Goal: Transaction & Acquisition: Purchase product/service

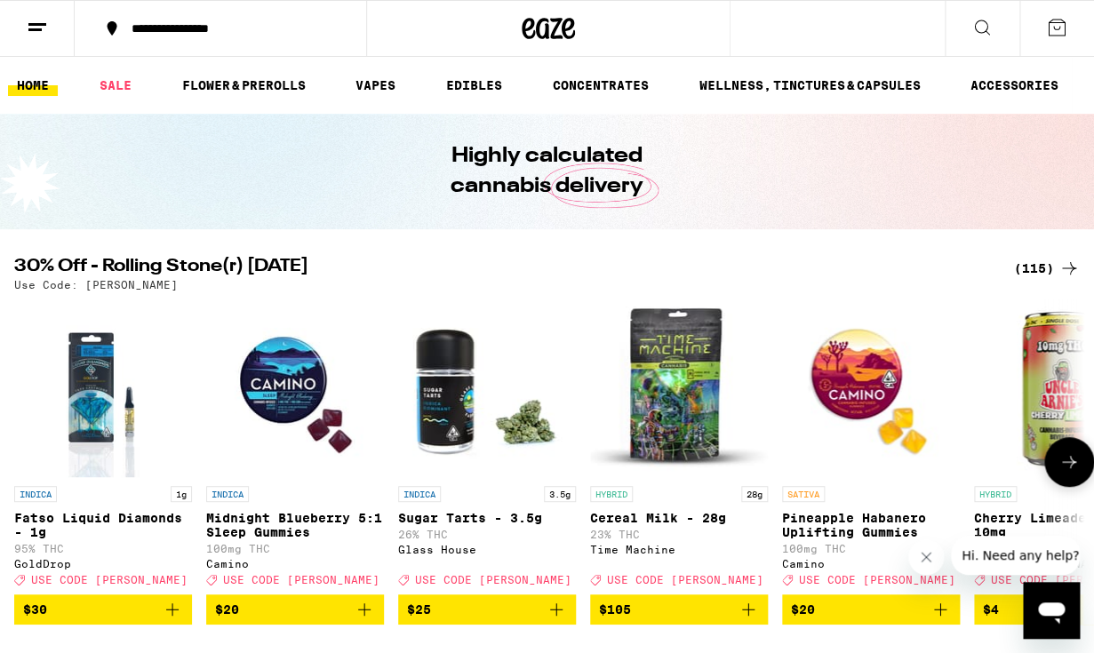
click at [942, 621] on icon "Add to bag" at bounding box center [940, 609] width 21 height 21
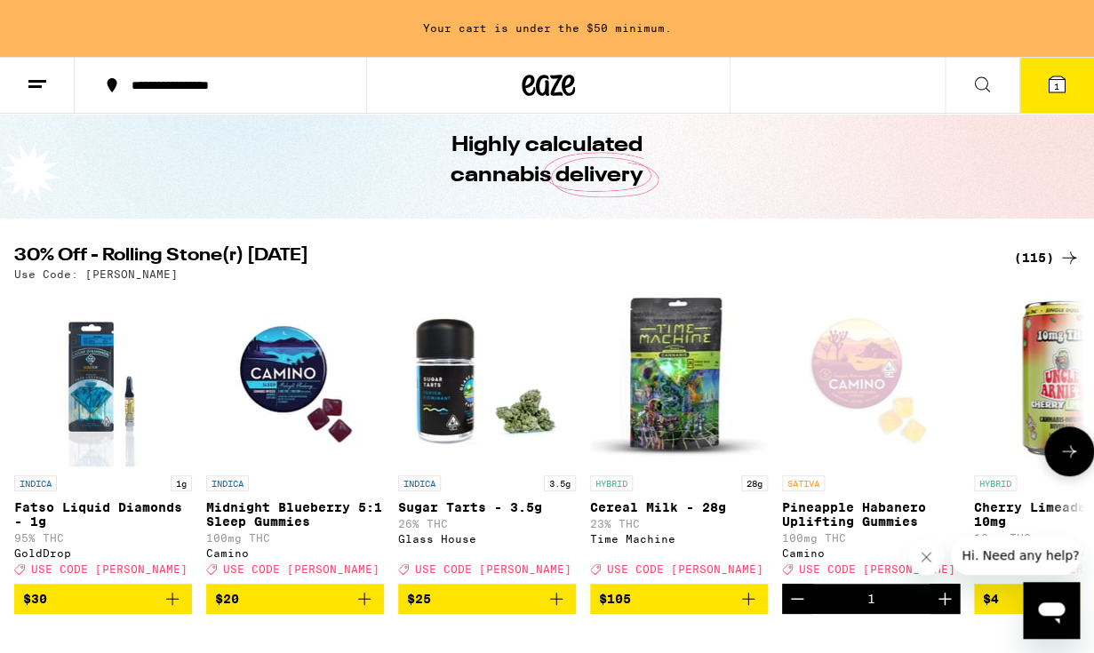
scroll to position [156, 0]
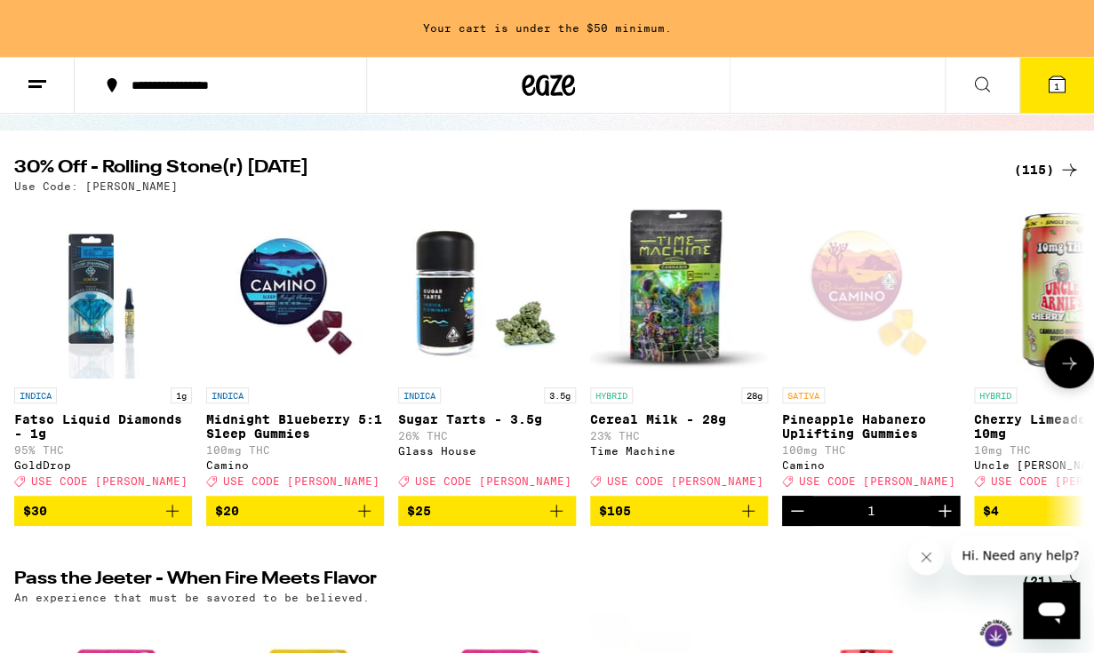
click at [1071, 372] on icon at bounding box center [1069, 363] width 21 height 21
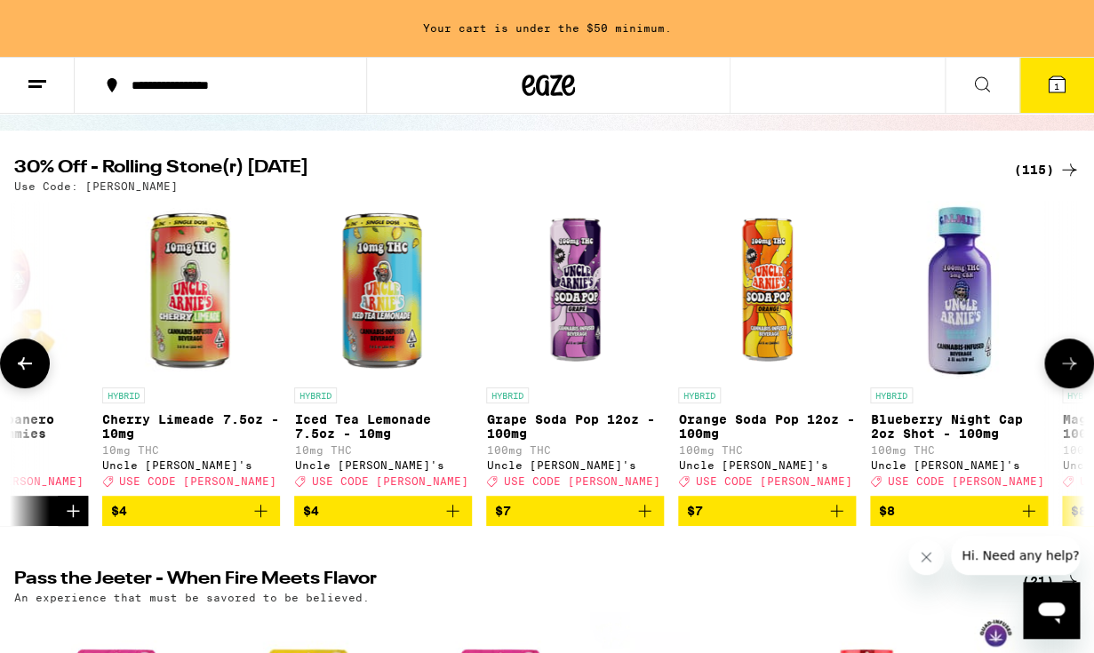
scroll to position [0, 872]
click at [1071, 372] on icon at bounding box center [1069, 363] width 21 height 21
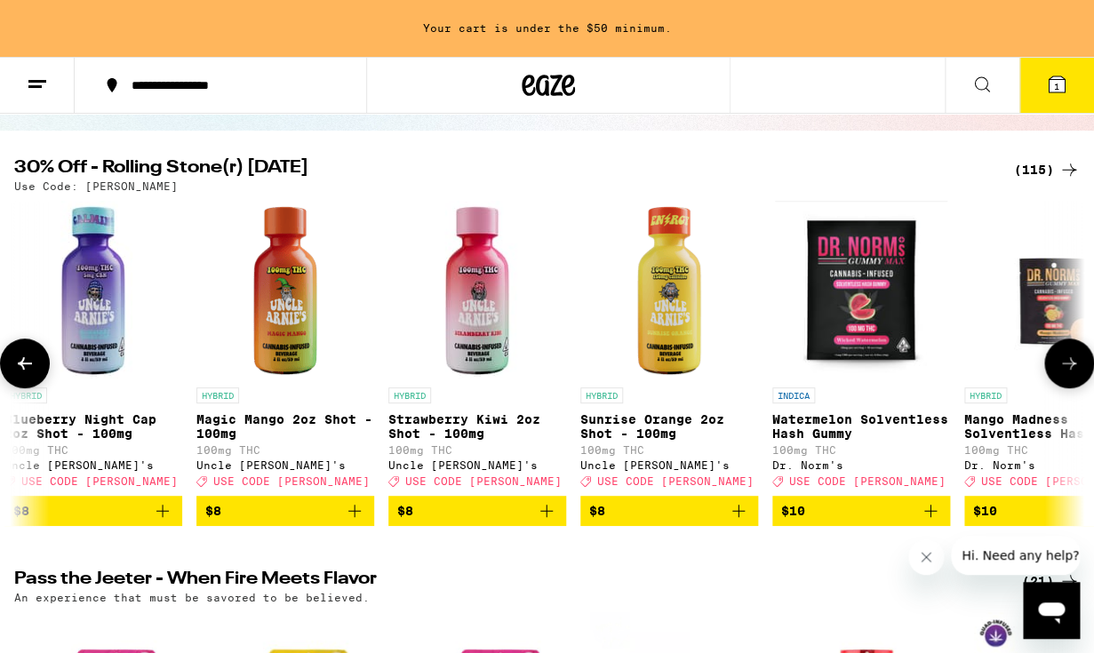
scroll to position [0, 1744]
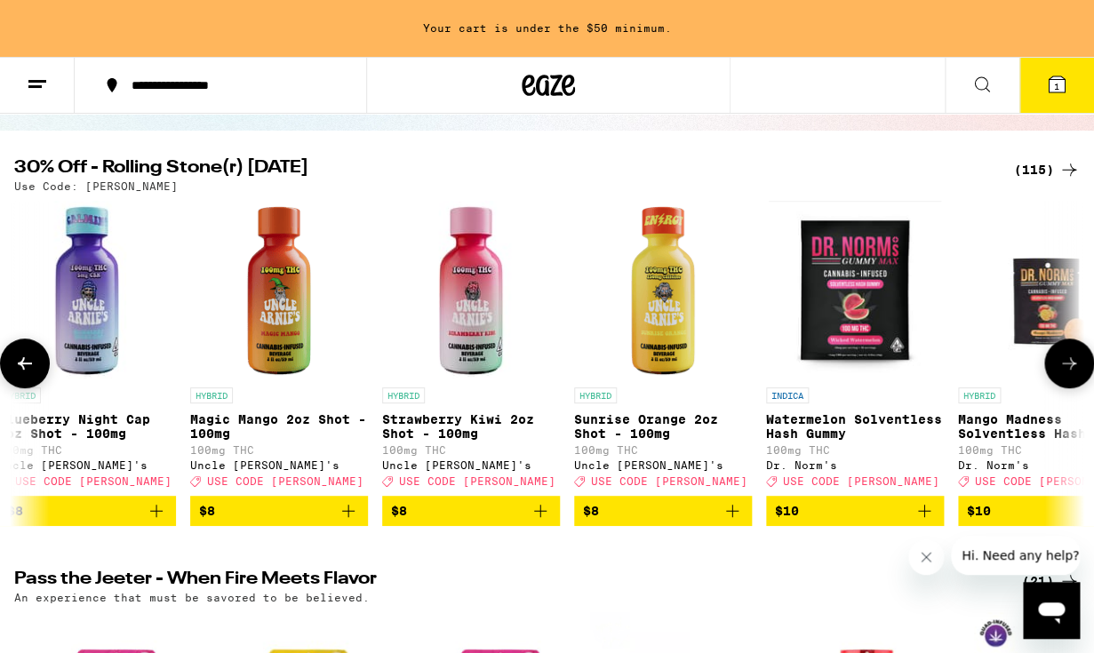
click at [1071, 372] on icon at bounding box center [1069, 363] width 21 height 21
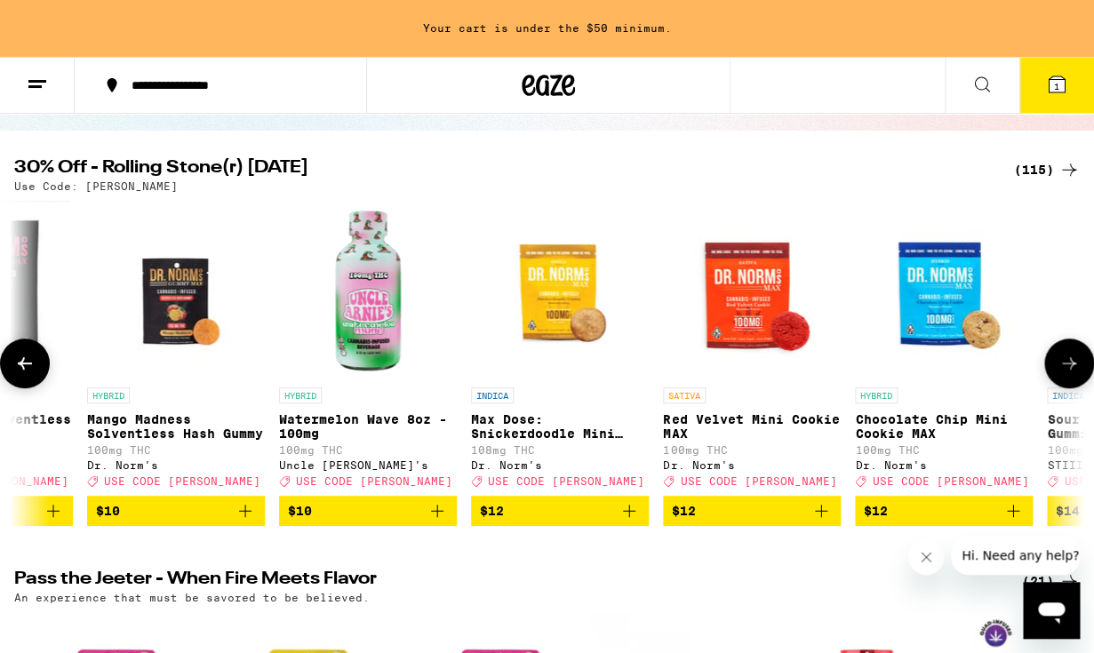
scroll to position [0, 2617]
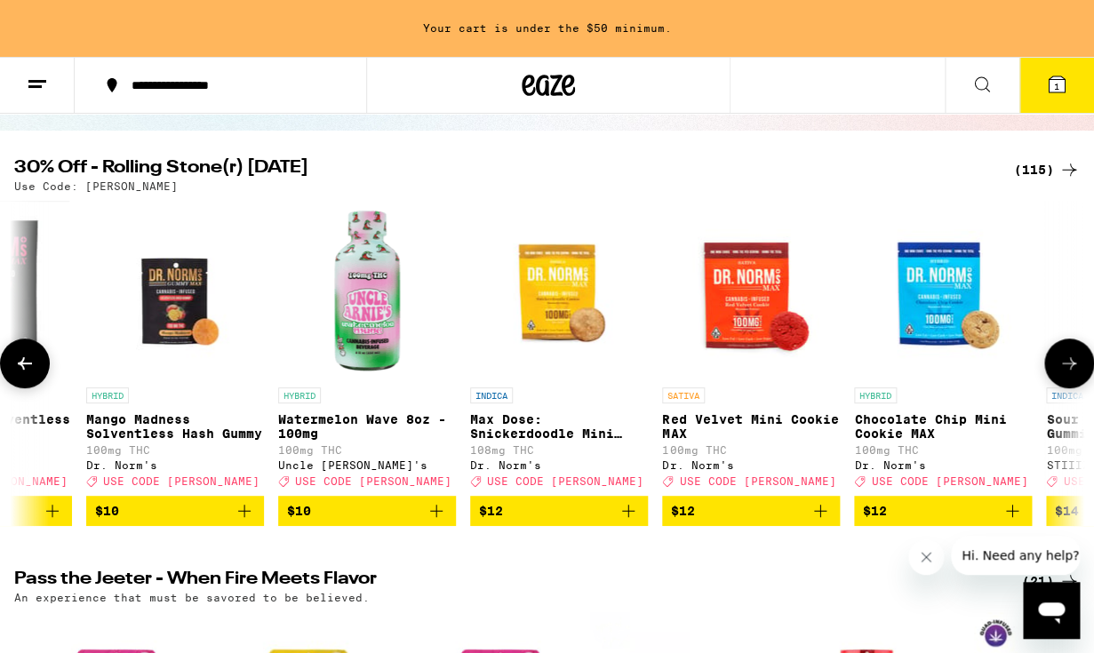
click at [1071, 372] on icon at bounding box center [1069, 363] width 21 height 21
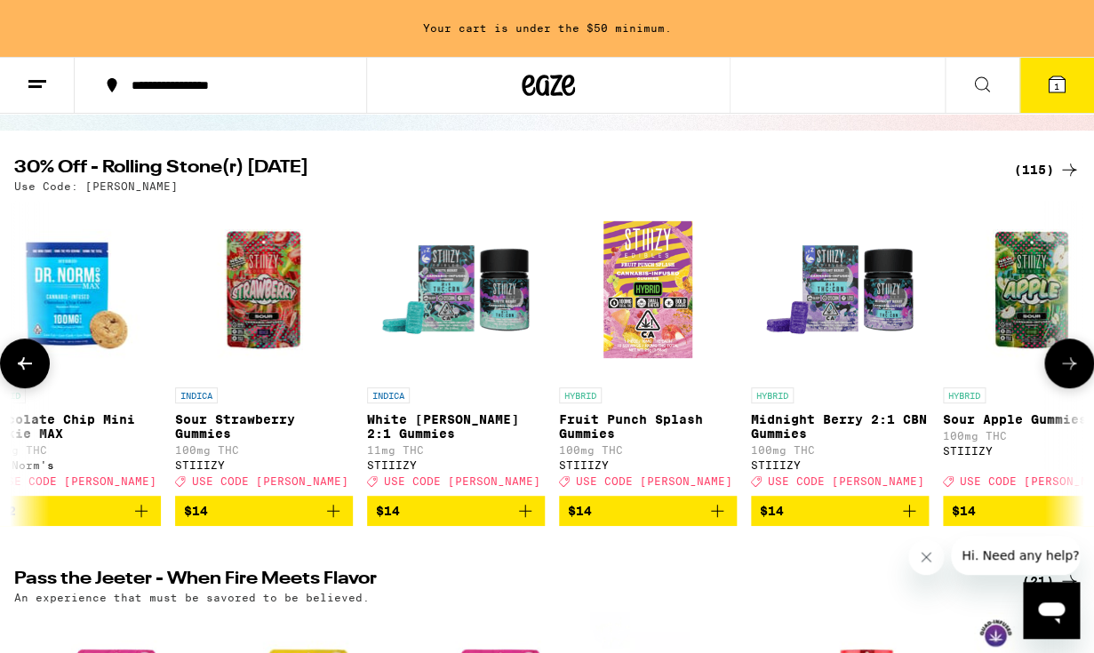
scroll to position [0, 3489]
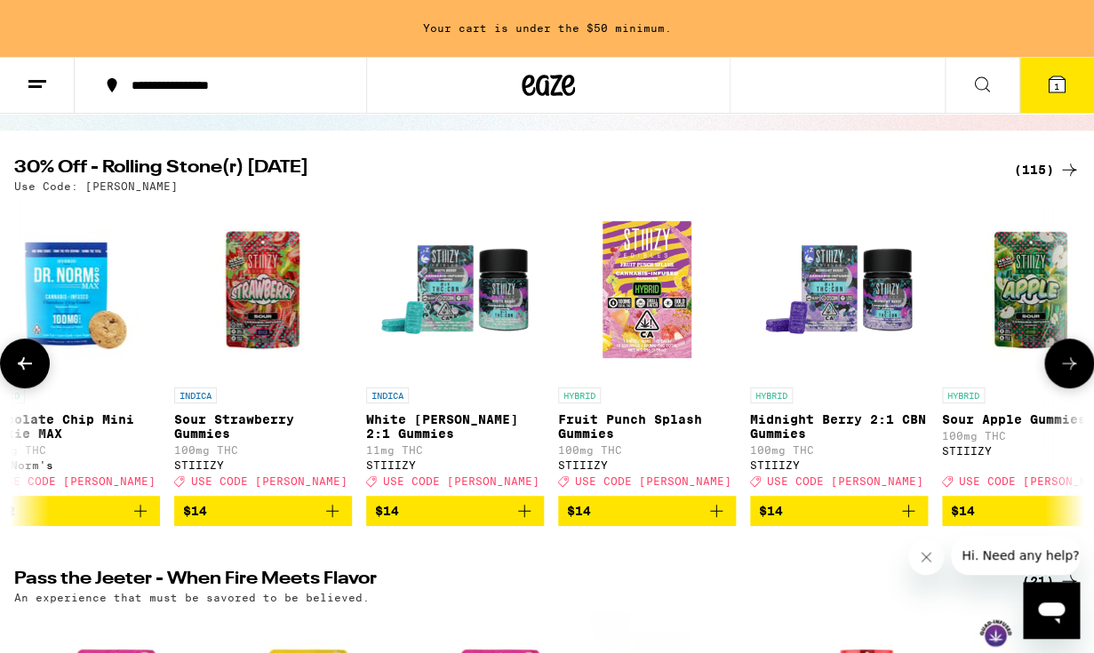
click at [1071, 372] on icon at bounding box center [1069, 363] width 21 height 21
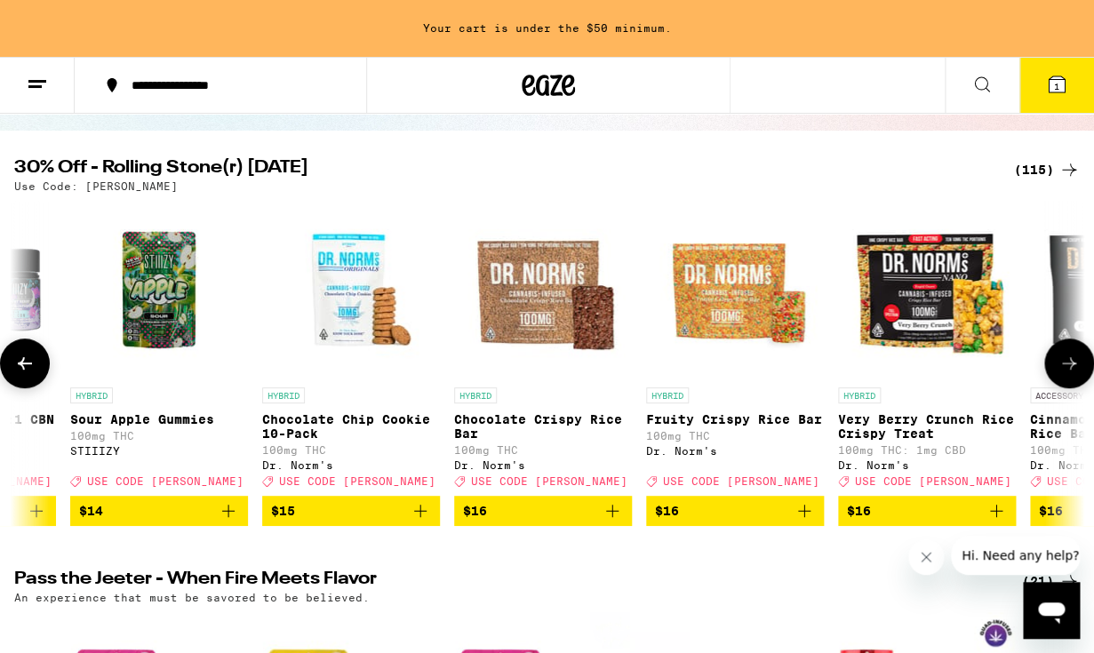
scroll to position [0, 4361]
click at [764, 301] on img "Open page for Fruity Crispy Rice Bar from Dr. Norm's" at bounding box center [735, 290] width 178 height 178
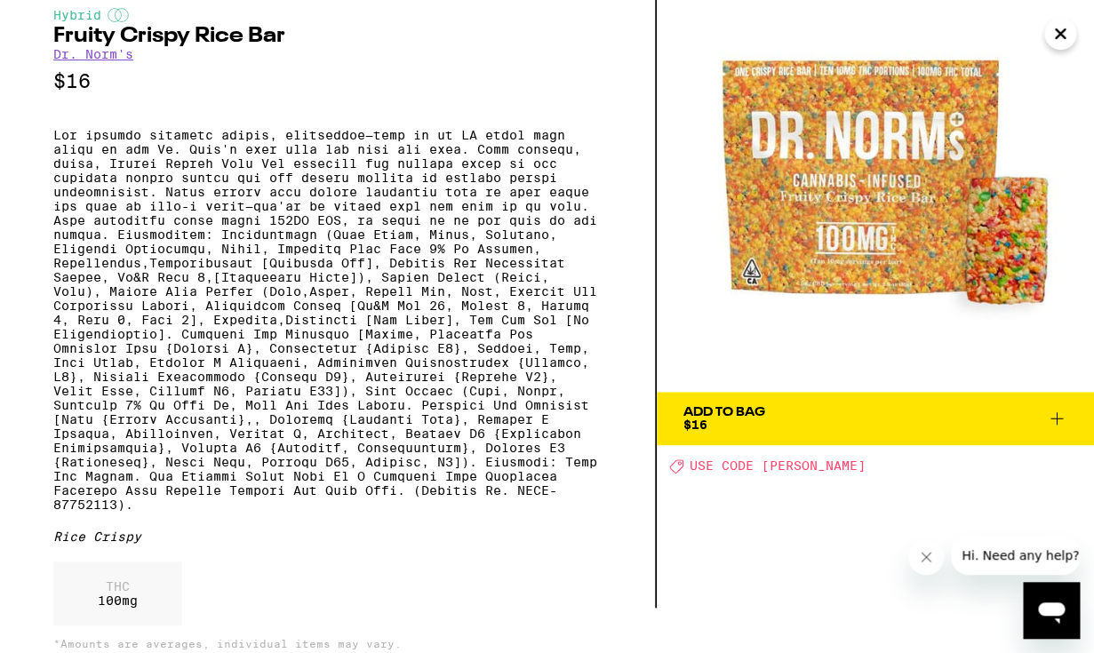
scroll to position [42, 0]
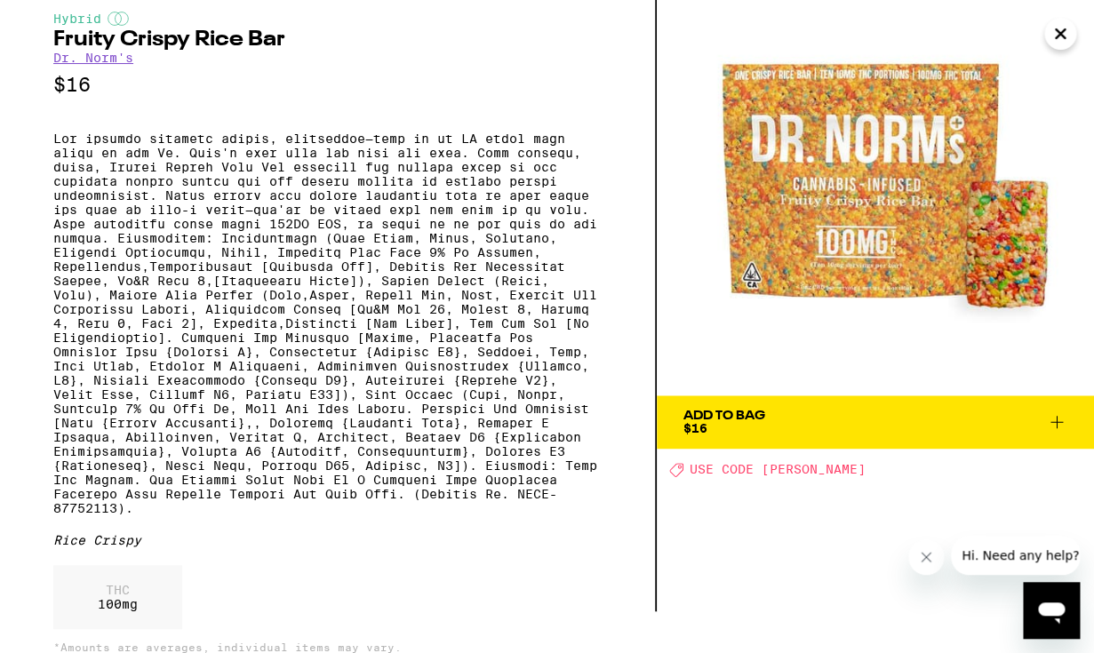
click at [1062, 40] on icon "Close" at bounding box center [1060, 33] width 21 height 27
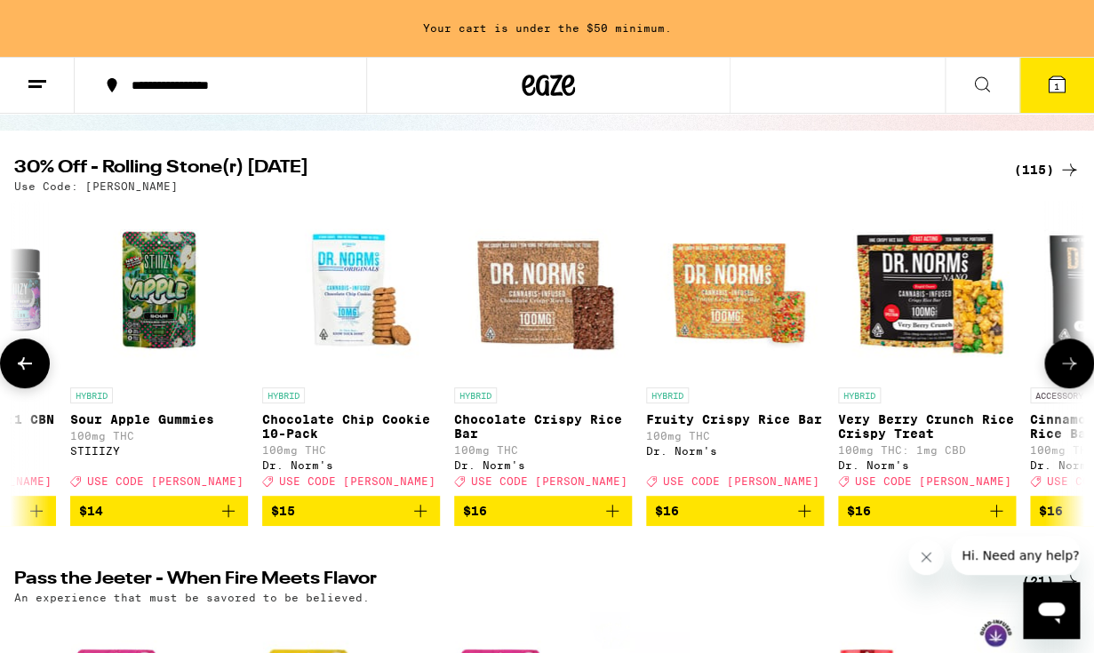
click at [1066, 368] on icon at bounding box center [1069, 363] width 21 height 21
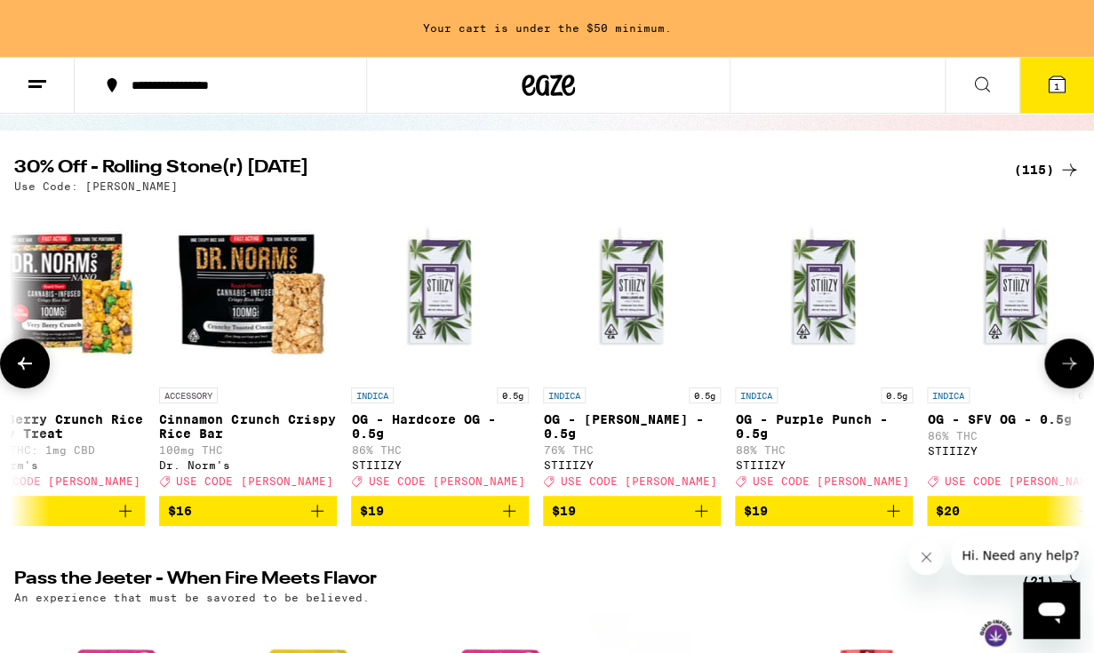
scroll to position [0, 5233]
click at [1072, 359] on button at bounding box center [1070, 364] width 50 height 50
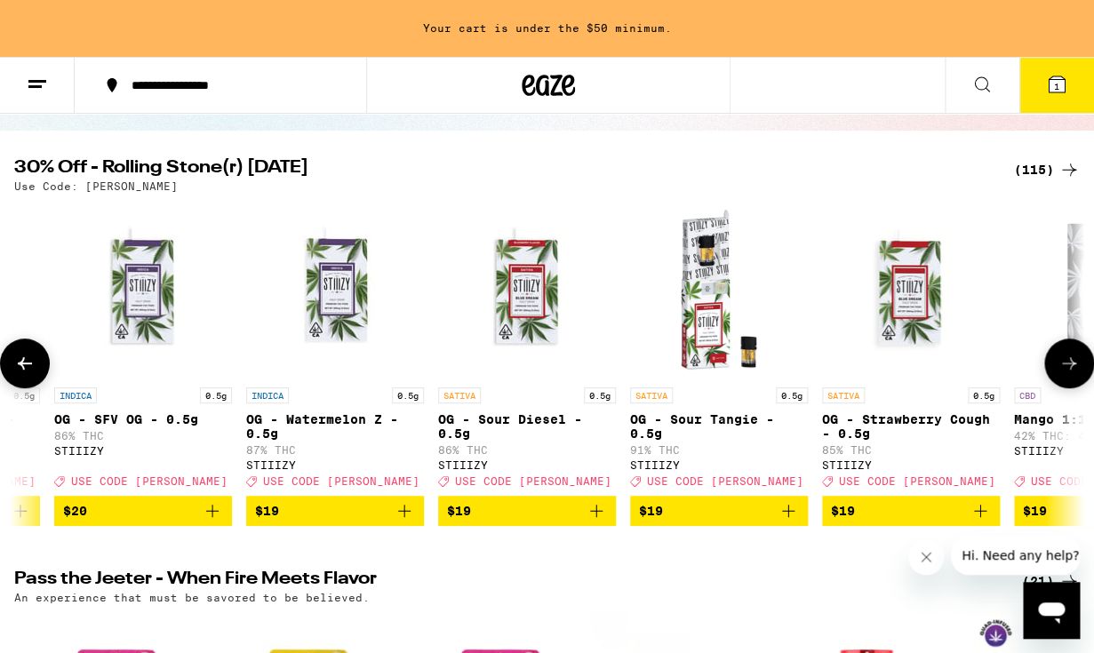
scroll to position [0, 6105]
click at [1072, 359] on button at bounding box center [1070, 364] width 50 height 50
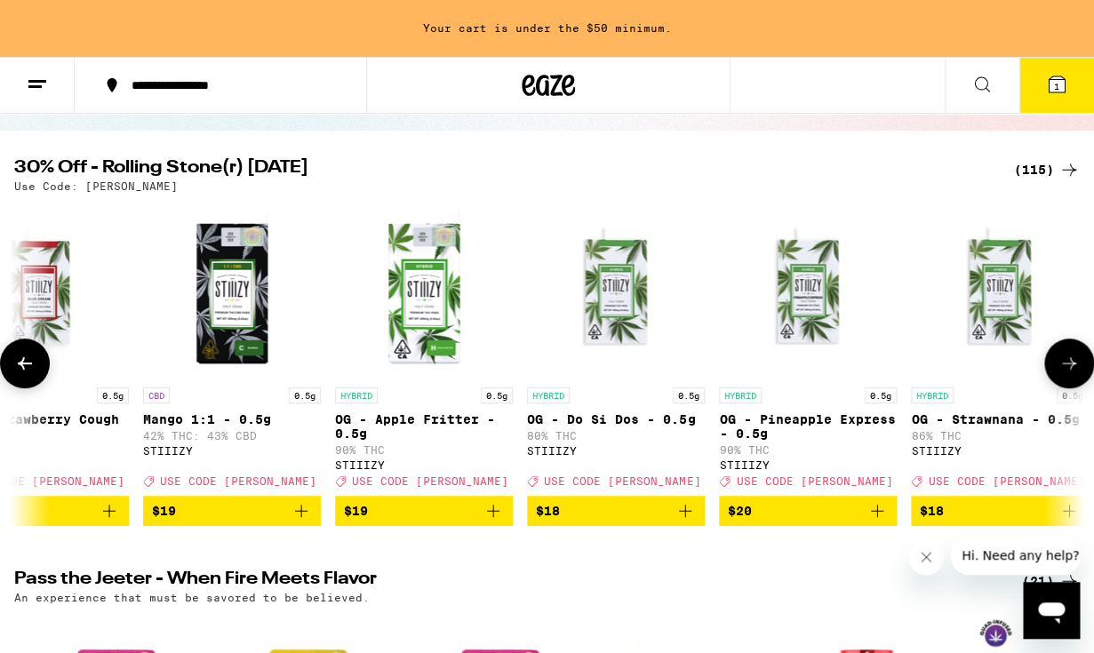
scroll to position [0, 6978]
click at [1072, 359] on button at bounding box center [1070, 364] width 50 height 50
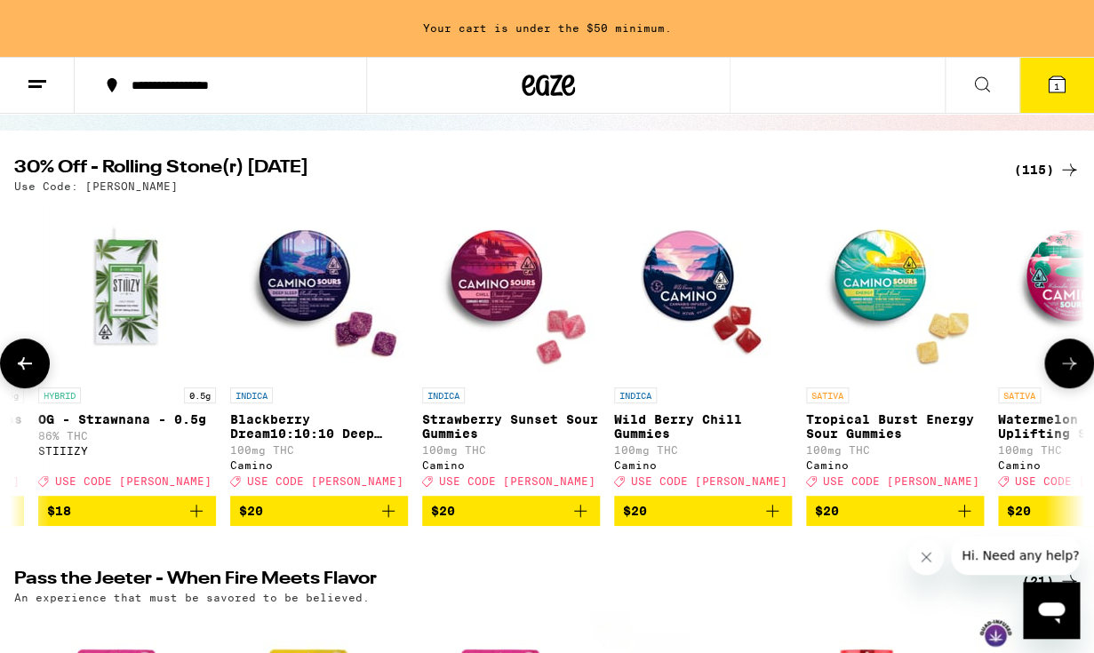
scroll to position [0, 7850]
click at [1072, 359] on button at bounding box center [1070, 364] width 50 height 50
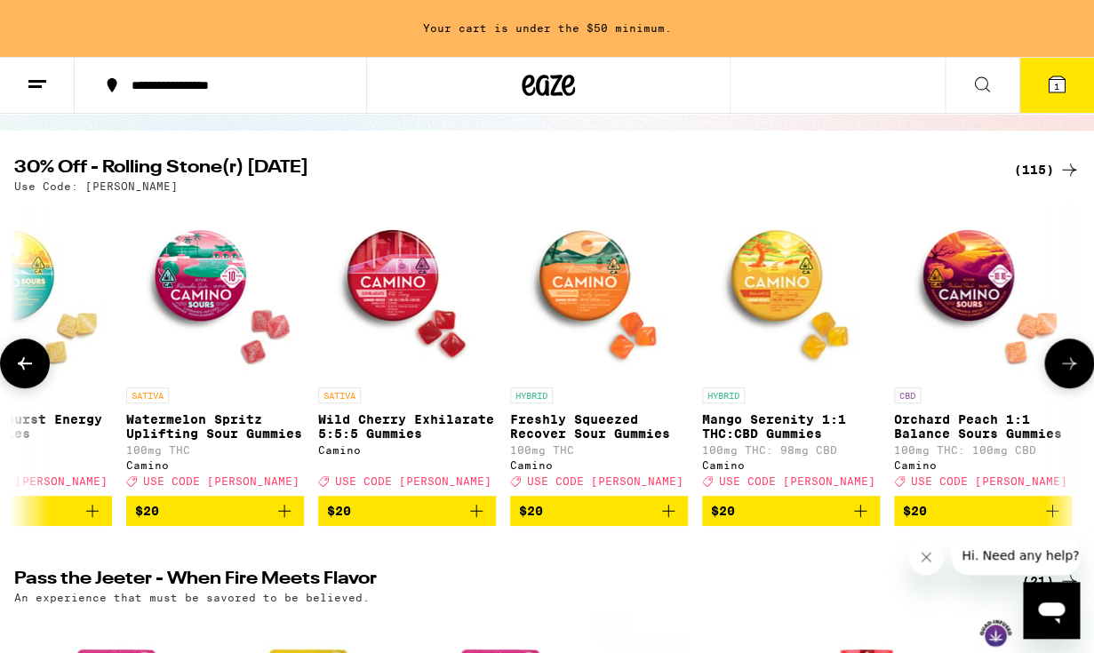
click at [1071, 357] on button at bounding box center [1070, 364] width 50 height 50
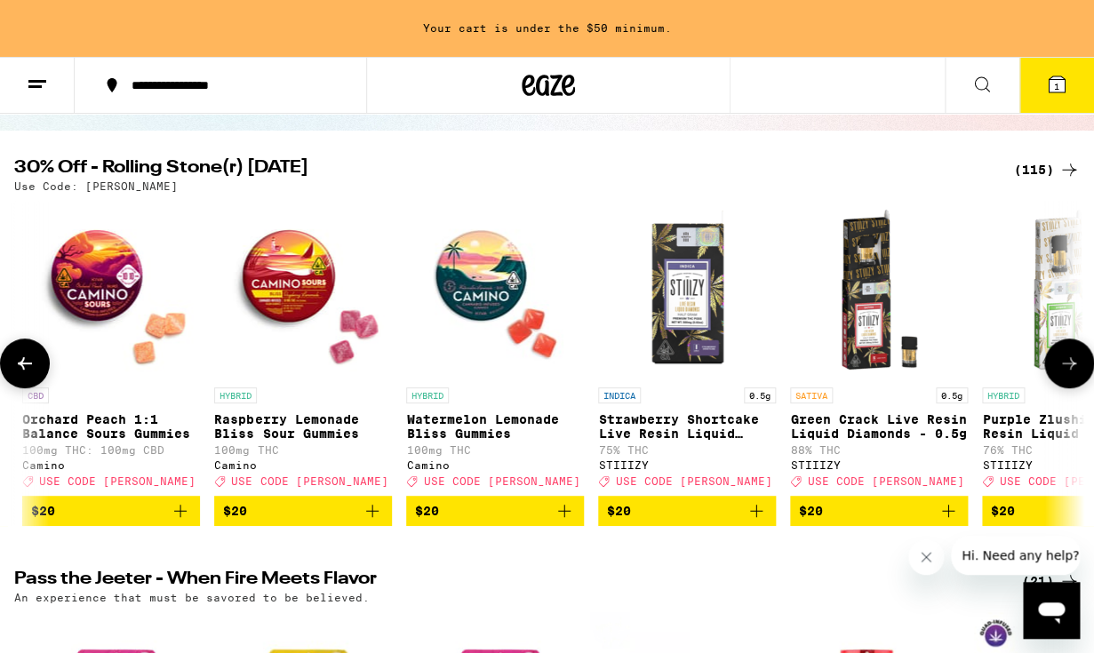
scroll to position [0, 9594]
click at [1053, 369] on button at bounding box center [1070, 364] width 50 height 50
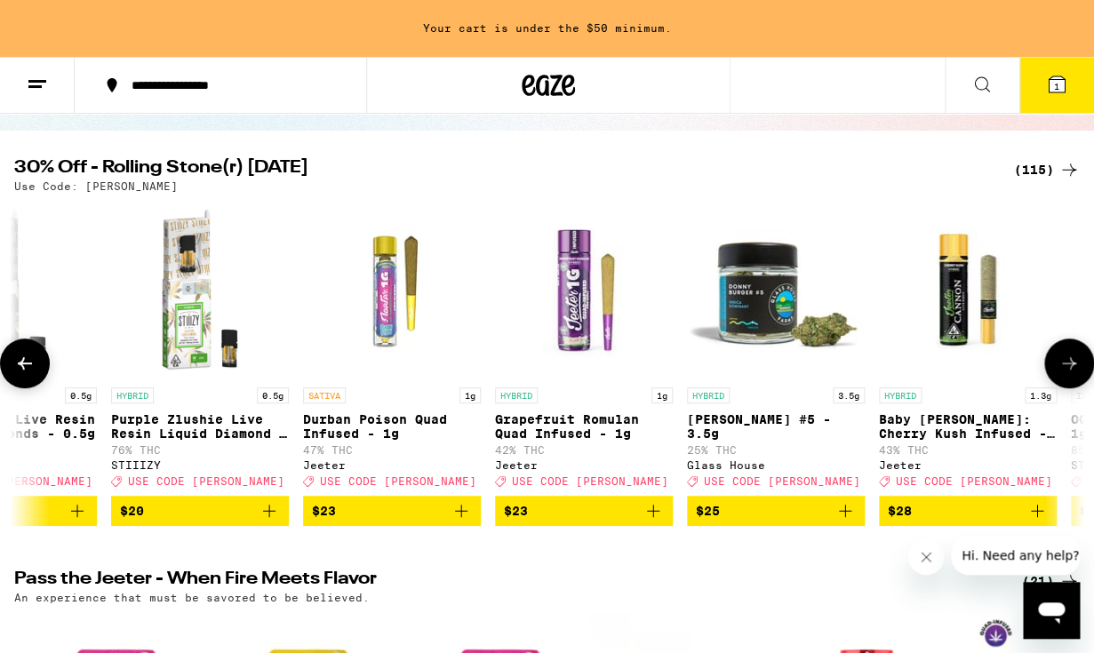
scroll to position [0, 10466]
click at [1053, 369] on button at bounding box center [1070, 364] width 50 height 50
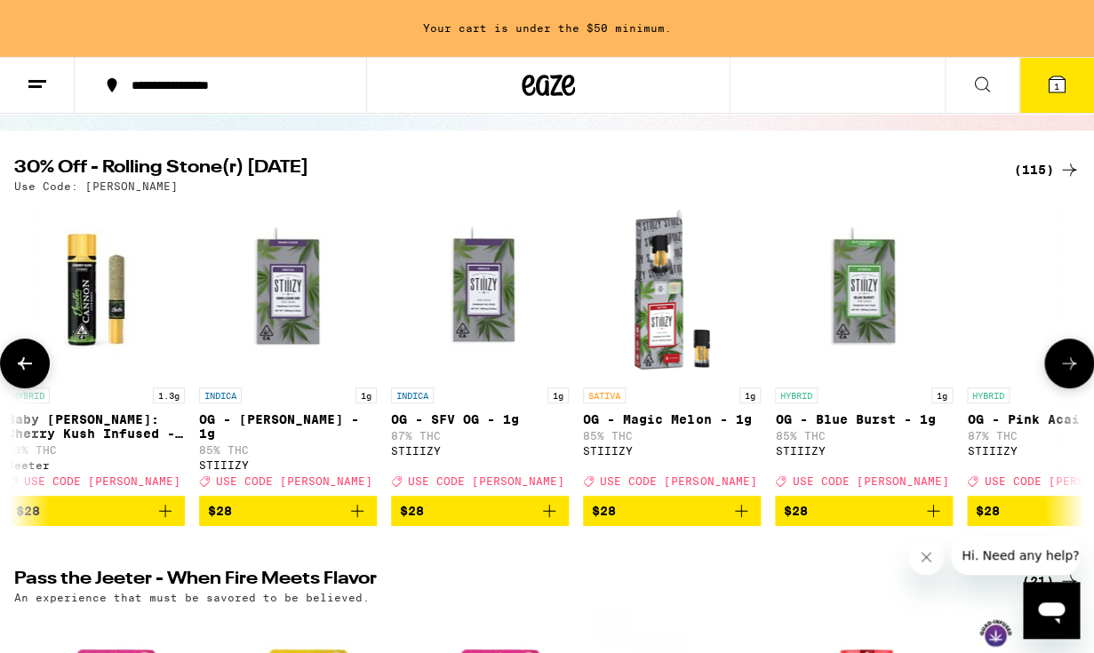
scroll to position [0, 11339]
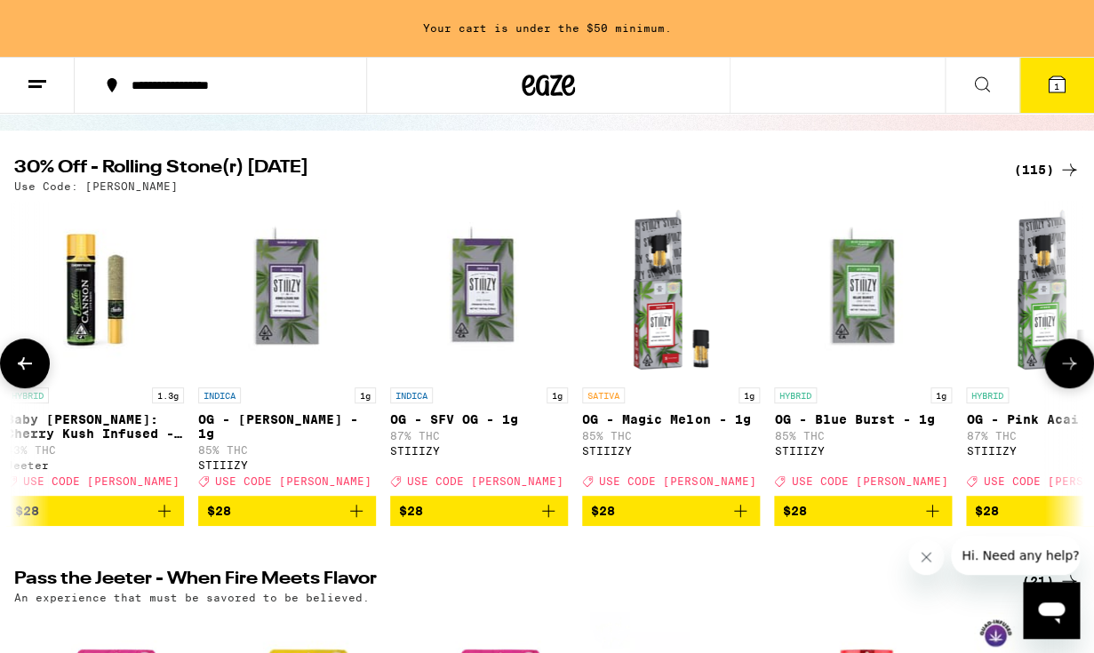
click at [1053, 369] on button at bounding box center [1070, 364] width 50 height 50
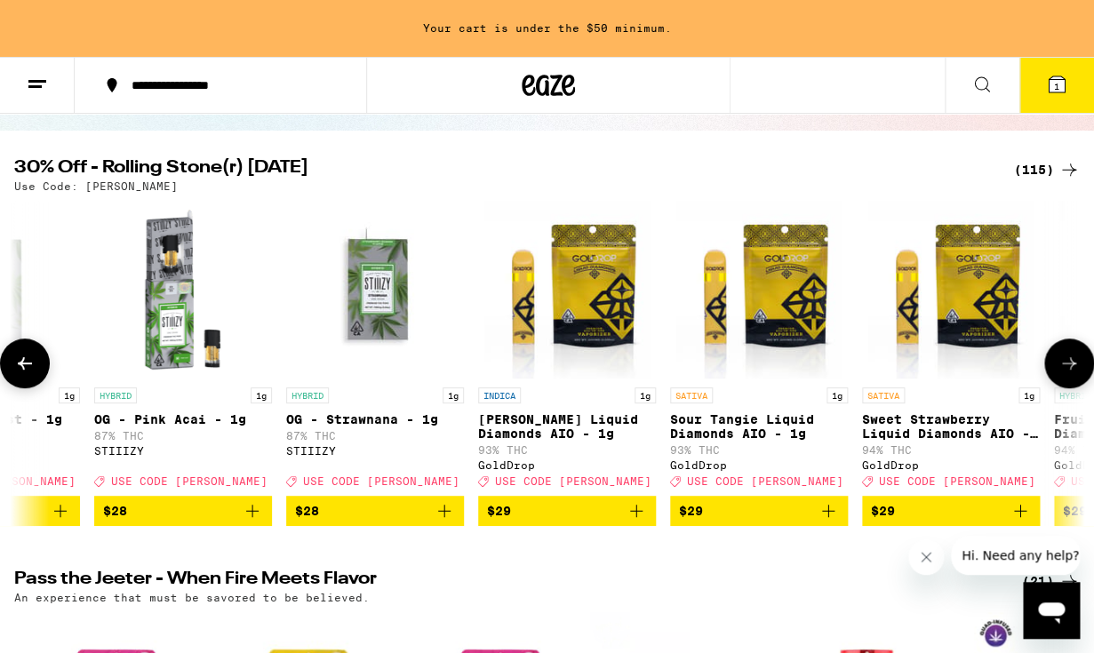
click at [1053, 369] on button at bounding box center [1070, 364] width 50 height 50
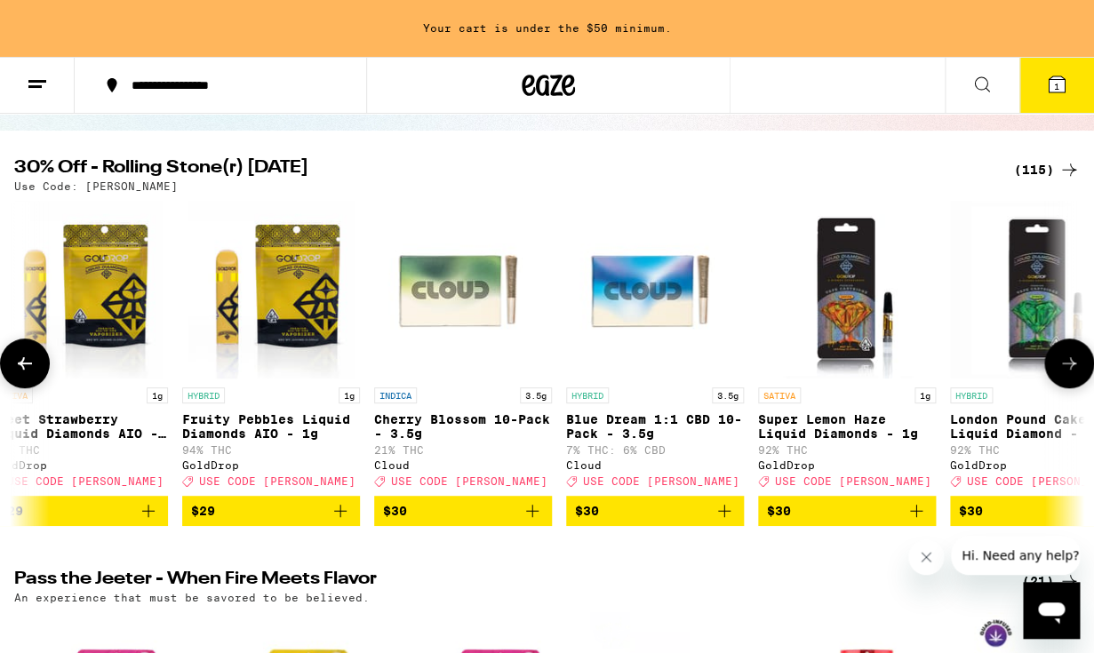
click at [1053, 369] on button at bounding box center [1070, 364] width 50 height 50
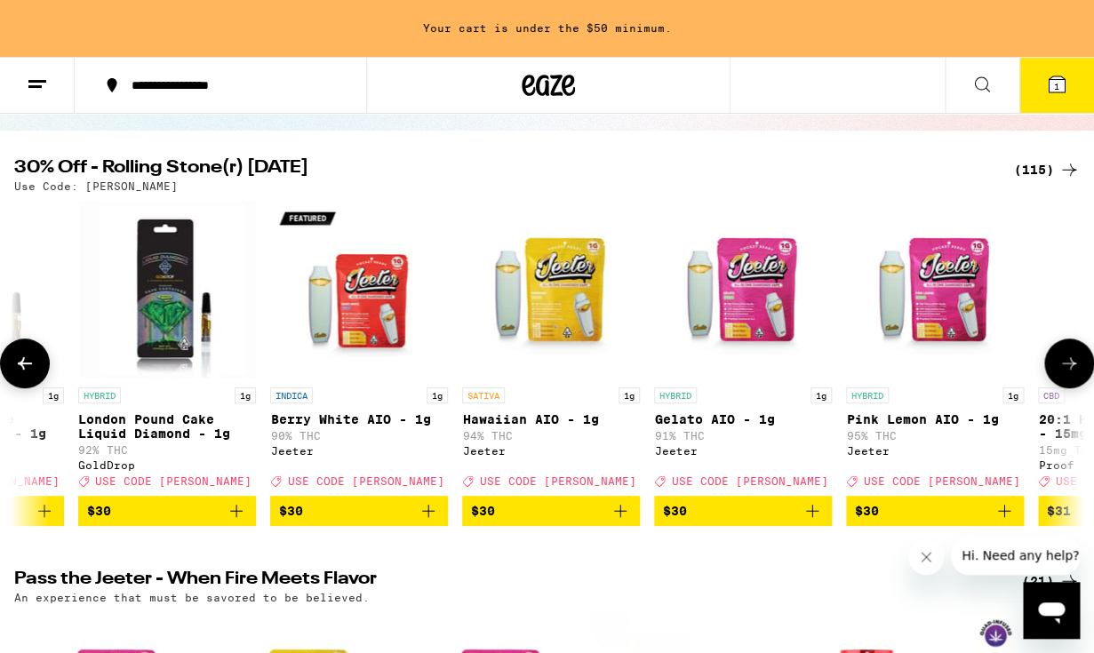
click at [1053, 369] on button at bounding box center [1070, 364] width 50 height 50
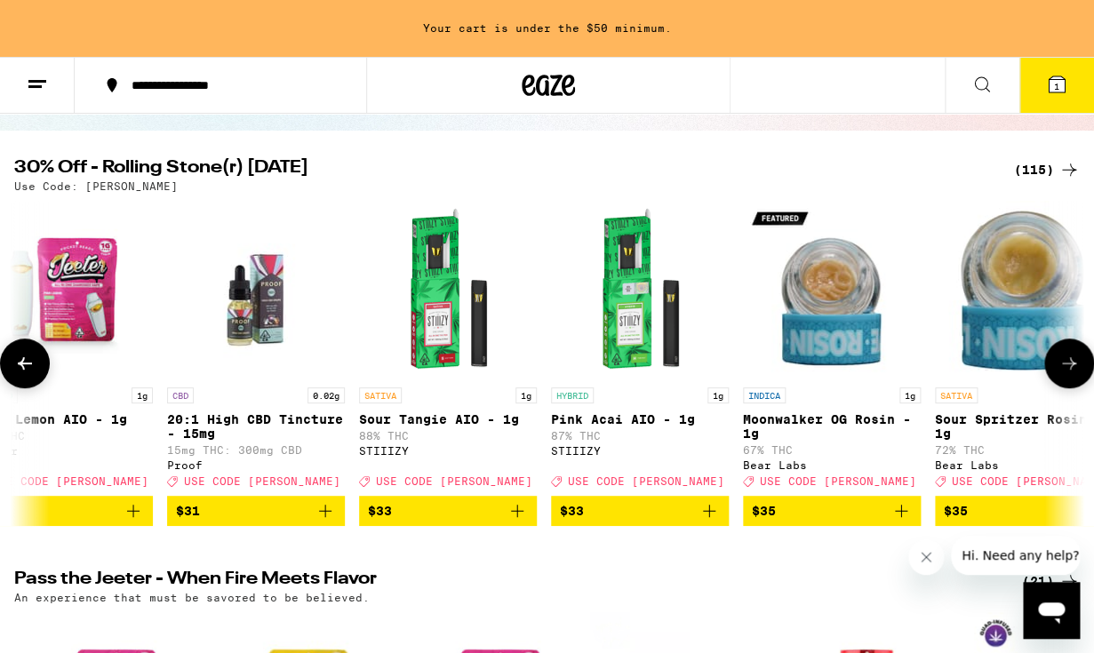
scroll to position [0, 14827]
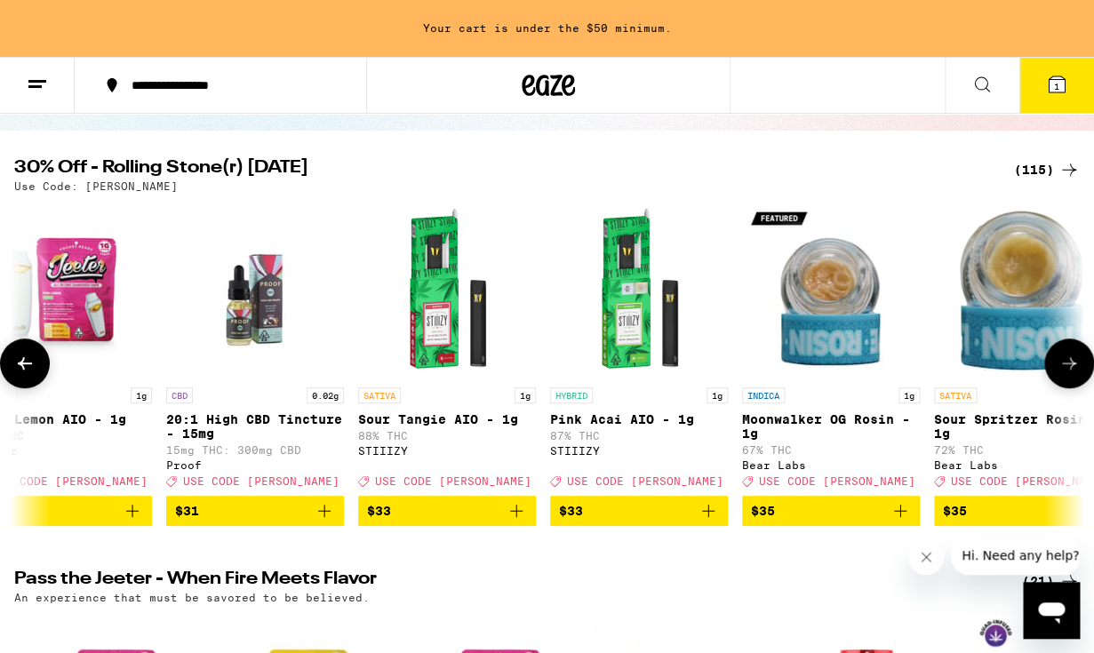
click at [1053, 369] on button at bounding box center [1070, 364] width 50 height 50
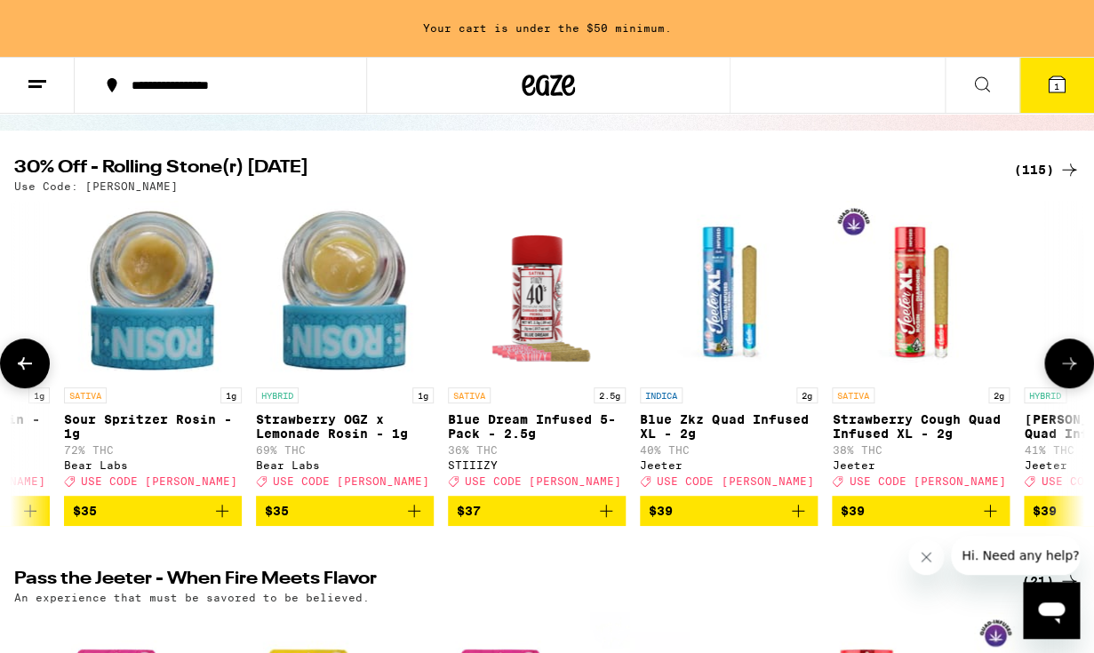
scroll to position [0, 15700]
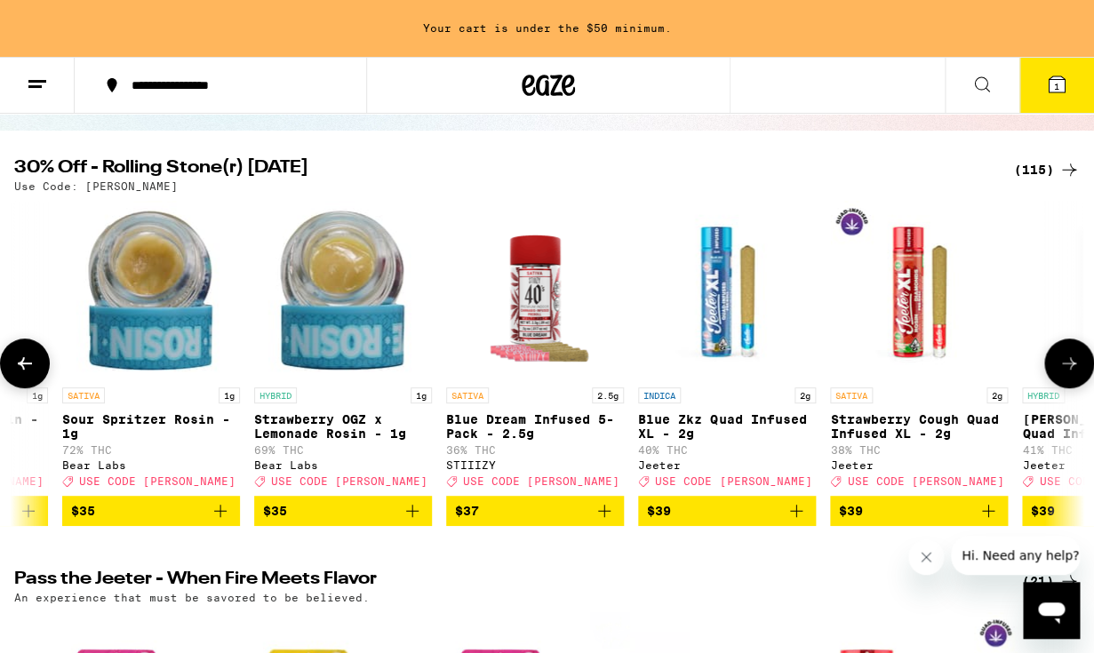
click at [1076, 371] on icon at bounding box center [1069, 363] width 21 height 21
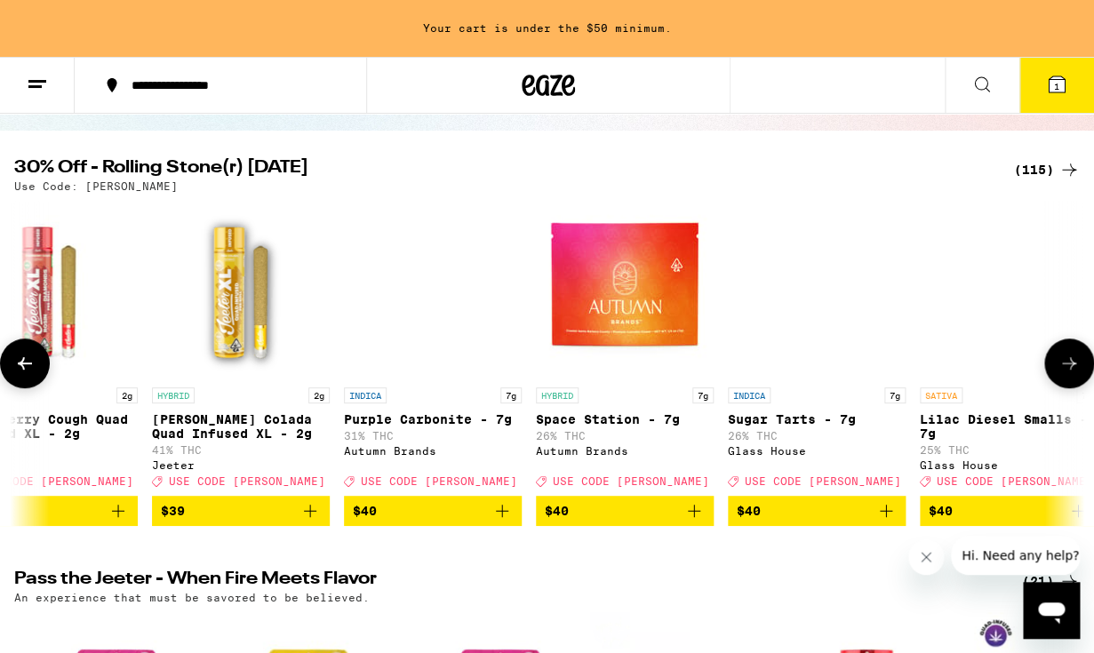
scroll to position [0, 16572]
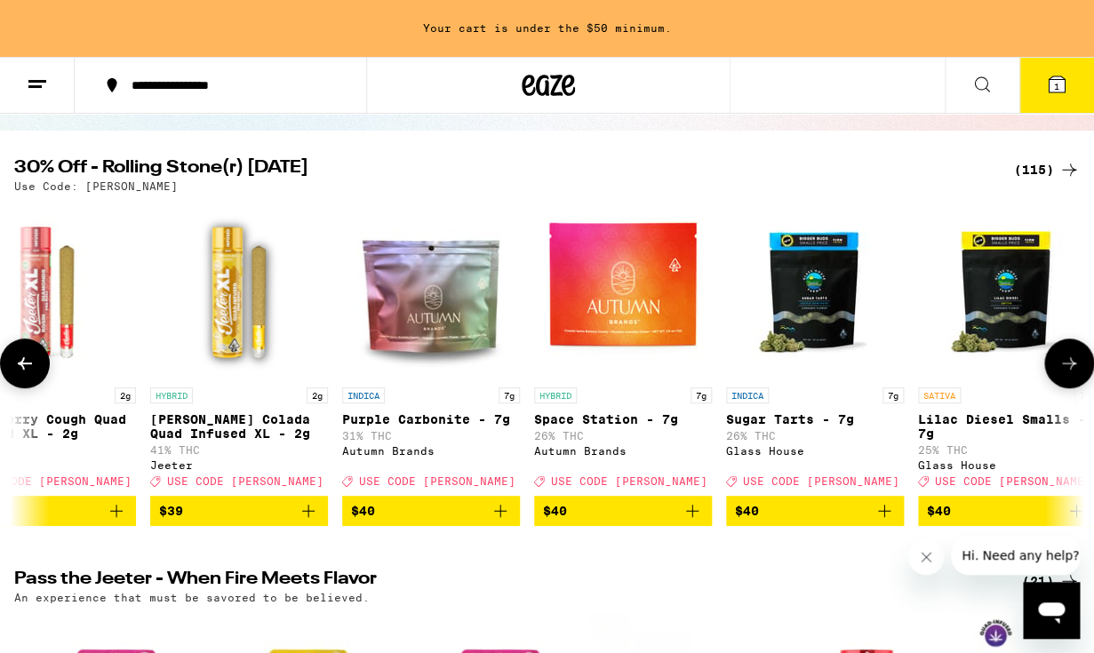
click at [1076, 371] on icon at bounding box center [1069, 363] width 21 height 21
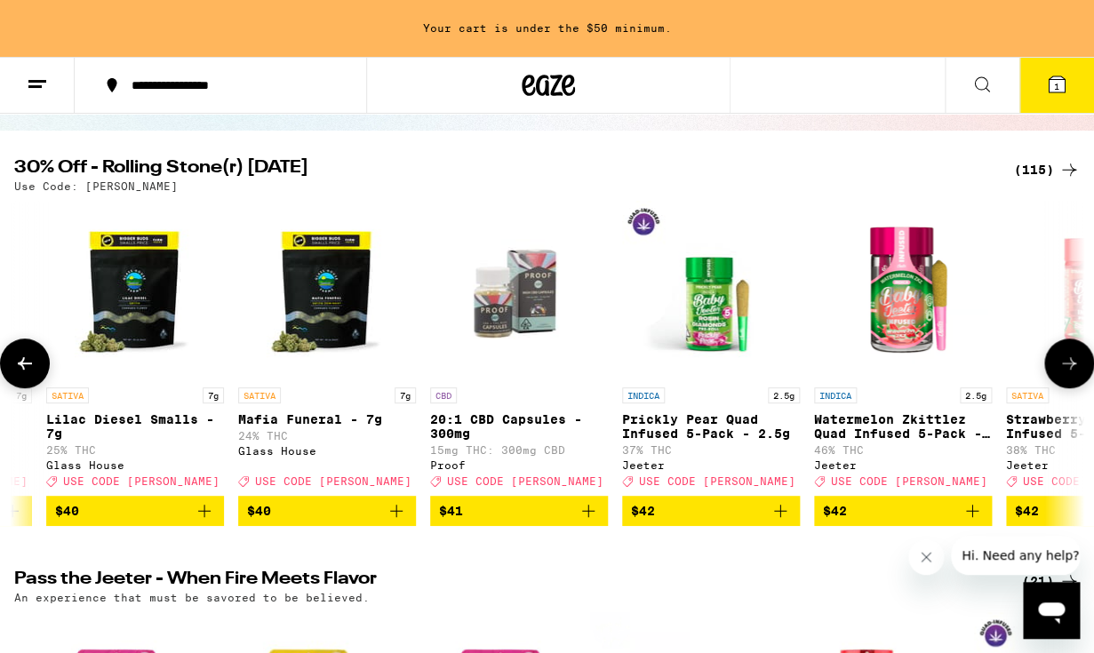
click at [1076, 371] on icon at bounding box center [1069, 363] width 21 height 21
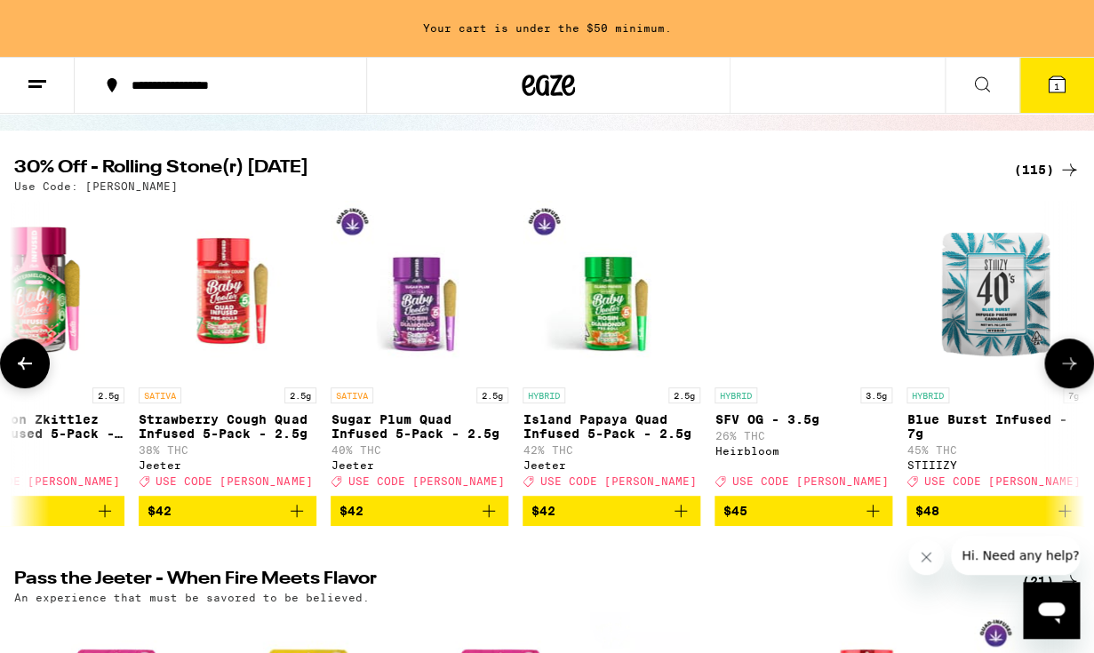
scroll to position [0, 18316]
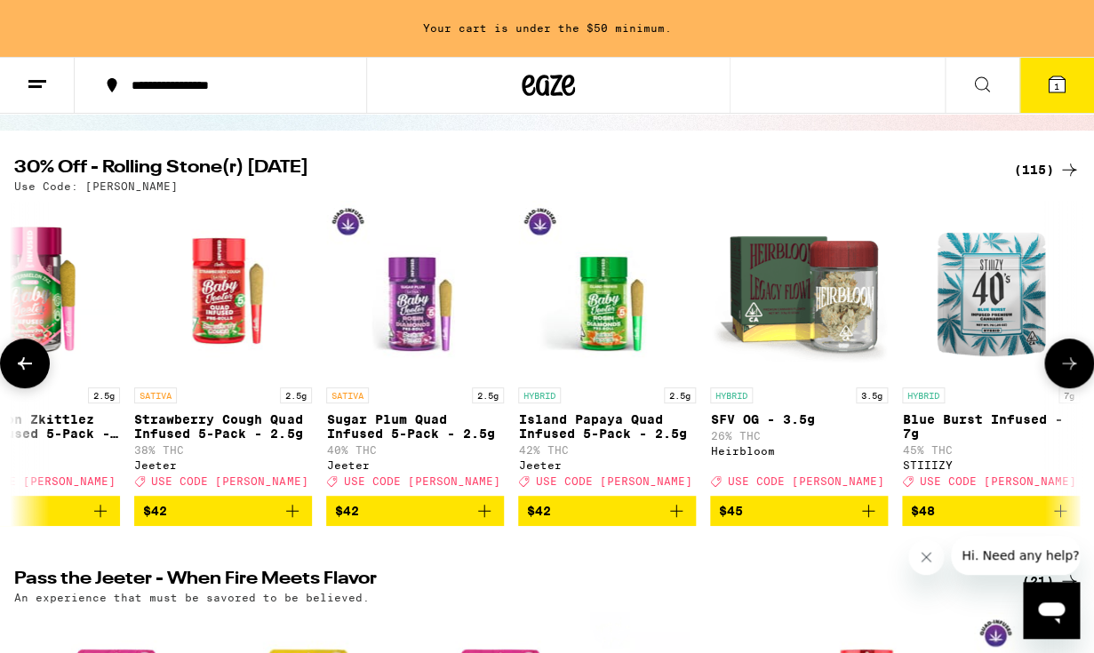
click at [1076, 371] on icon at bounding box center [1069, 363] width 21 height 21
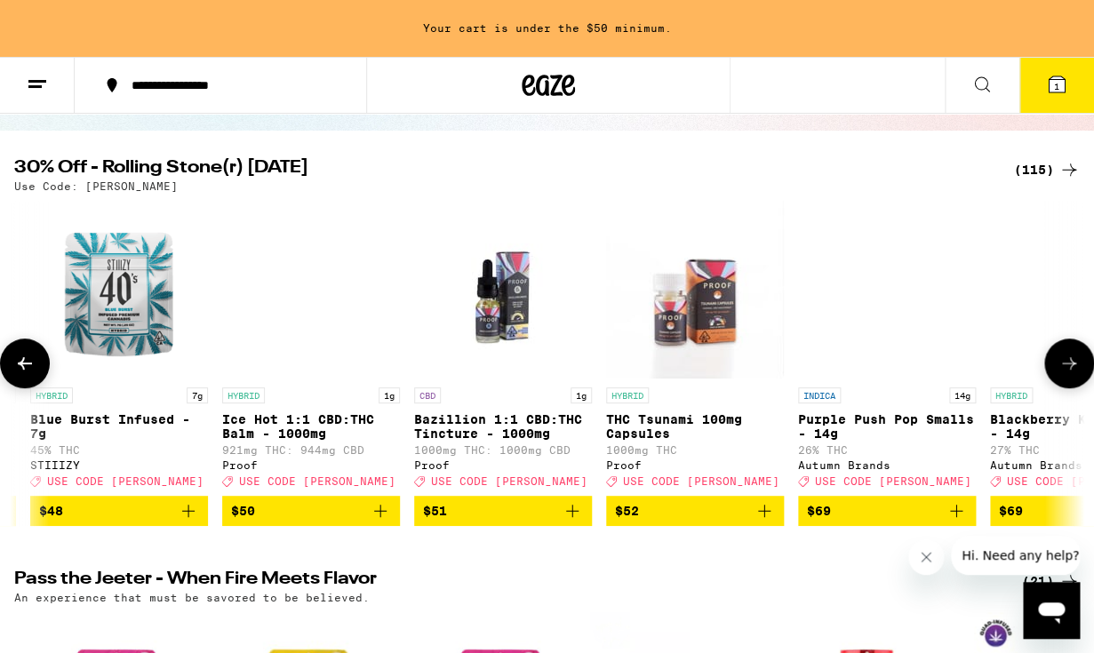
scroll to position [0, 19188]
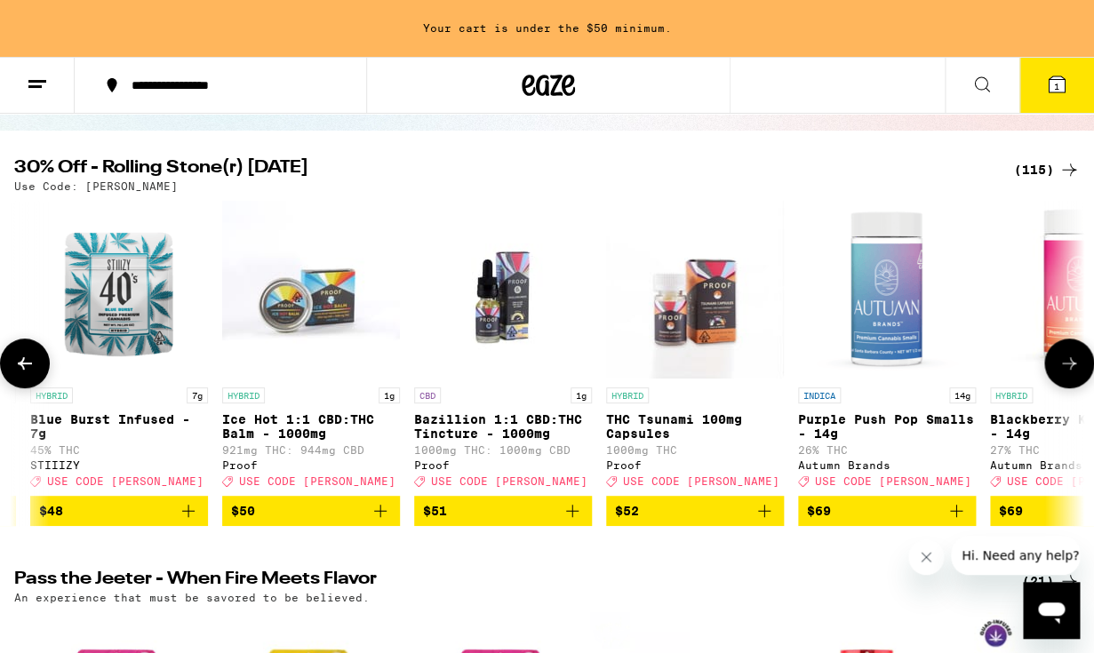
click at [1076, 371] on icon at bounding box center [1069, 363] width 21 height 21
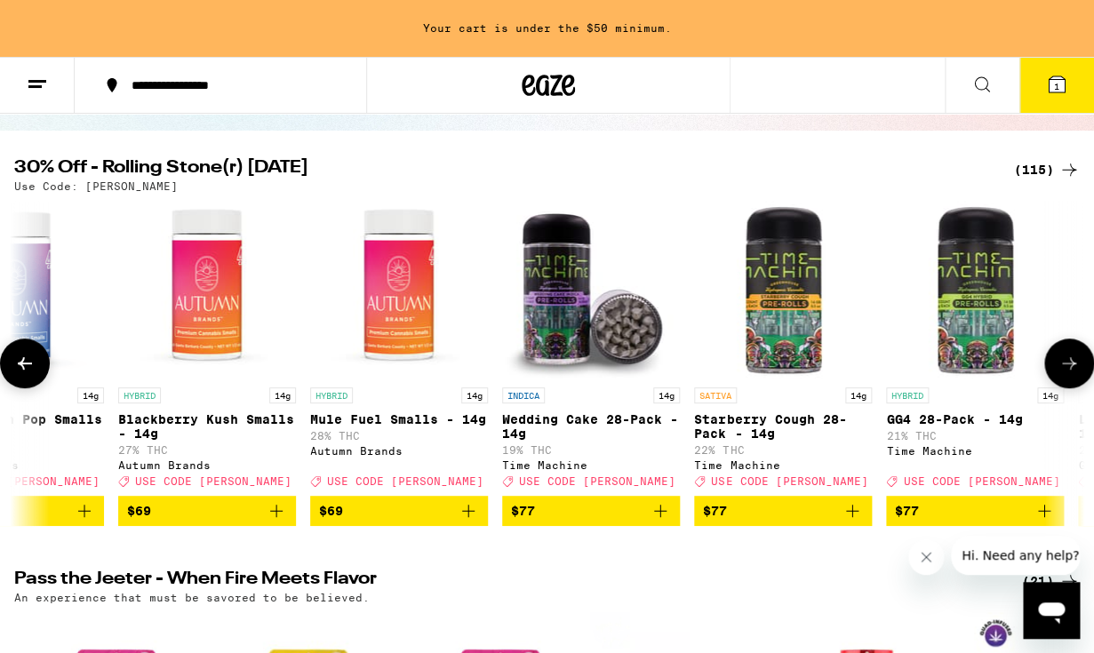
scroll to position [0, 20061]
click at [1076, 371] on icon at bounding box center [1069, 363] width 21 height 21
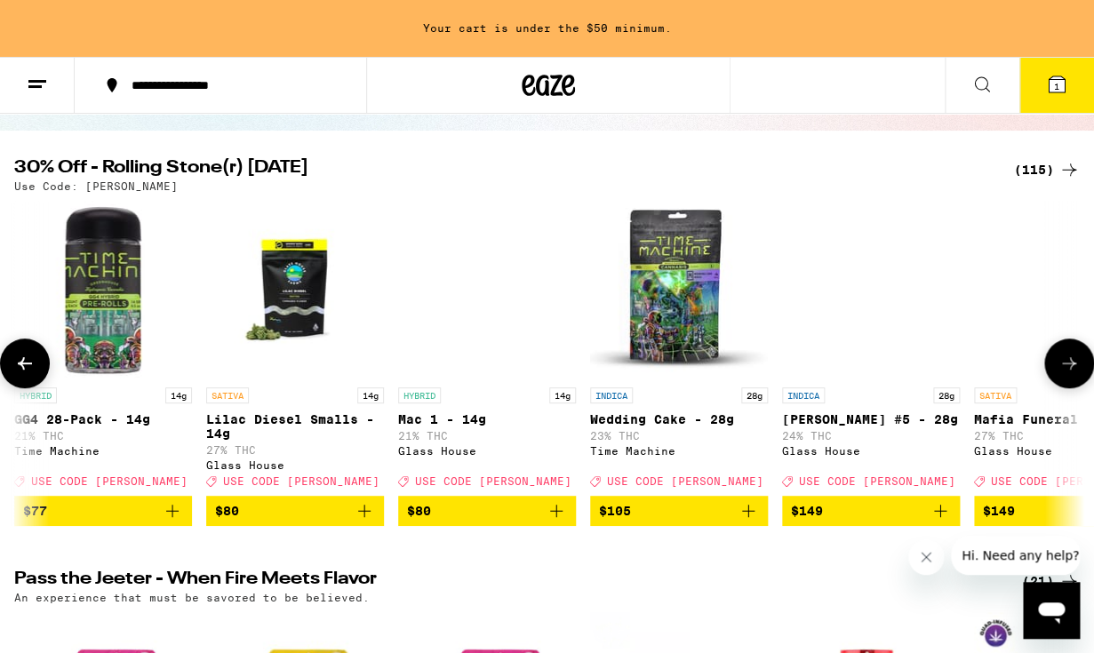
scroll to position [0, 20933]
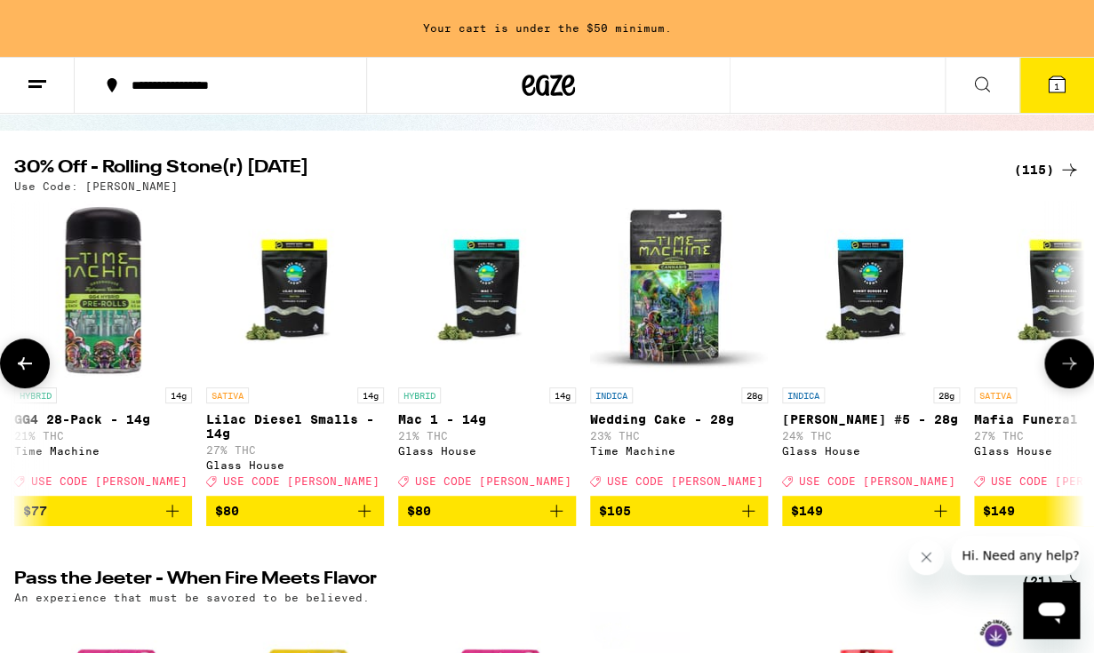
click at [1076, 371] on icon at bounding box center [1069, 363] width 21 height 21
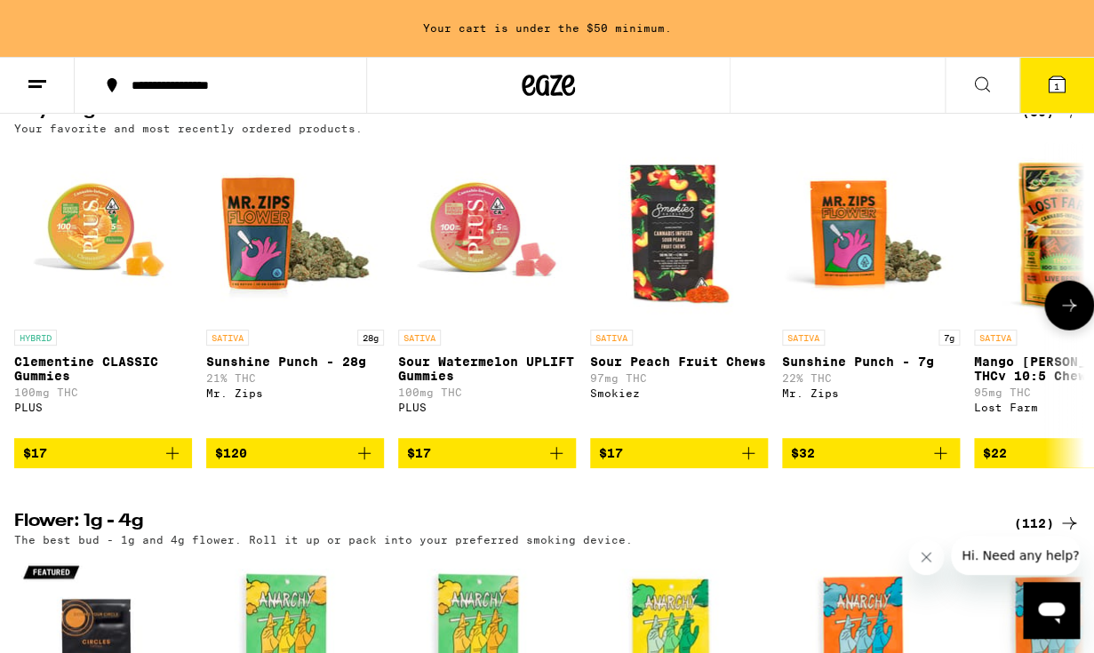
scroll to position [1446, 0]
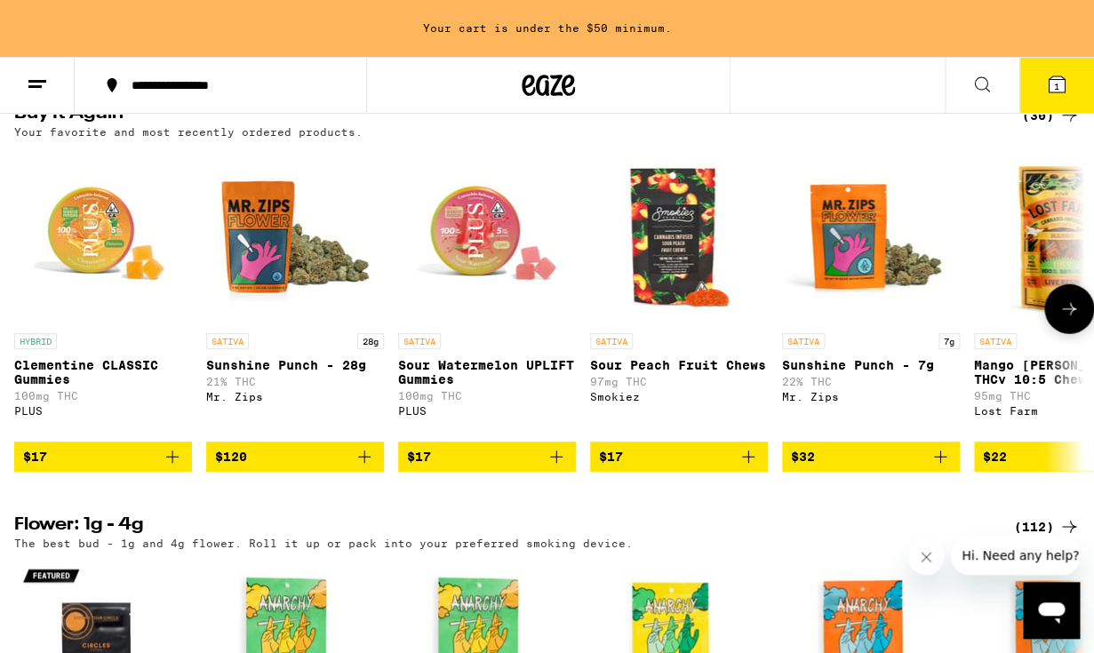
click at [746, 463] on icon "Add to bag" at bounding box center [748, 457] width 12 height 12
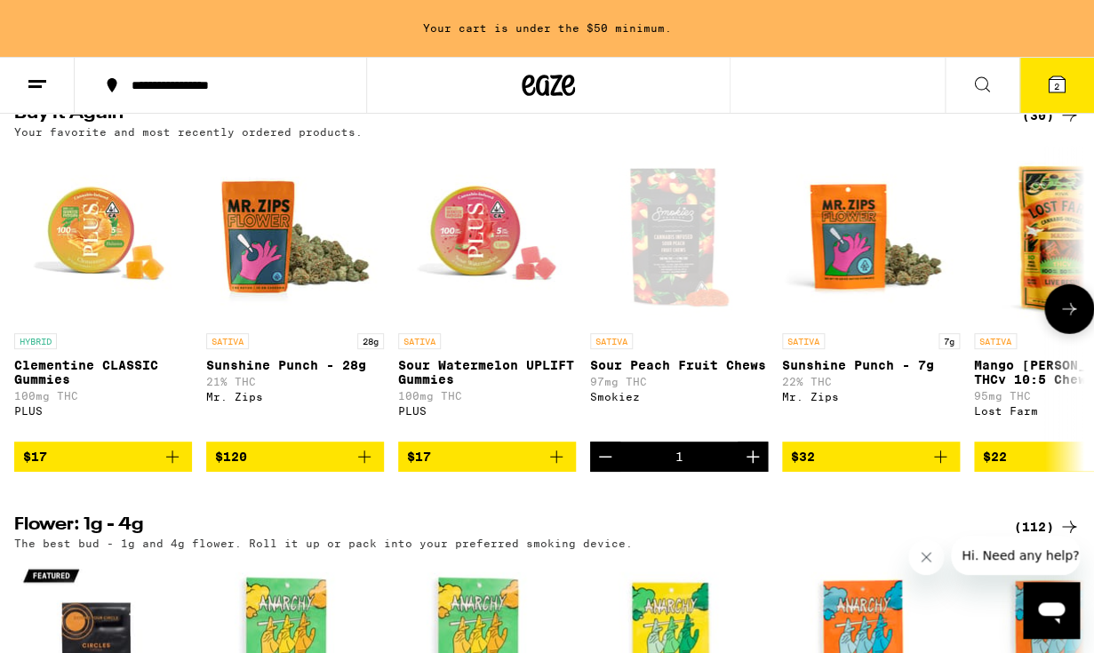
click at [1073, 320] on icon at bounding box center [1069, 309] width 21 height 21
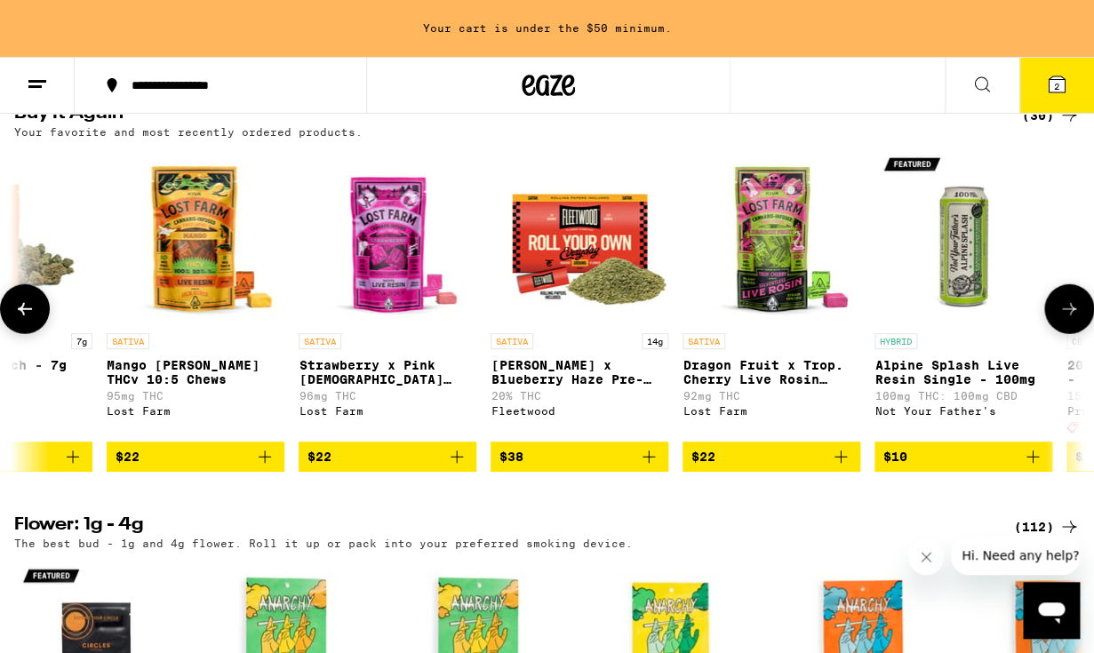
scroll to position [0, 872]
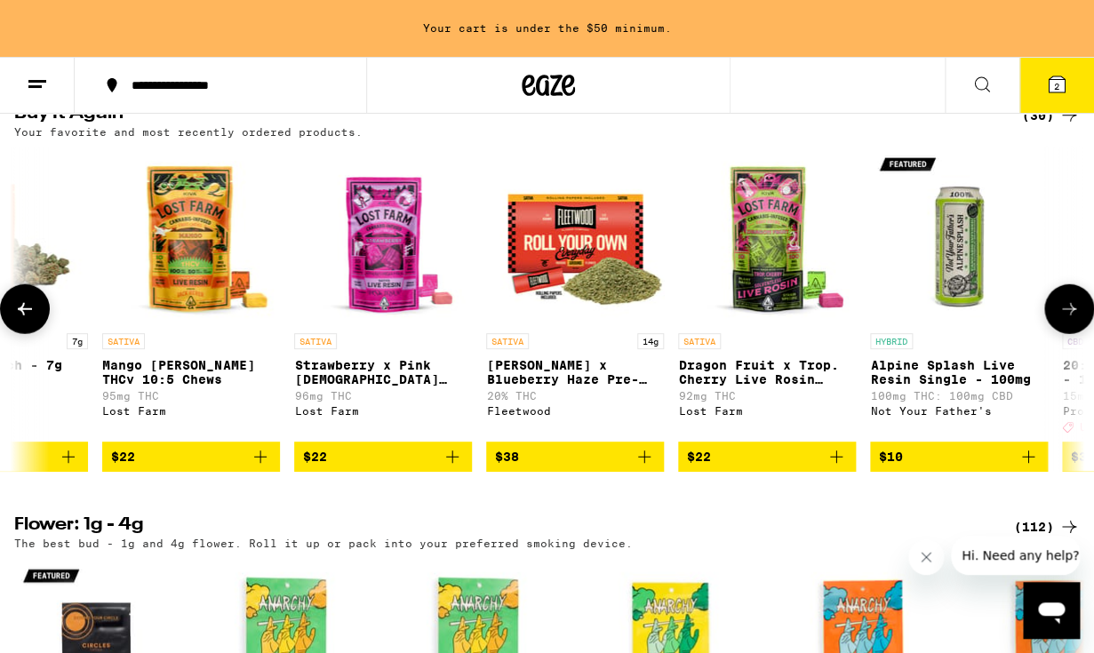
click at [1072, 320] on icon at bounding box center [1069, 309] width 21 height 21
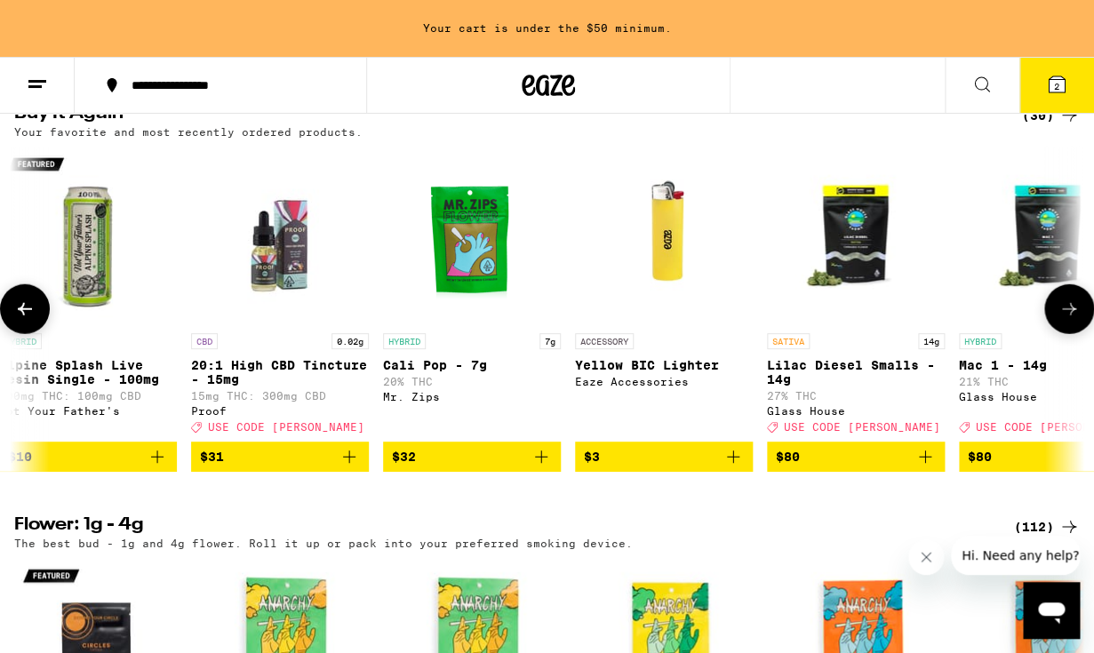
scroll to position [0, 1744]
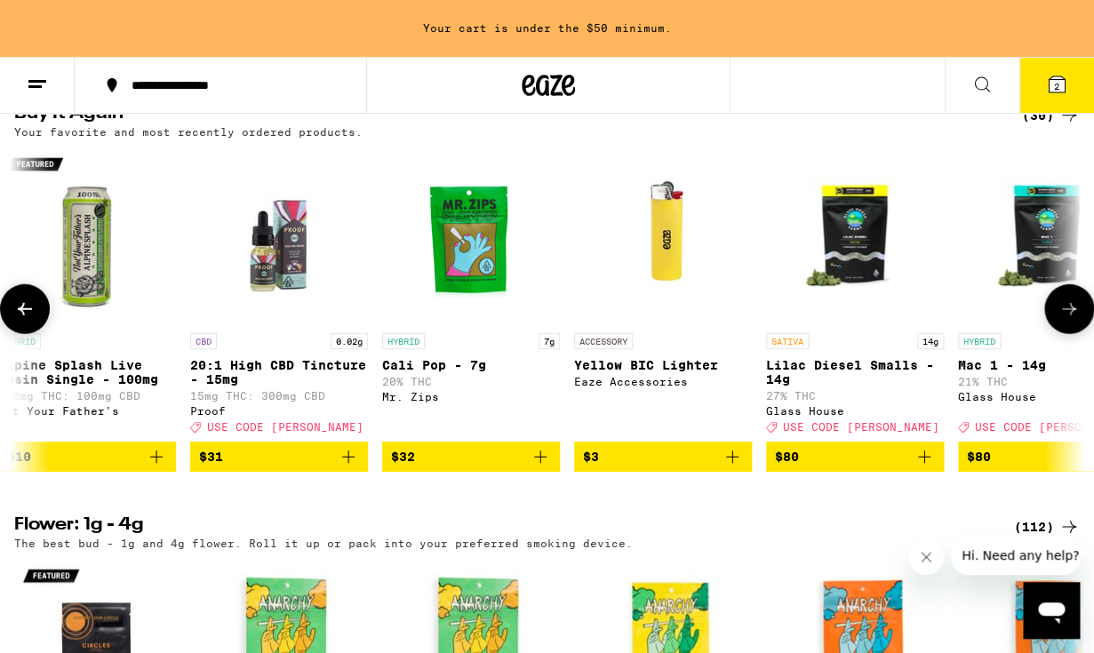
click at [1072, 320] on icon at bounding box center [1069, 309] width 21 height 21
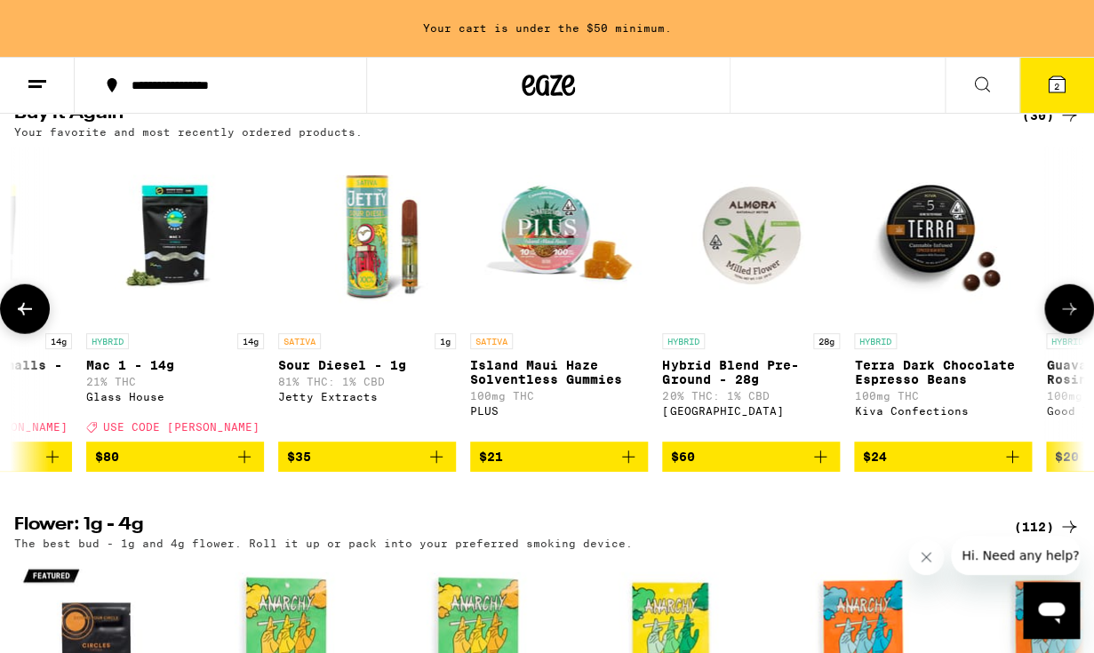
click at [1072, 320] on icon at bounding box center [1069, 309] width 21 height 21
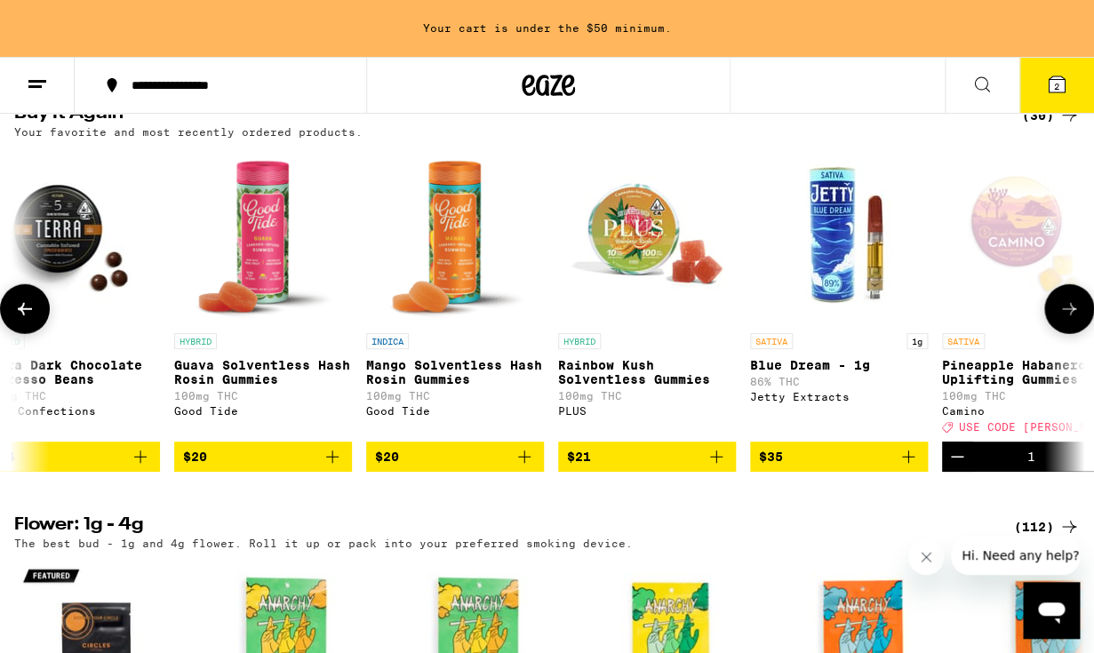
click at [1072, 320] on icon at bounding box center [1069, 309] width 21 height 21
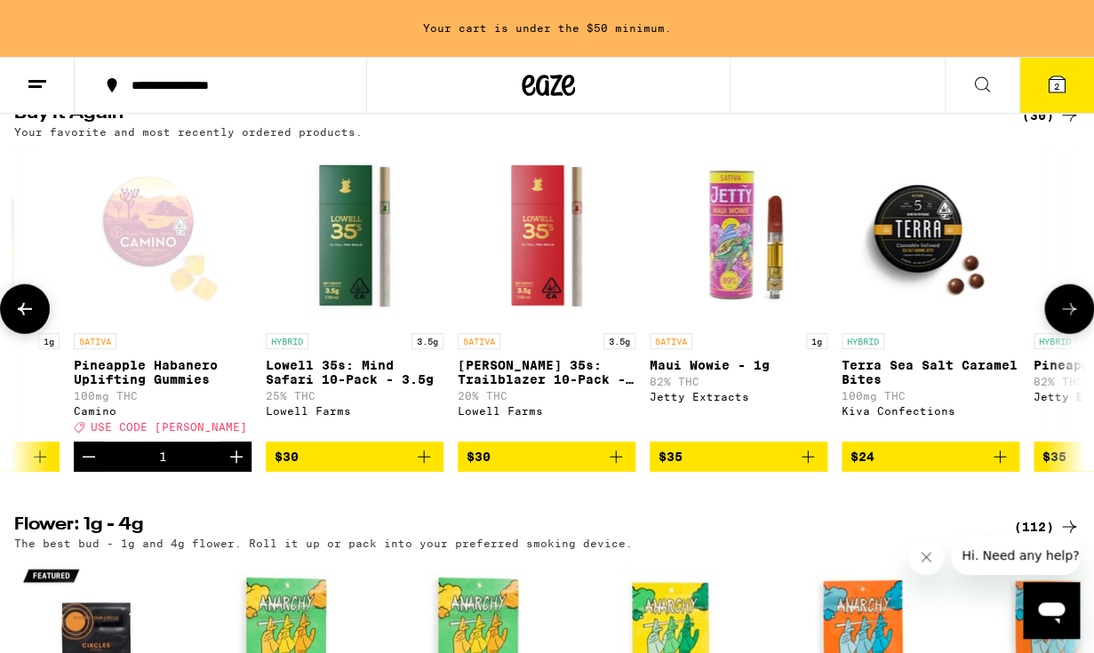
scroll to position [0, 4361]
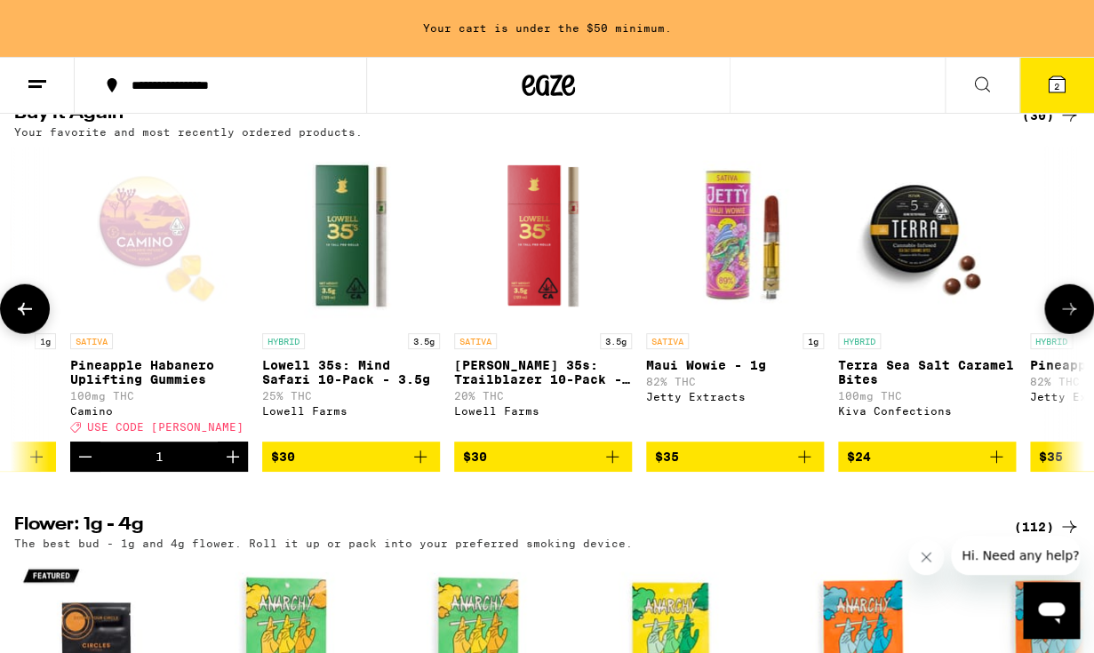
click at [1072, 320] on icon at bounding box center [1069, 309] width 21 height 21
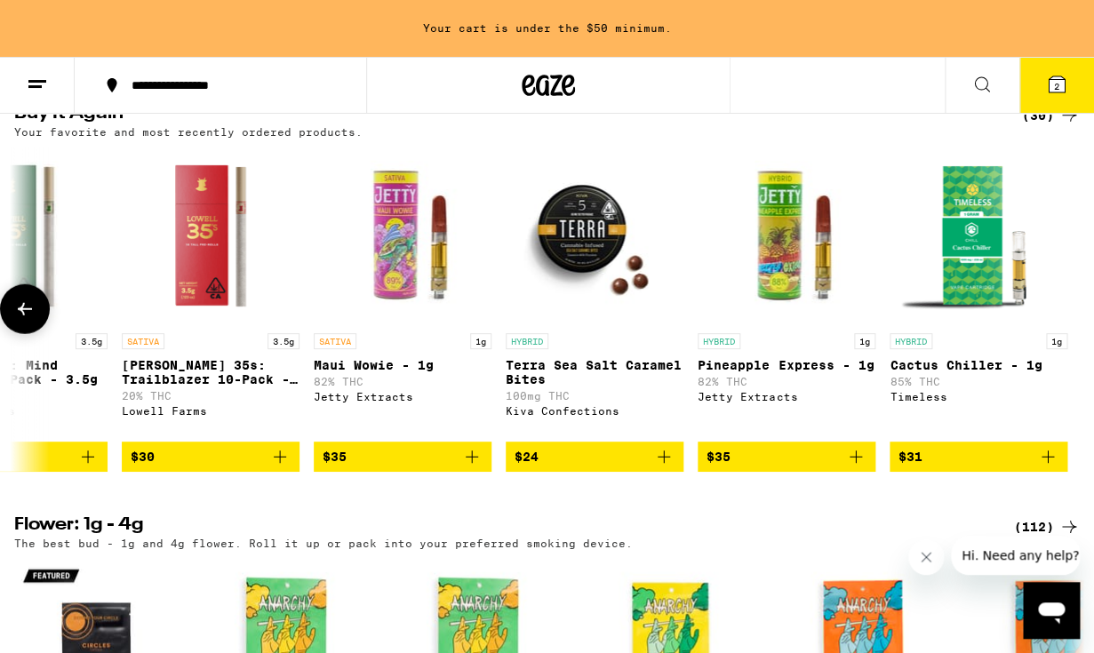
scroll to position [0, 4696]
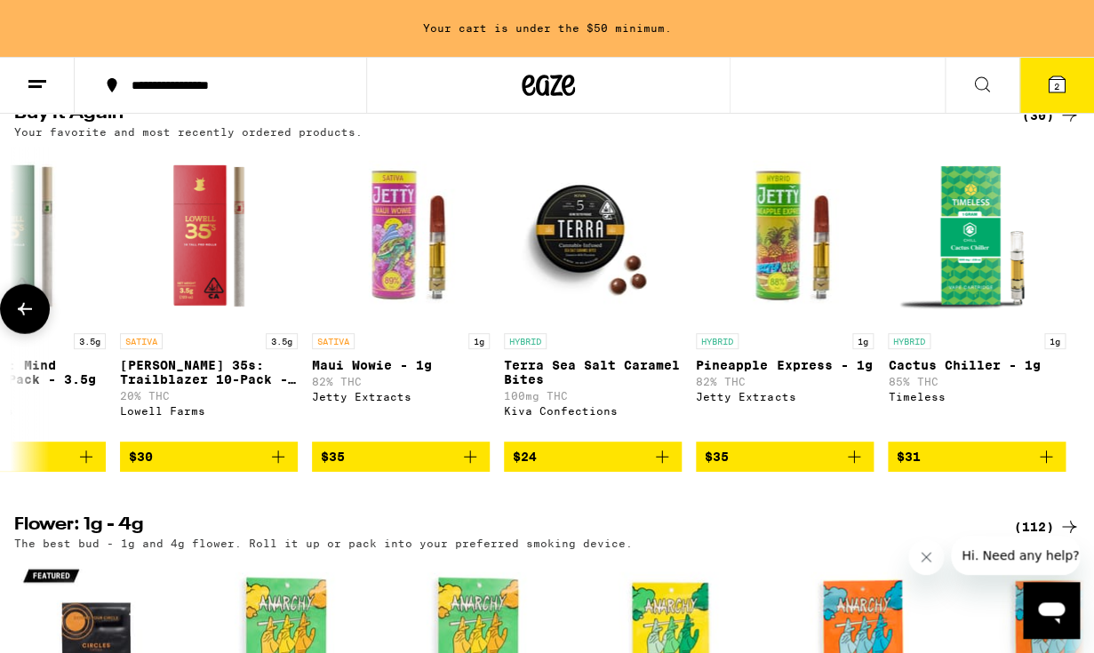
click at [28, 320] on icon at bounding box center [24, 309] width 21 height 21
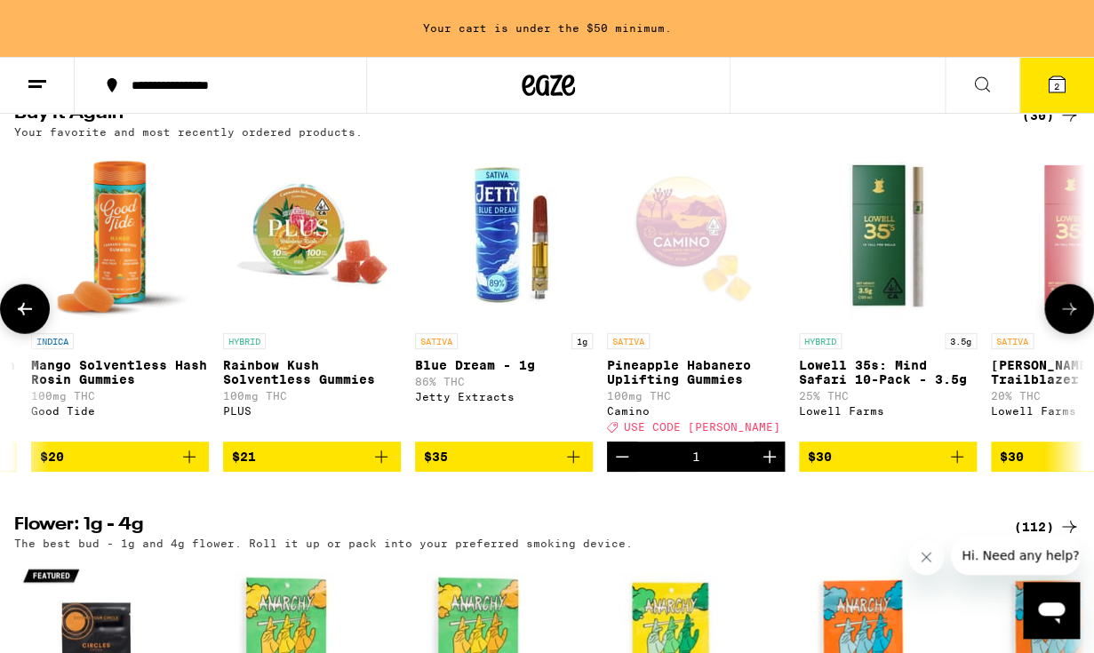
click at [28, 320] on icon at bounding box center [24, 309] width 21 height 21
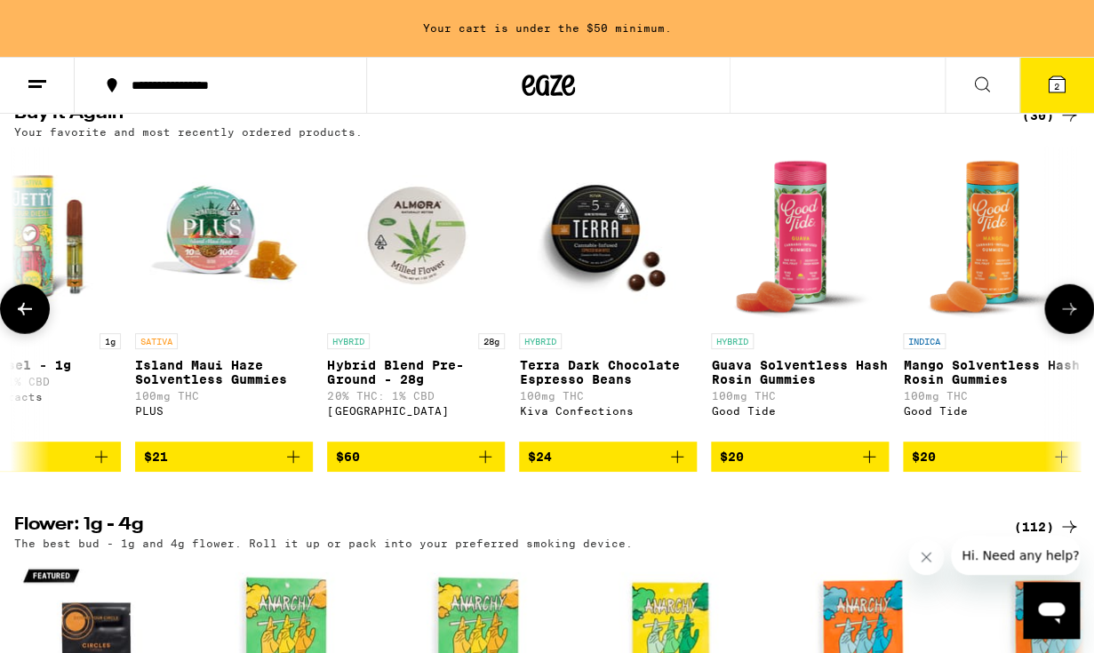
click at [28, 320] on icon at bounding box center [24, 309] width 21 height 21
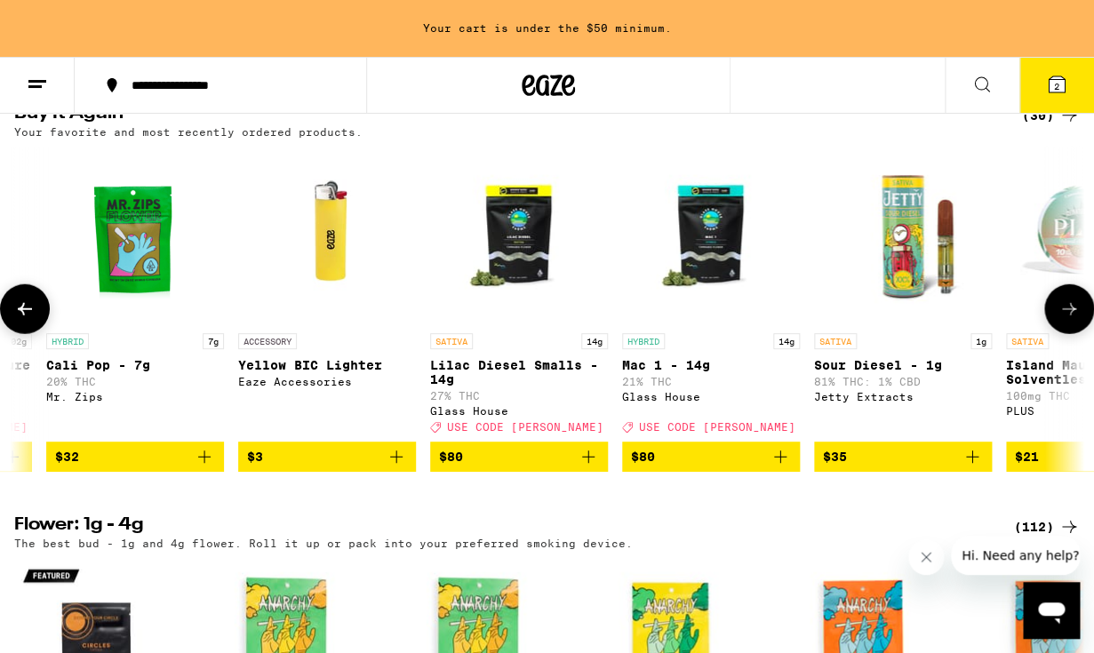
click at [28, 320] on icon at bounding box center [24, 309] width 21 height 21
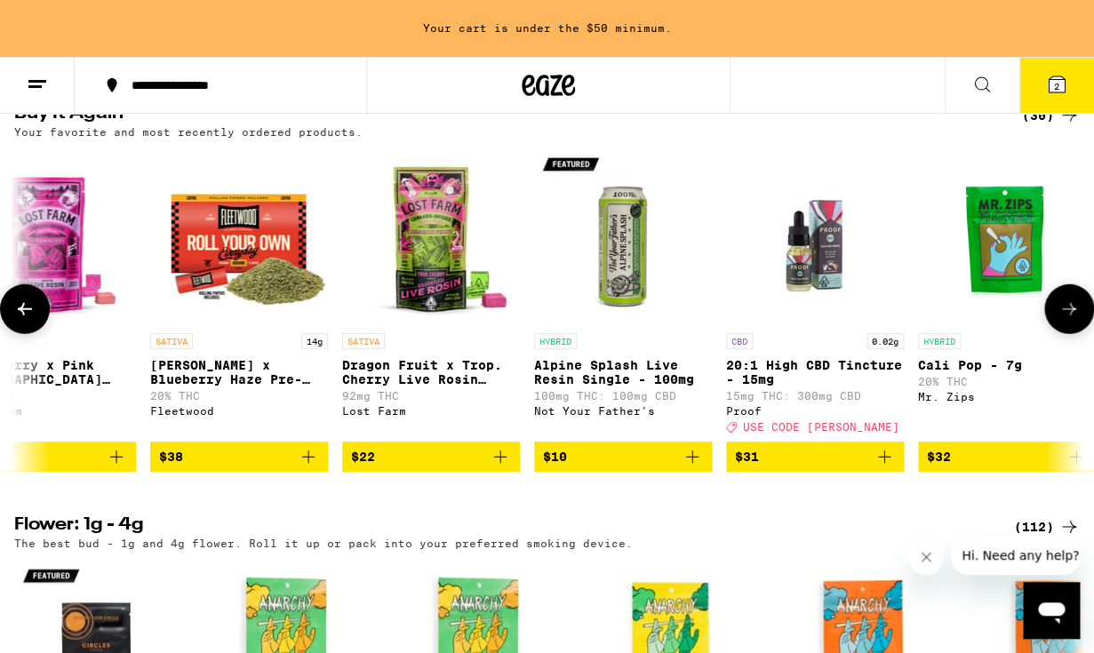
click at [28, 320] on icon at bounding box center [24, 309] width 21 height 21
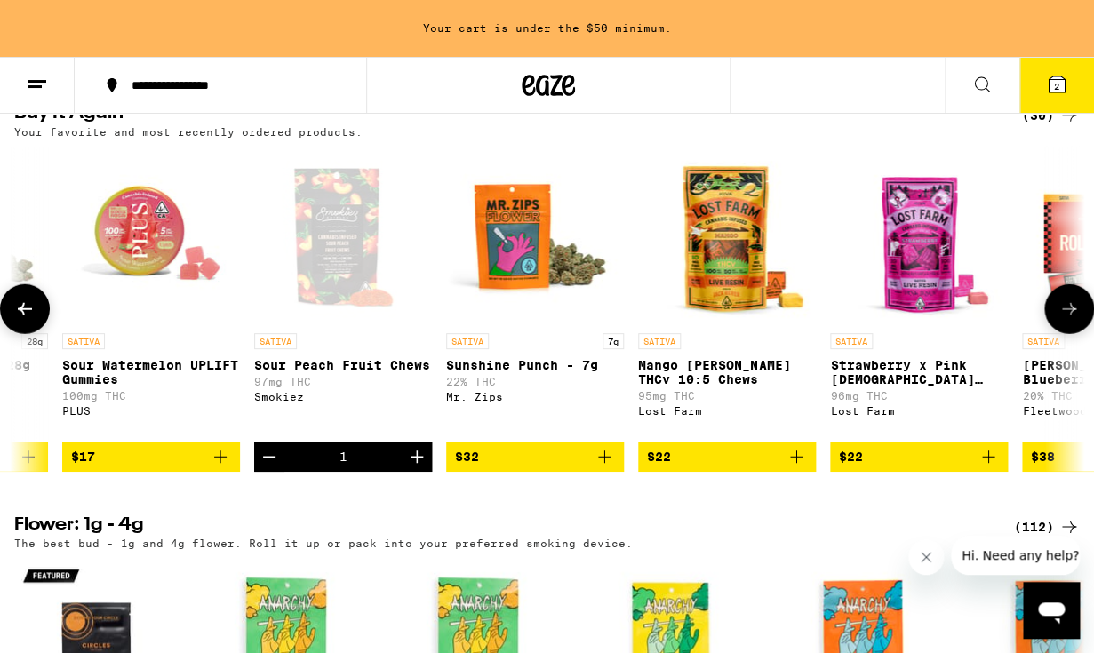
click at [28, 320] on icon at bounding box center [24, 309] width 21 height 21
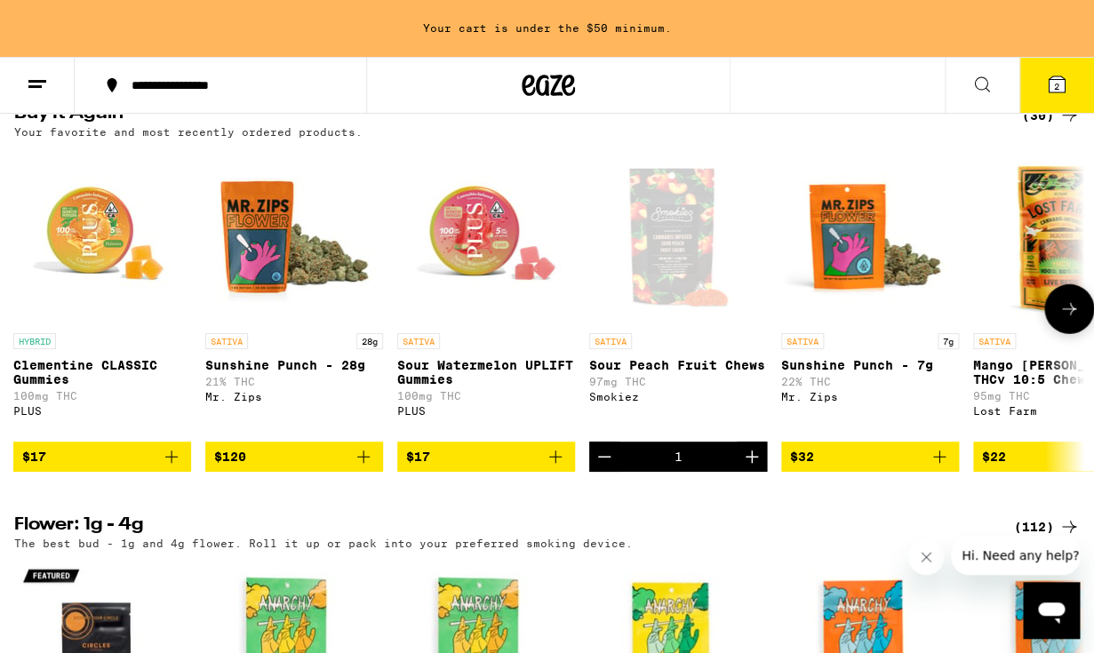
scroll to position [0, 0]
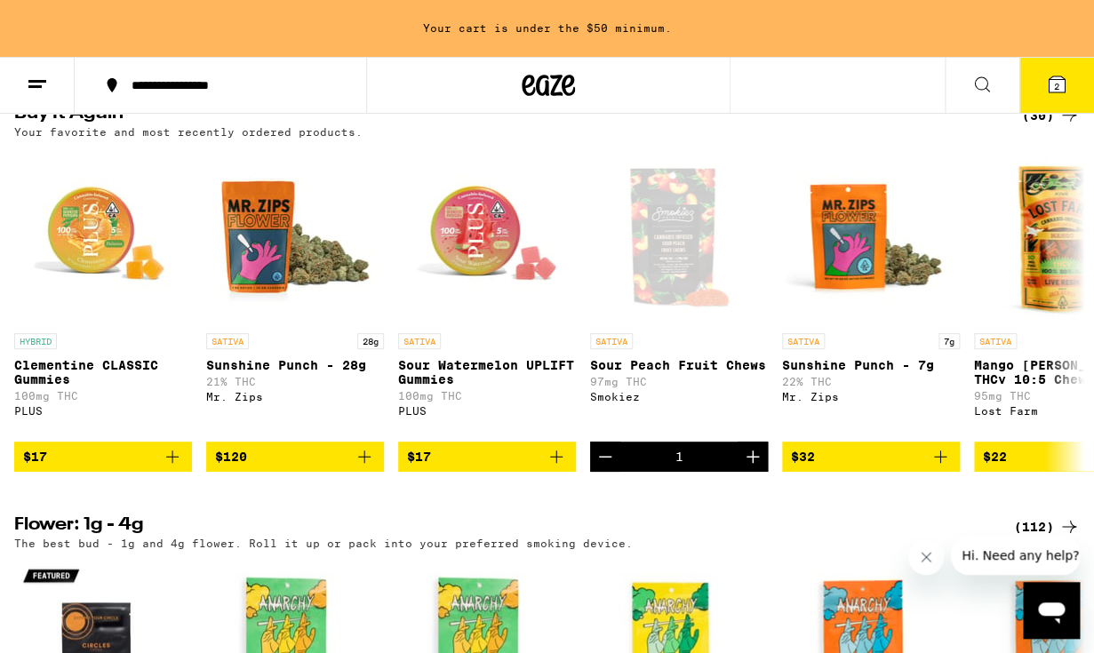
click at [987, 89] on icon at bounding box center [982, 84] width 14 height 14
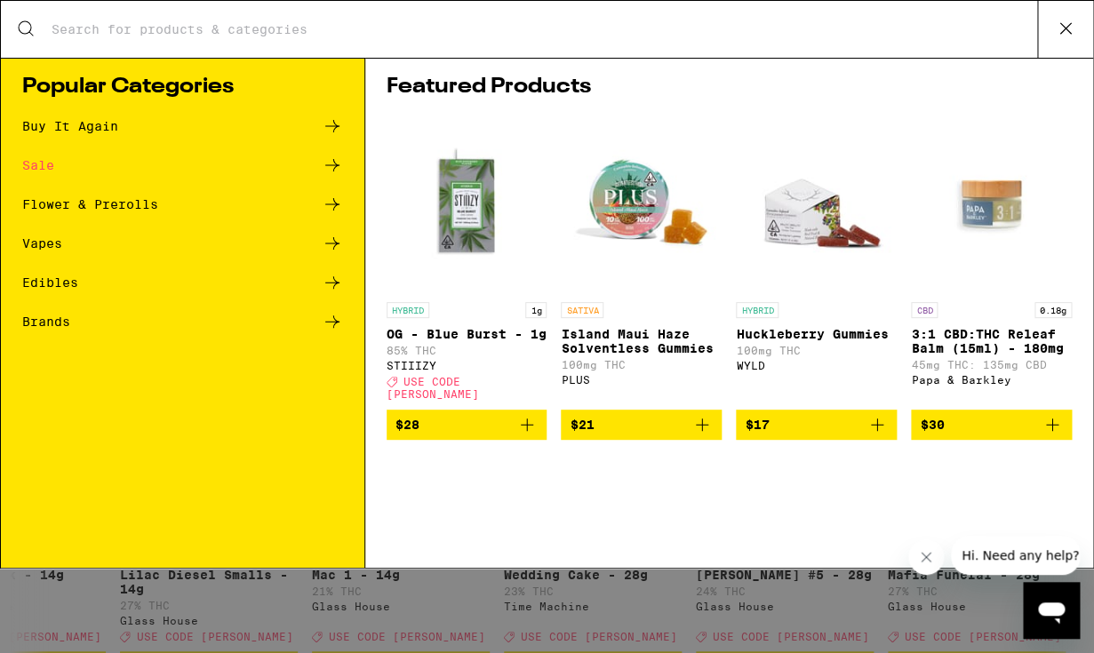
scroll to position [0, 21020]
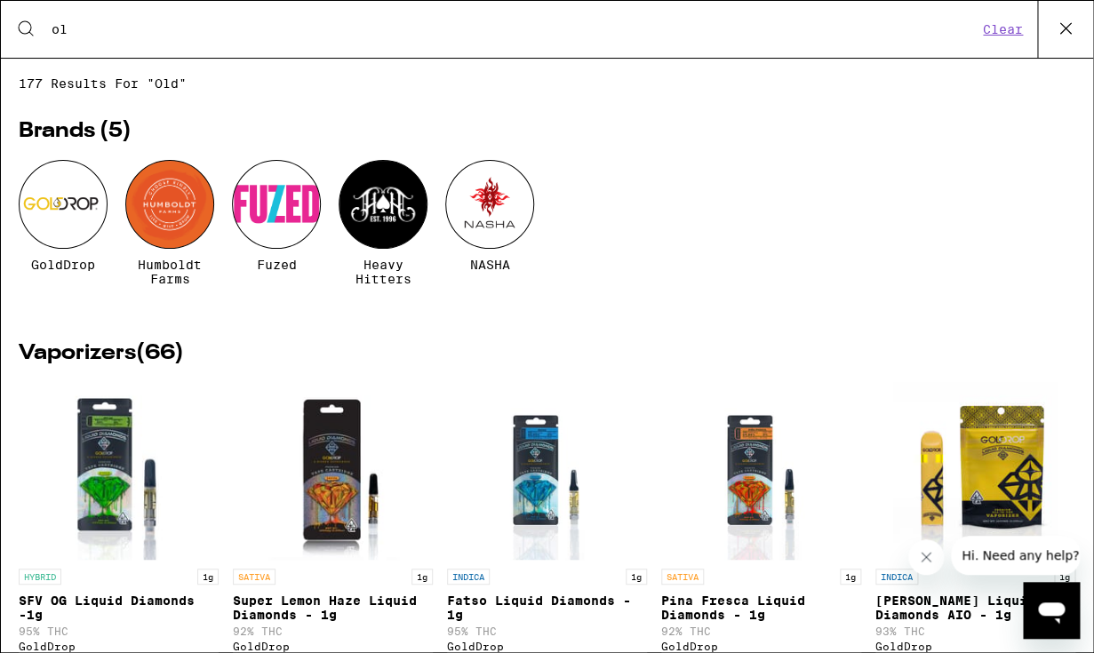
type input "o"
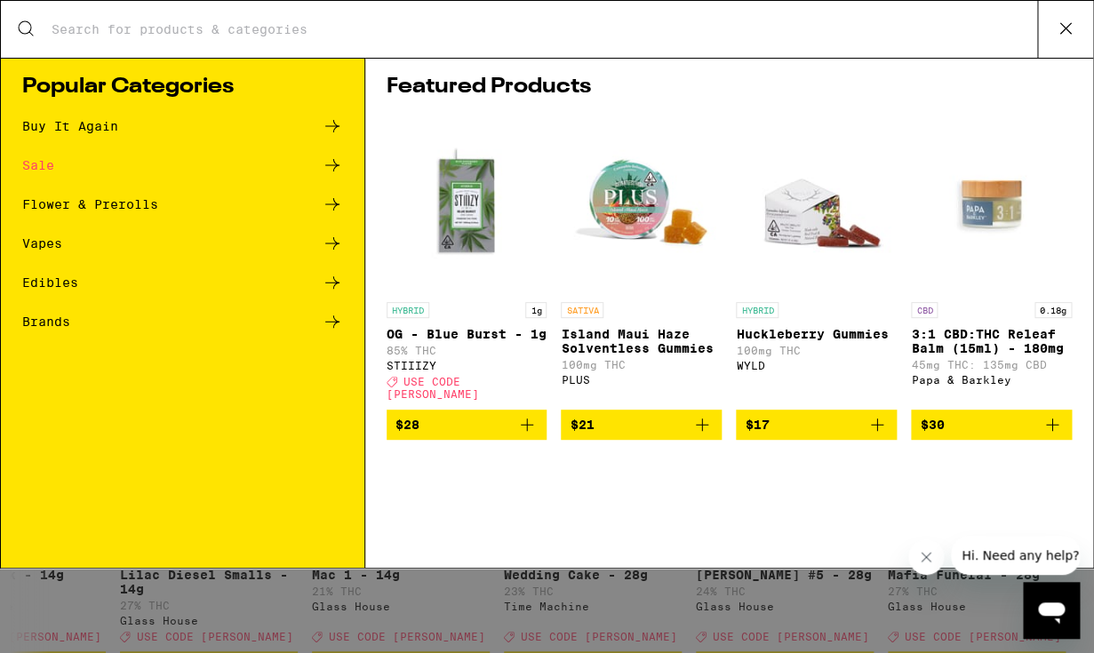
click at [1059, 34] on icon at bounding box center [1066, 28] width 27 height 27
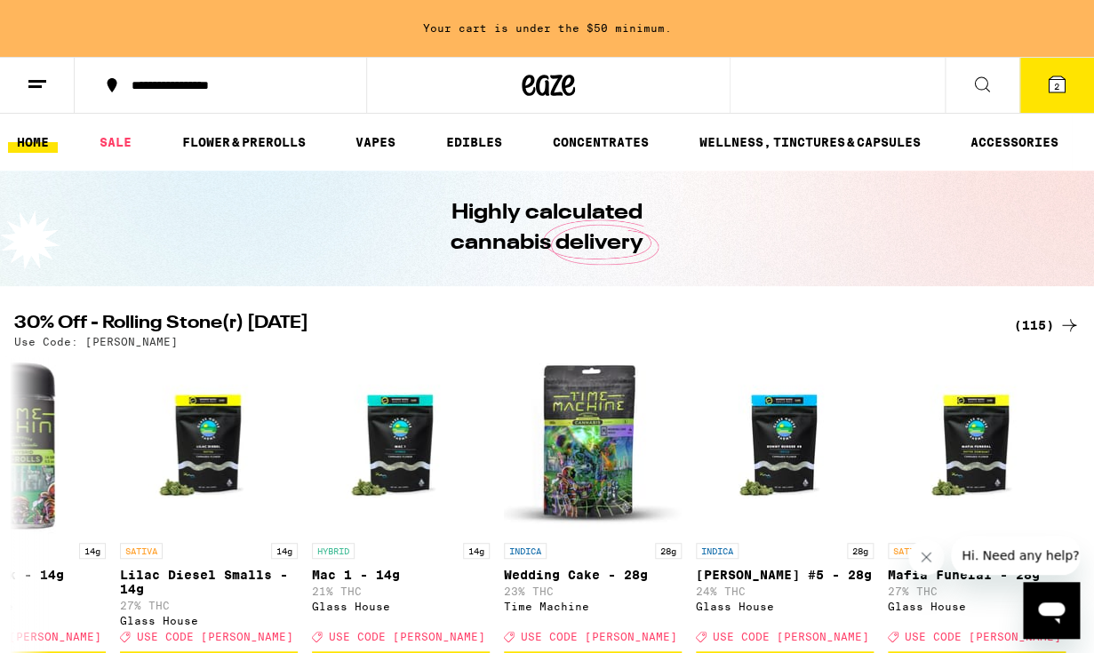
click at [1054, 613] on icon "Open messaging window" at bounding box center [1051, 613] width 27 height 21
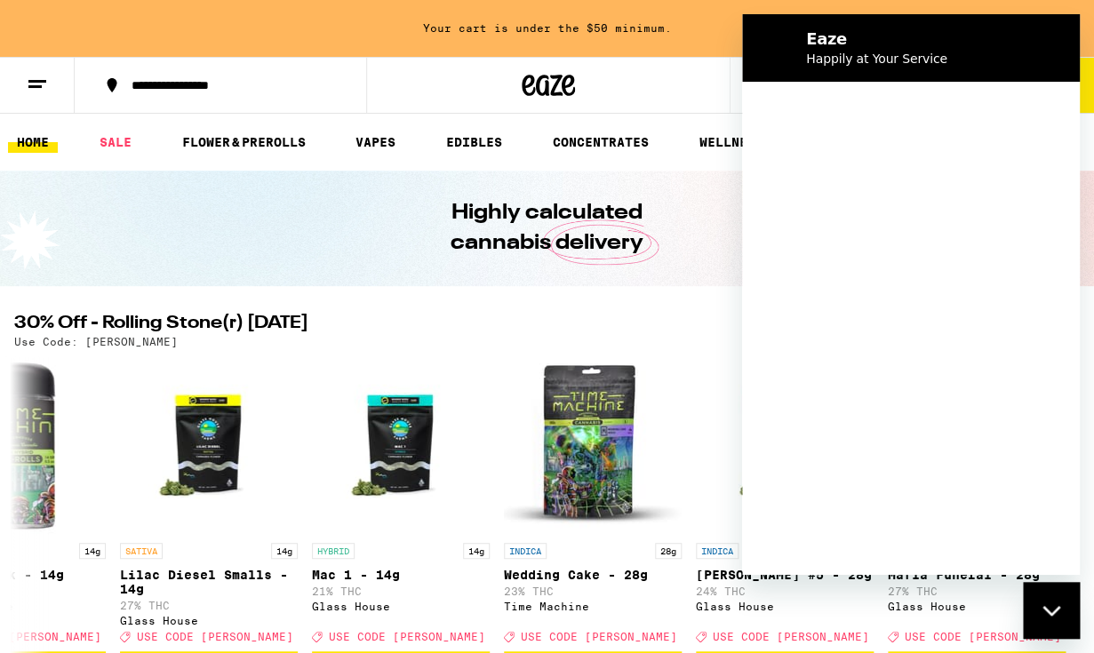
scroll to position [0, 0]
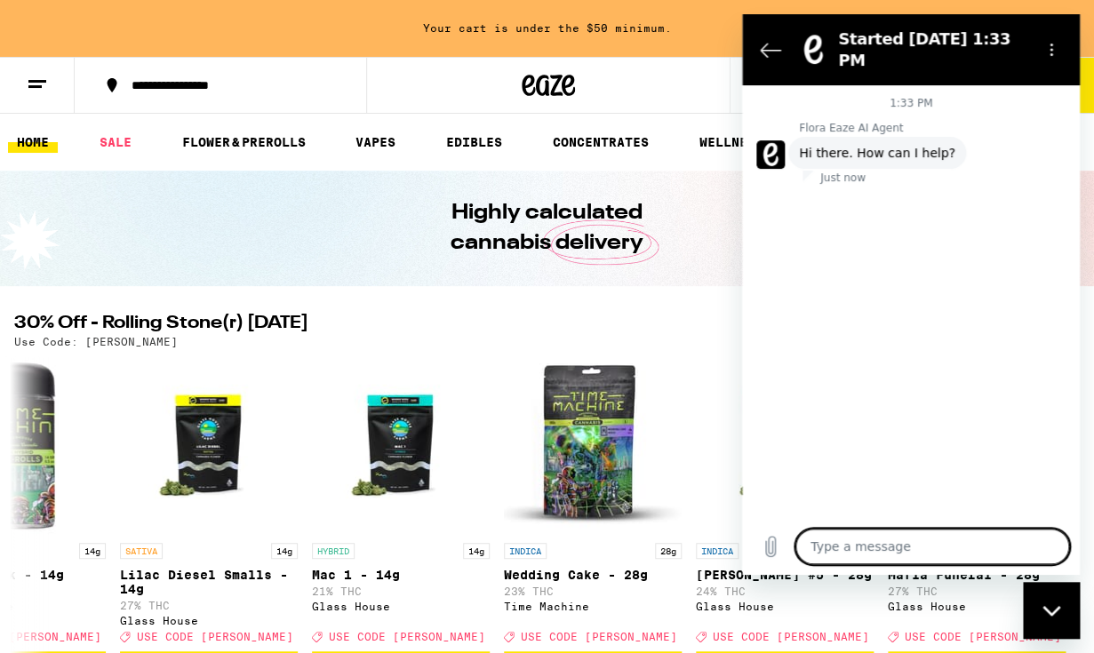
type textarea "x"
click at [845, 553] on textarea at bounding box center [933, 547] width 274 height 36
type textarea "D"
type textarea "x"
type textarea "Do"
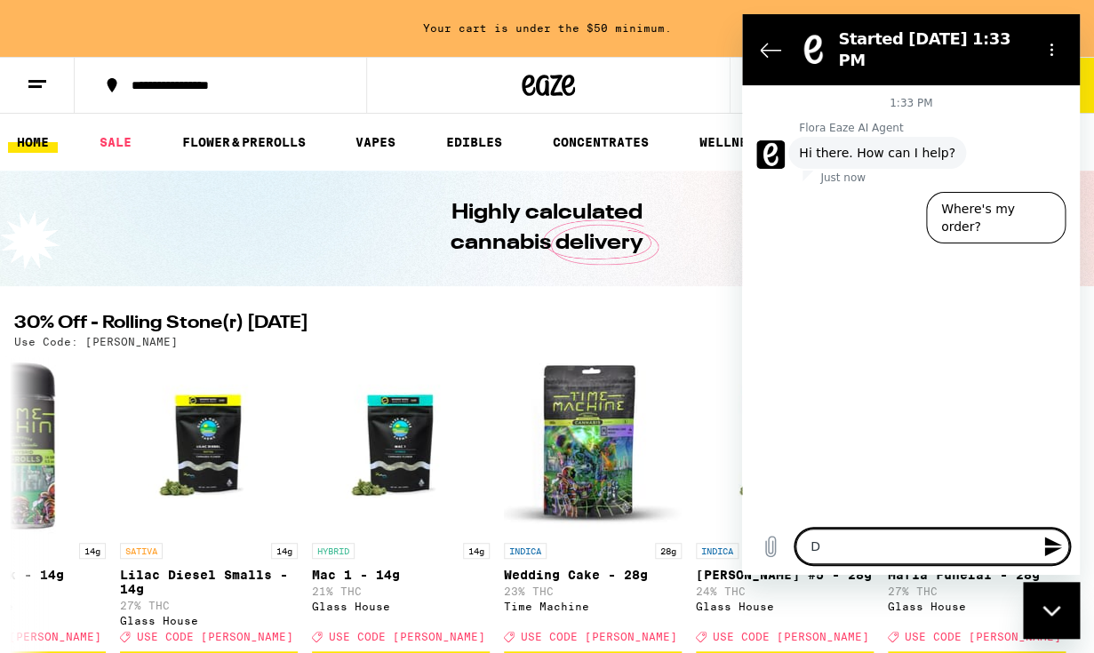
type textarea "x"
type textarea "Do"
type textarea "x"
type textarea "Do y"
type textarea "x"
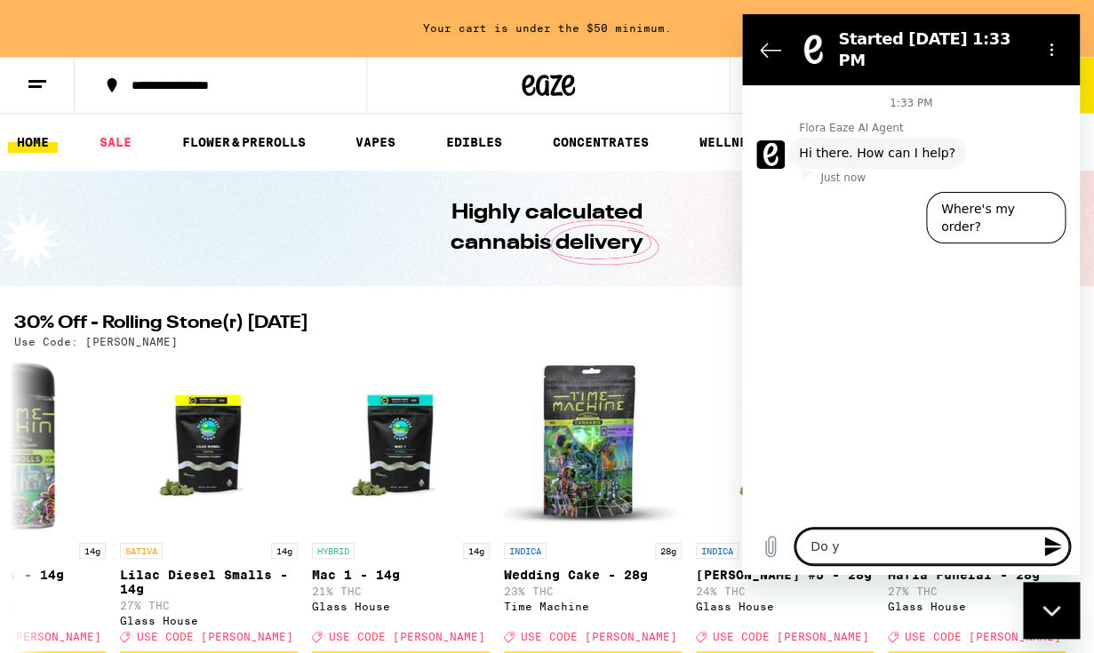
type textarea "Do yo"
type textarea "x"
type textarea "Do you"
type textarea "x"
type textarea "Do you"
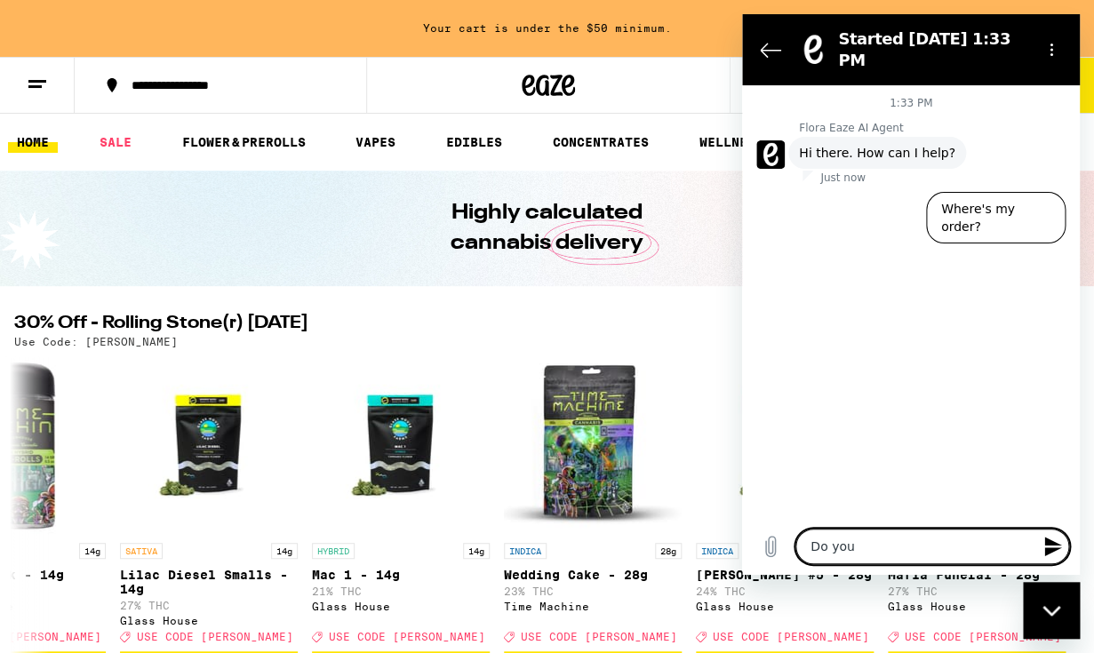
type textarea "x"
type textarea "Do you c"
type textarea "x"
type textarea "Do you ca"
type textarea "x"
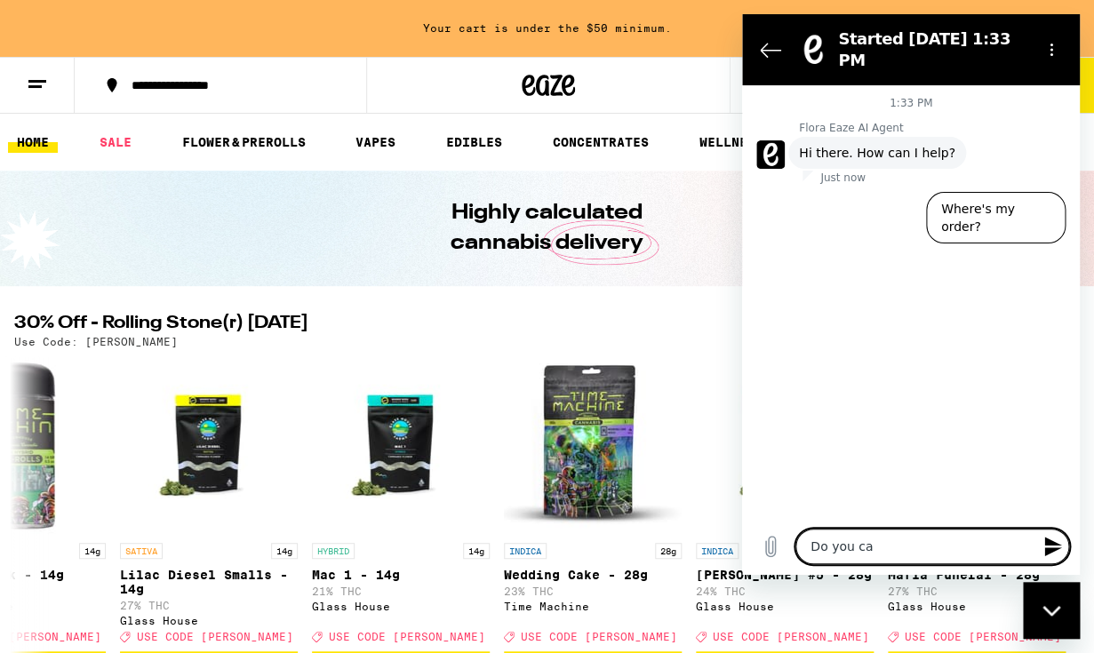
type textarea "Do you car"
type textarea "x"
type textarea "Do you carr"
type textarea "x"
type textarea "Do you carry"
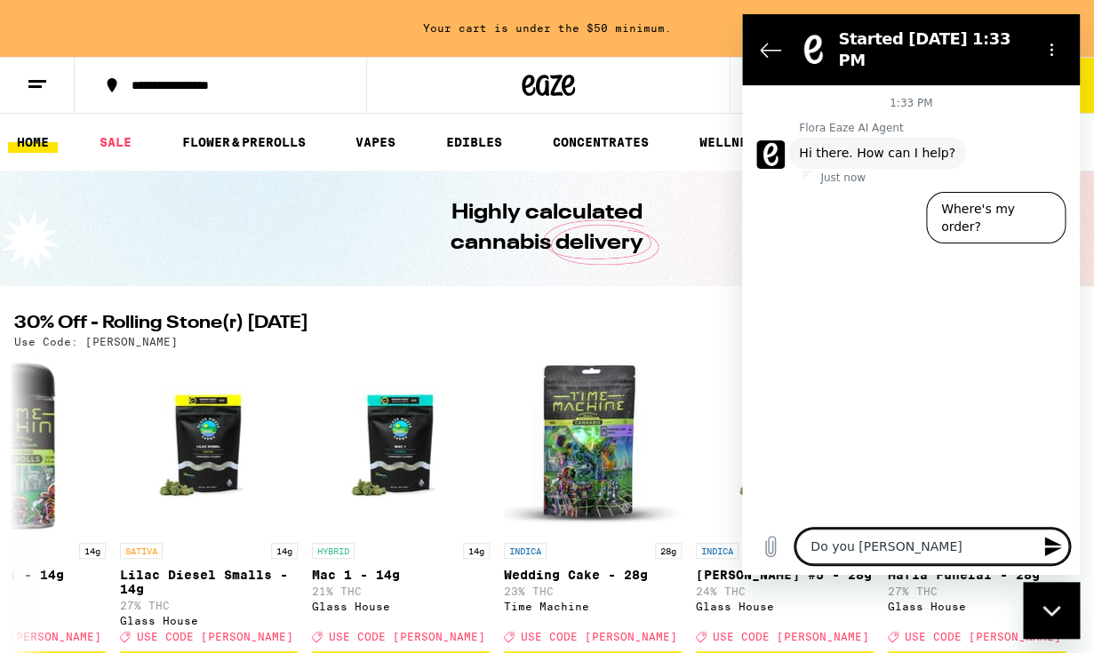
type textarea "x"
type textarea "Do you carry"
type textarea "x"
type textarea "Do you carry O"
type textarea "x"
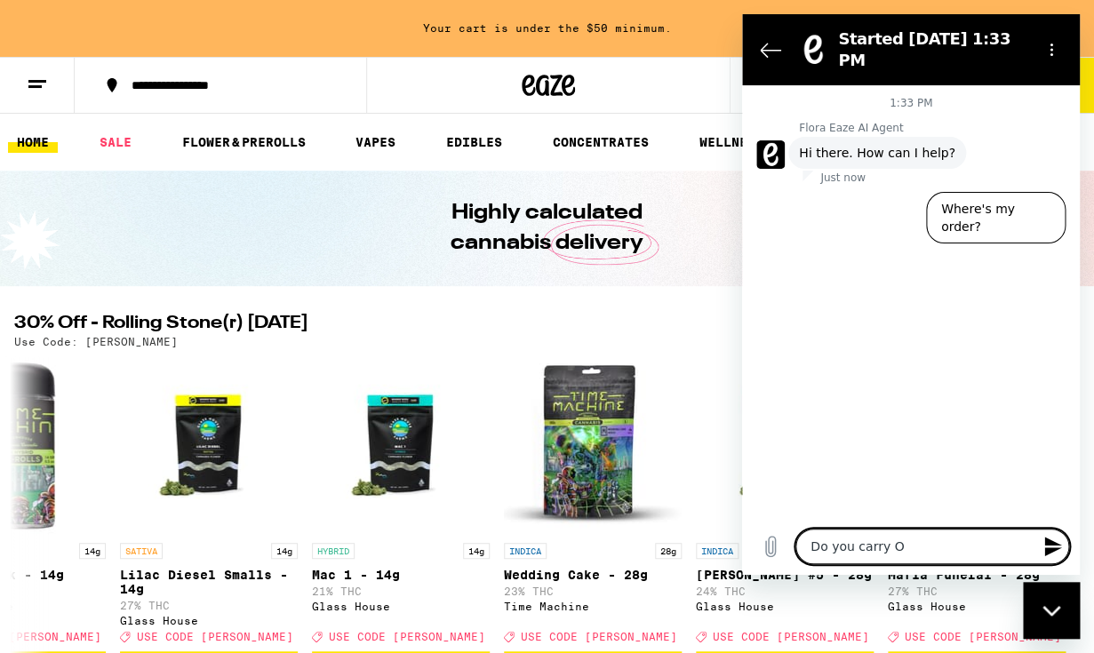
type textarea "Do you carry Ol"
type textarea "x"
type textarea "Do you carry Old"
type textarea "x"
type textarea "Do you carry Old"
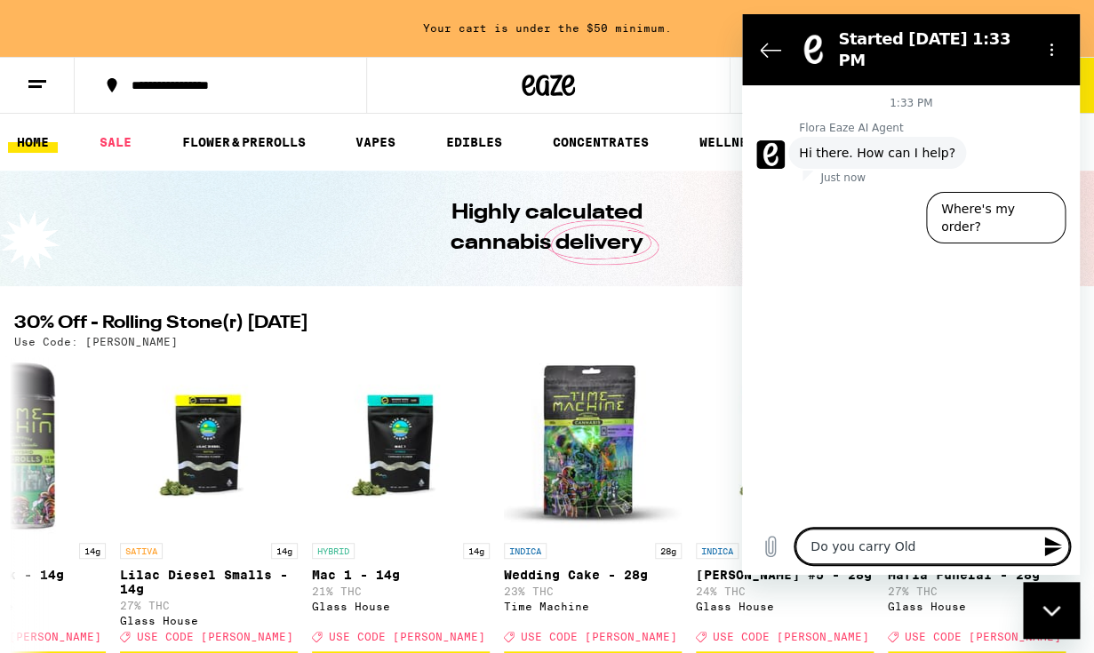
type textarea "x"
type textarea "Do you carry Old P"
type textarea "x"
type textarea "Do you carry Old Pa"
type textarea "x"
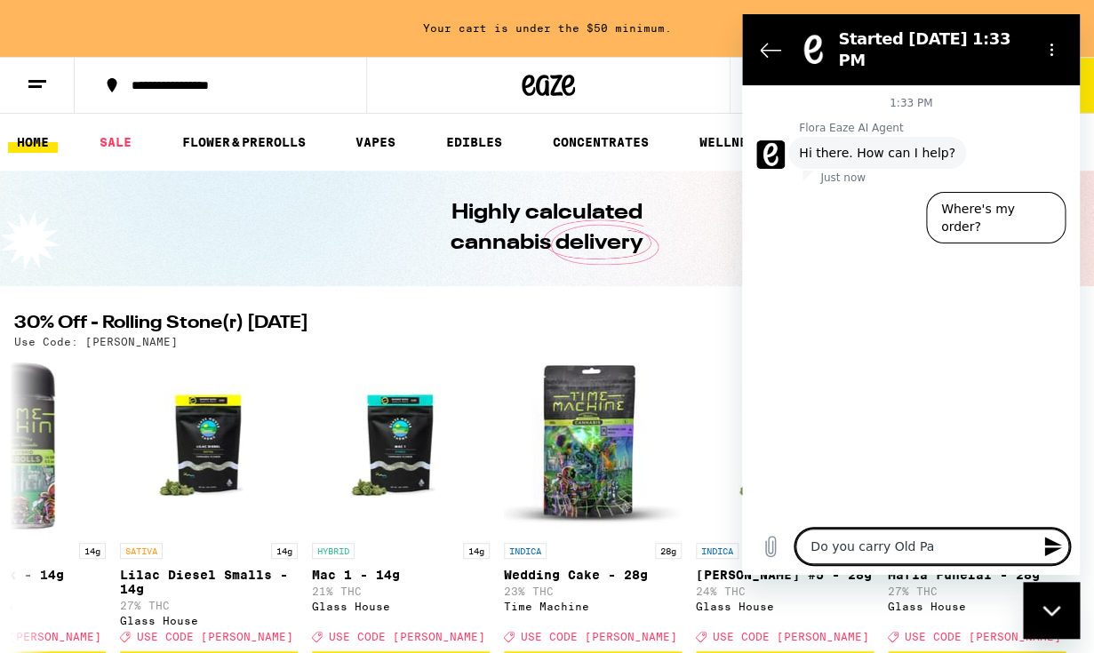
type textarea "Do you carry Old Pal"
type textarea "x"
type textarea "Do you carry Old Pal"
type textarea "x"
type textarea "Do you carry Old Pal p"
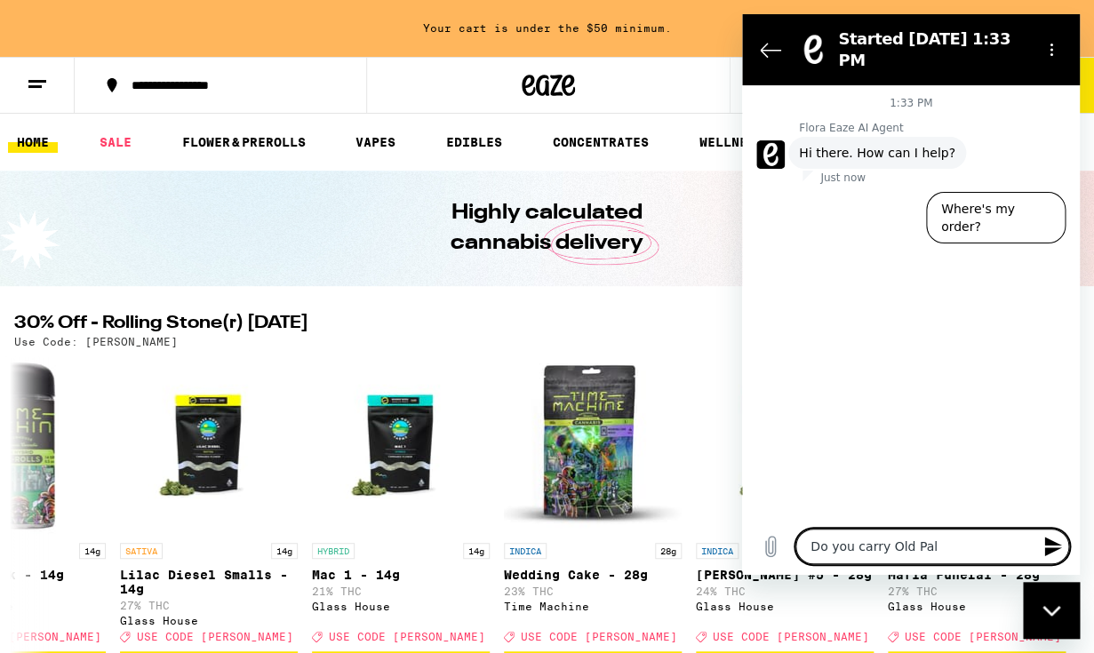
type textarea "x"
type textarea "Do you carry Old Pal pr"
type textarea "x"
type textarea "Do you carry Old Pal pro"
type textarea "x"
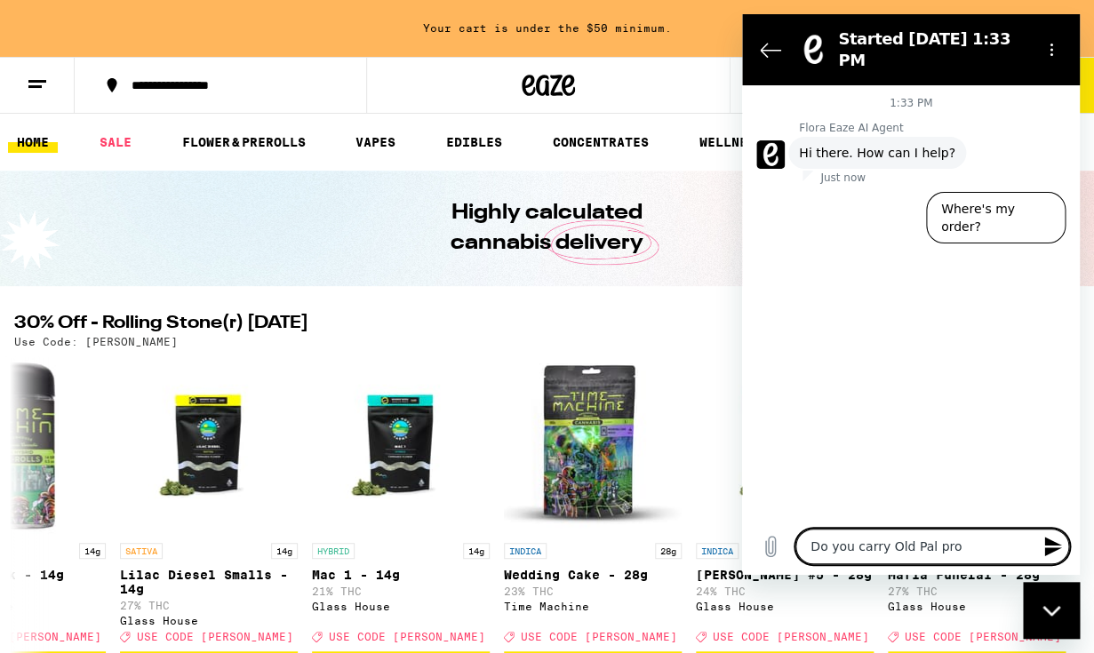
type textarea "Do you carry Old Pal prod"
type textarea "x"
type textarea "Do you carry Old Pal produ"
type textarea "x"
type textarea "Do you carry Old Pal produc"
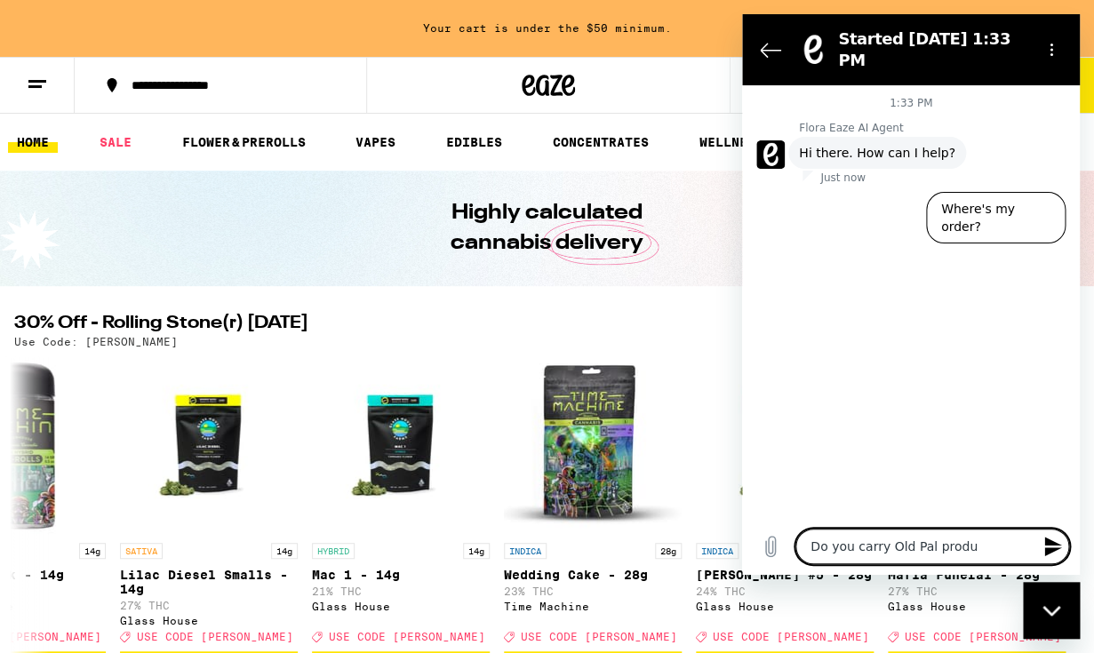
type textarea "x"
type textarea "Do you carry Old Pal product"
type textarea "x"
type textarea "Do you carry Old Pal products"
type textarea "x"
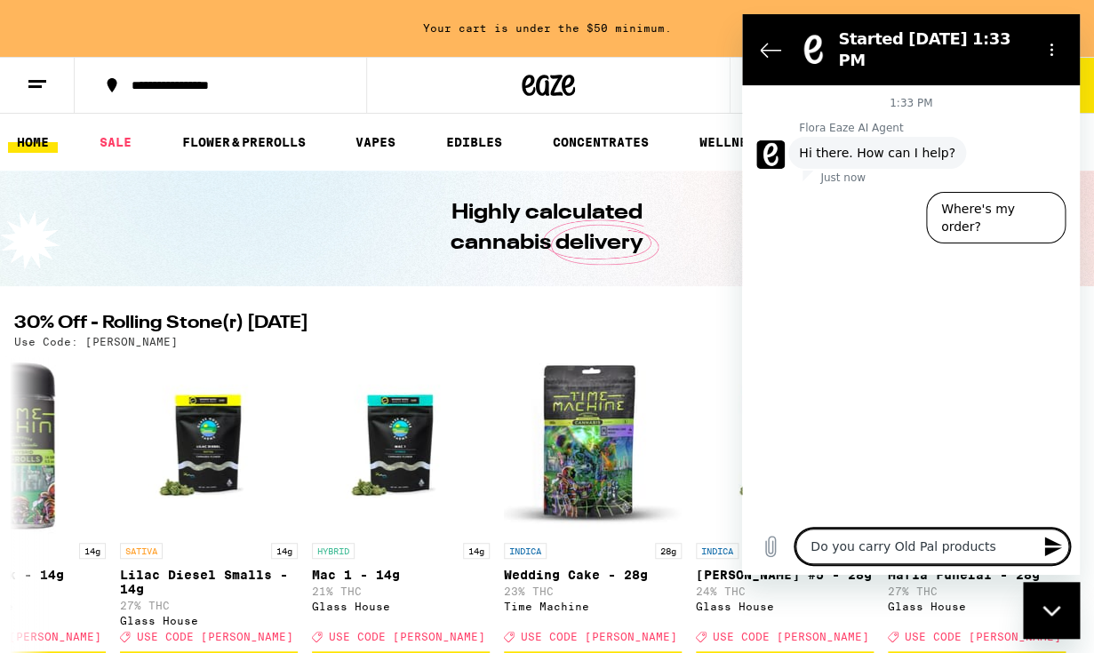
type textarea "Do you carry Old Pal products"
type textarea "x"
type textarea "Do you carry Old Pal products a"
type textarea "x"
type textarea "Do you carry Old Pal products an"
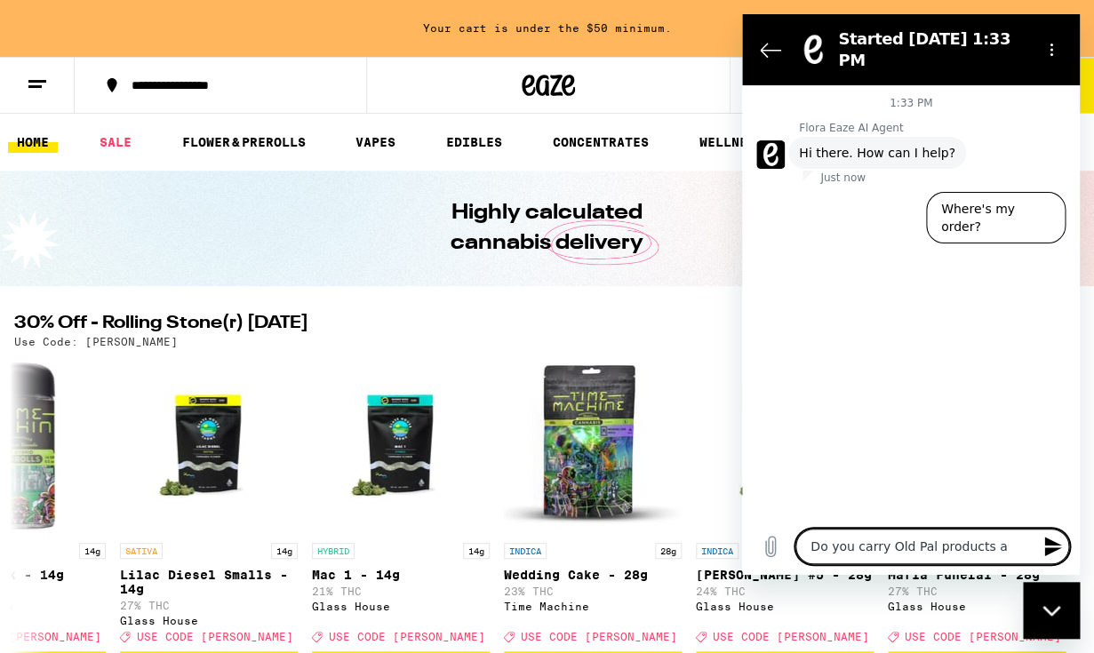
type textarea "x"
type textarea "Do you carry Old Pal products any"
type textarea "x"
type textarea "Do you carry Old Pal products anym"
type textarea "x"
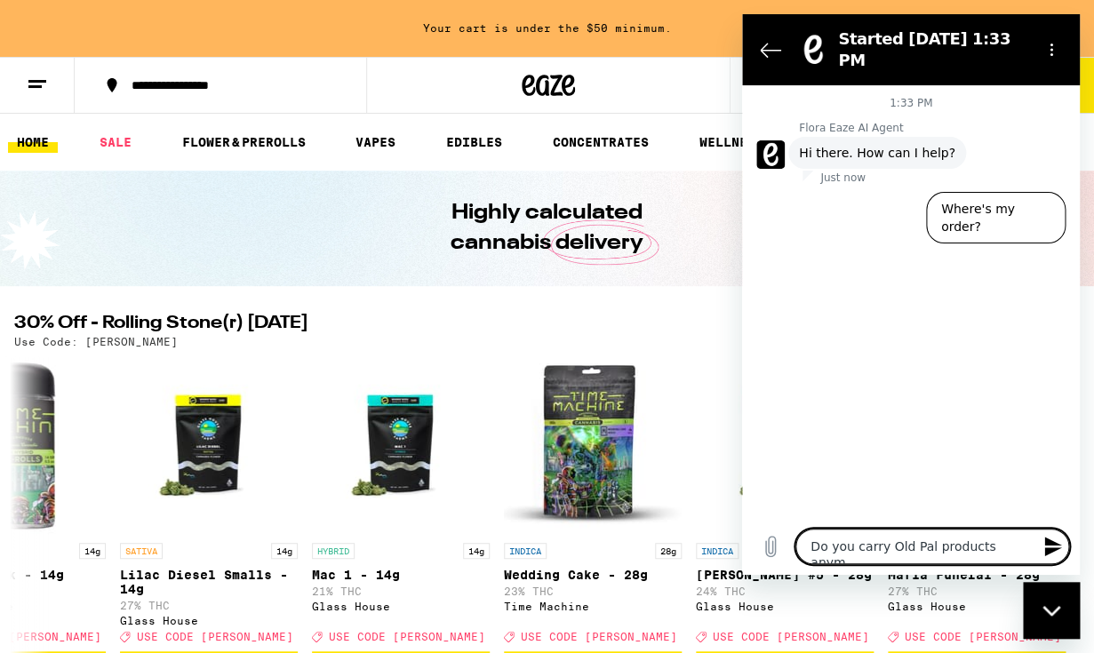
type textarea "Do you carry Old Pal products anymo"
type textarea "x"
type textarea "Do you carry Old Pal products anymor"
type textarea "x"
type textarea "Do you carry Old Pal products anymore"
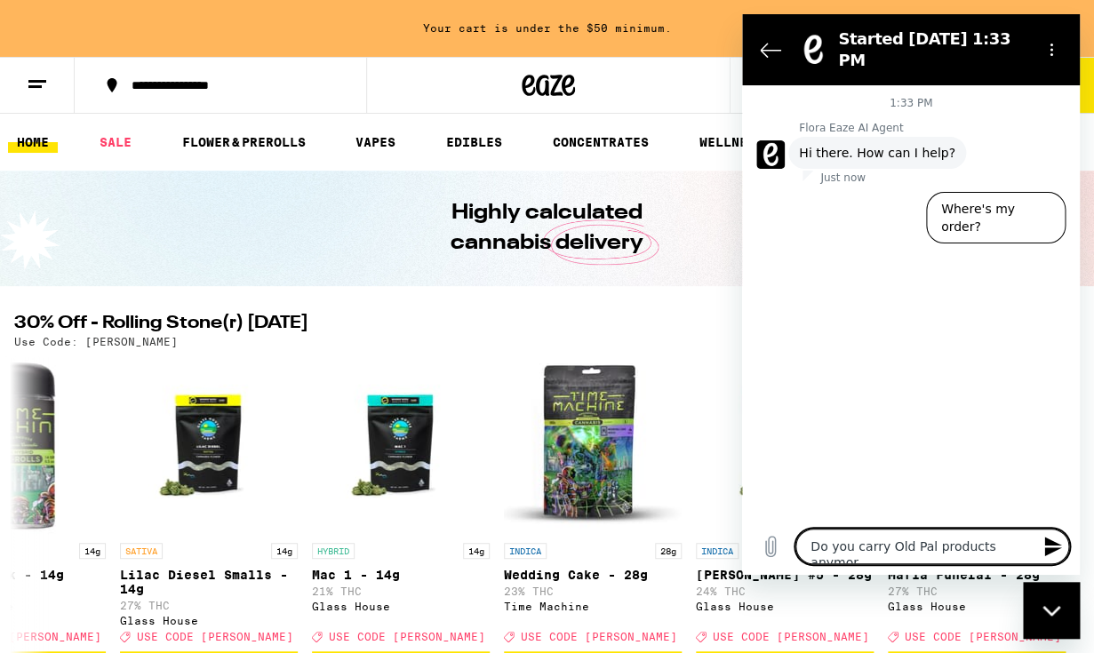
type textarea "x"
type textarea "Do you carry Old Pal products anymore?"
type textarea "x"
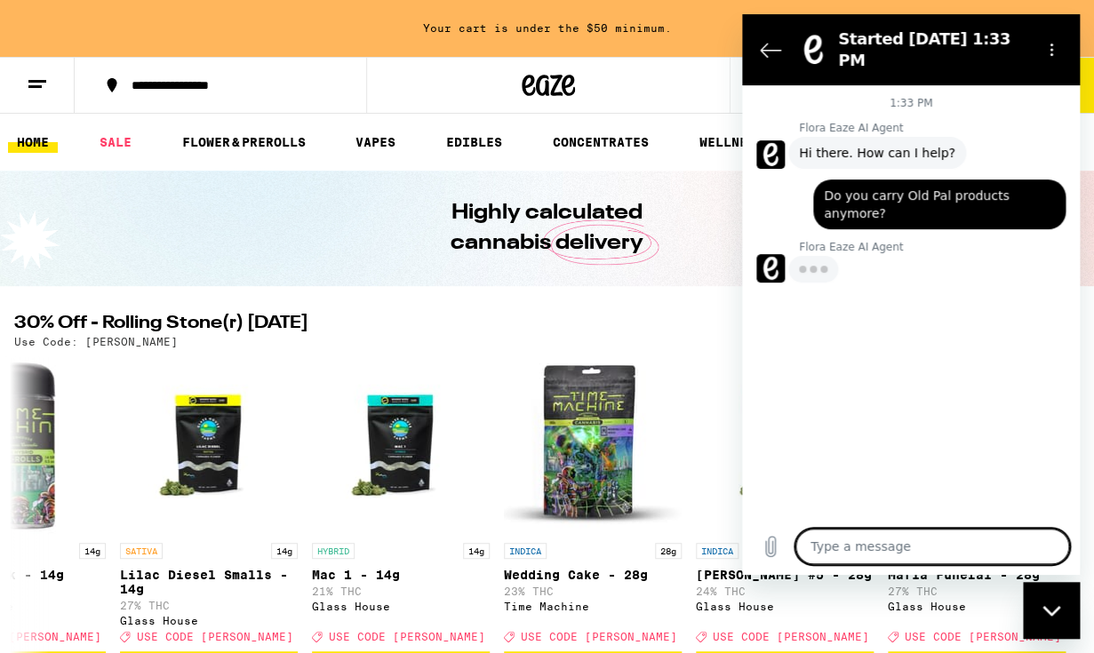
type textarea "x"
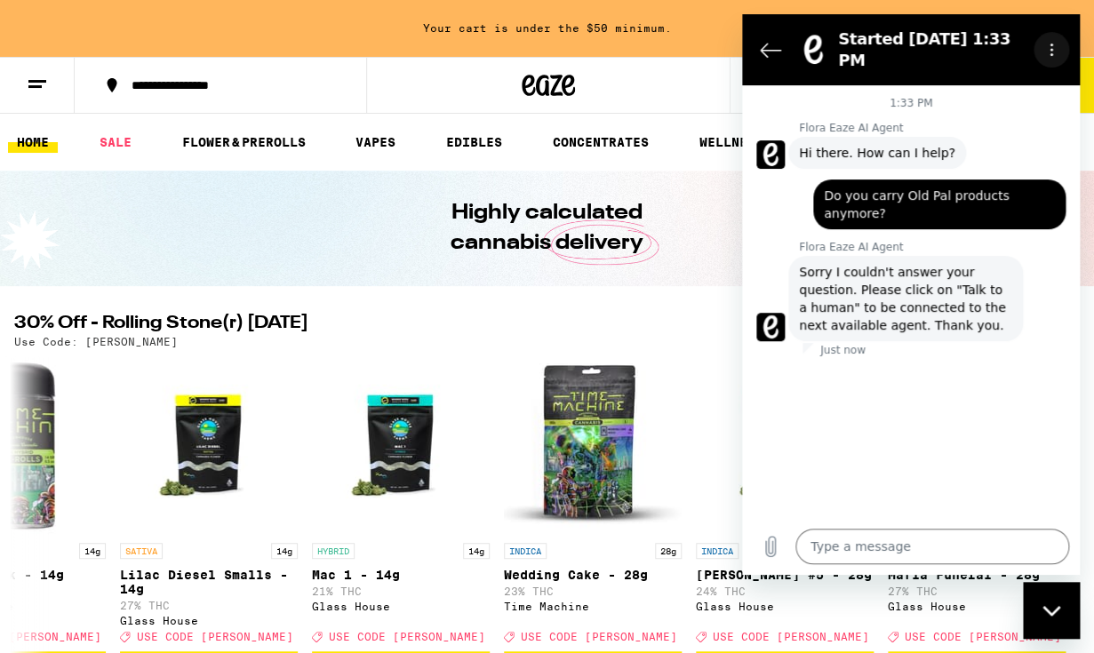
click at [1055, 45] on icon "Options menu" at bounding box center [1052, 50] width 14 height 14
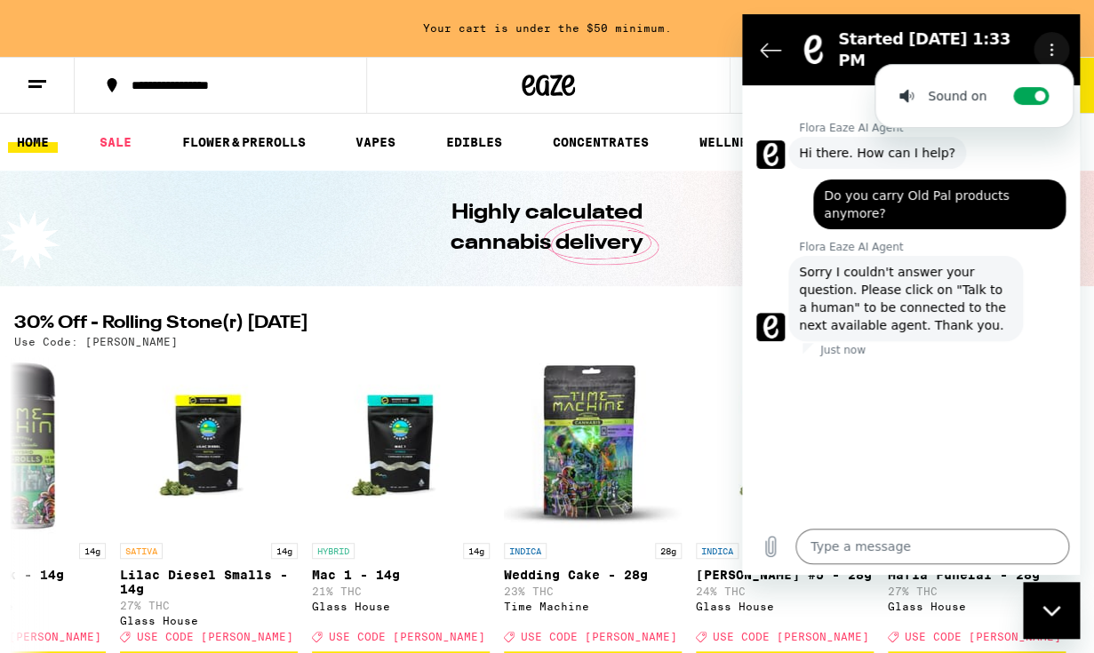
click at [1055, 45] on icon "Options menu" at bounding box center [1052, 50] width 14 height 14
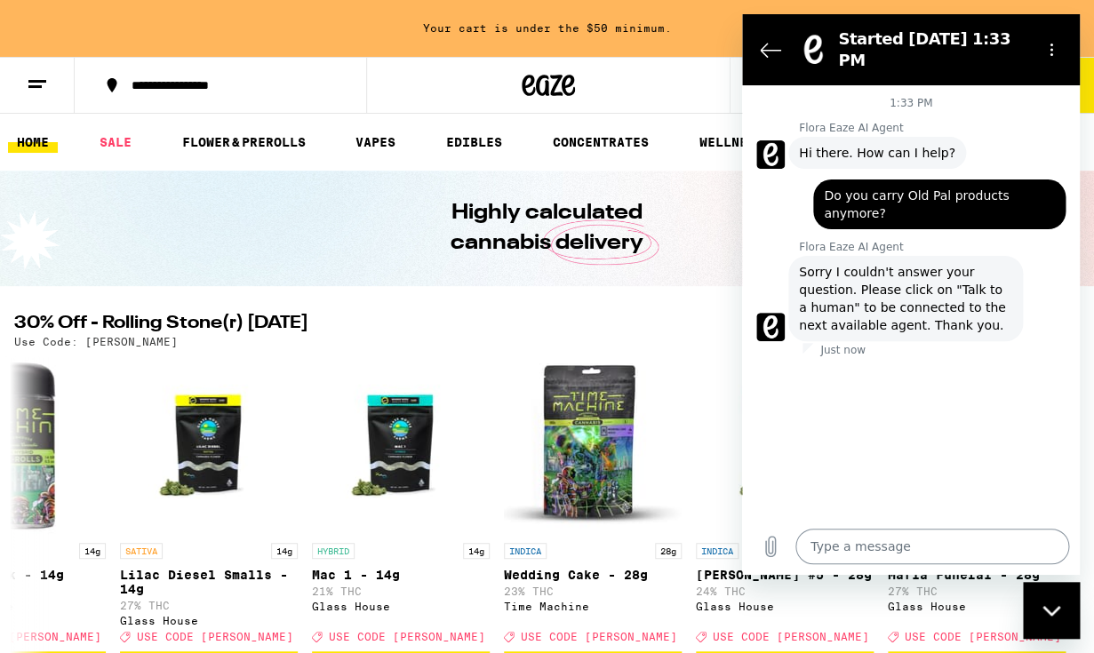
click at [857, 546] on textarea at bounding box center [933, 547] width 274 height 36
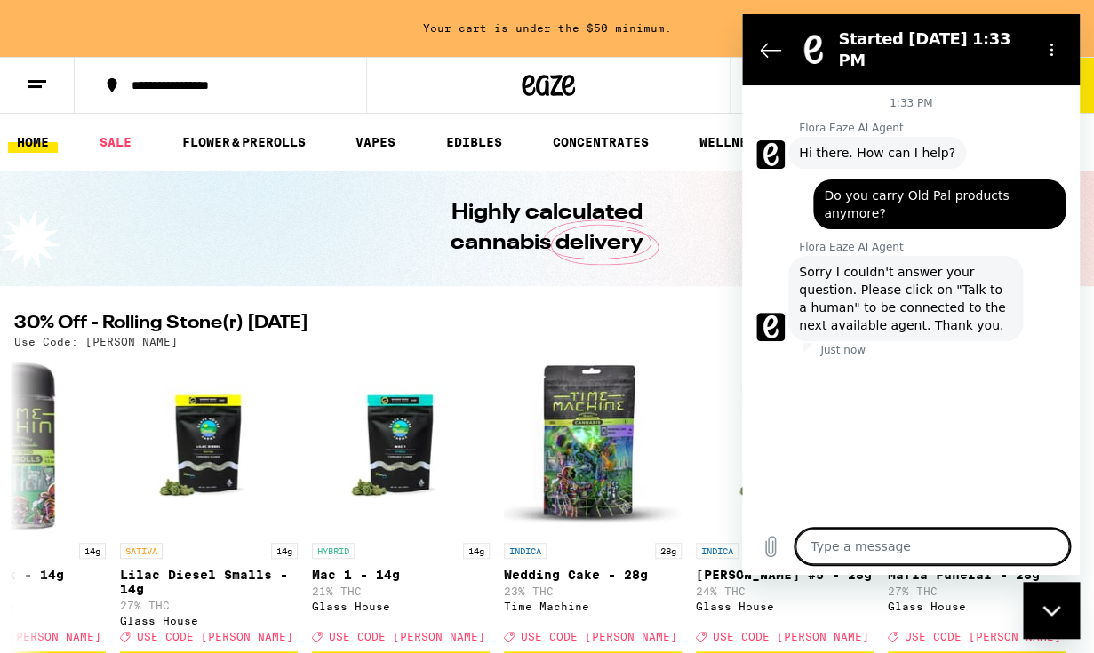
type textarea "T"
type textarea "x"
type textarea "Ta"
type textarea "x"
type textarea "Tal"
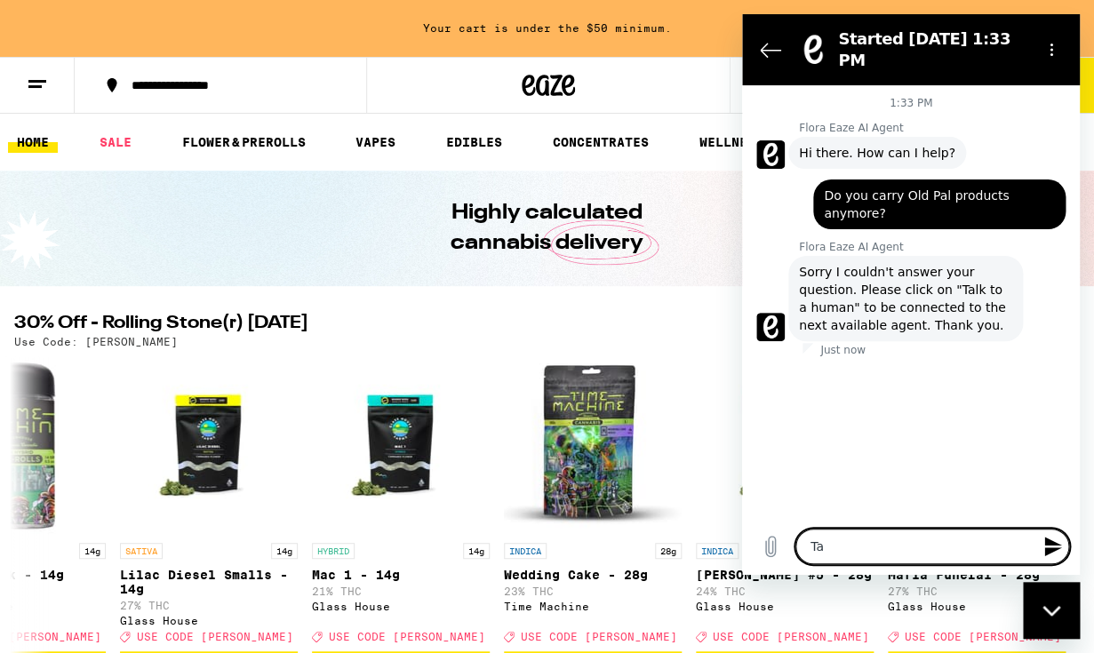
type textarea "x"
type textarea "Talk"
type textarea "x"
type textarea "Talk"
type textarea "x"
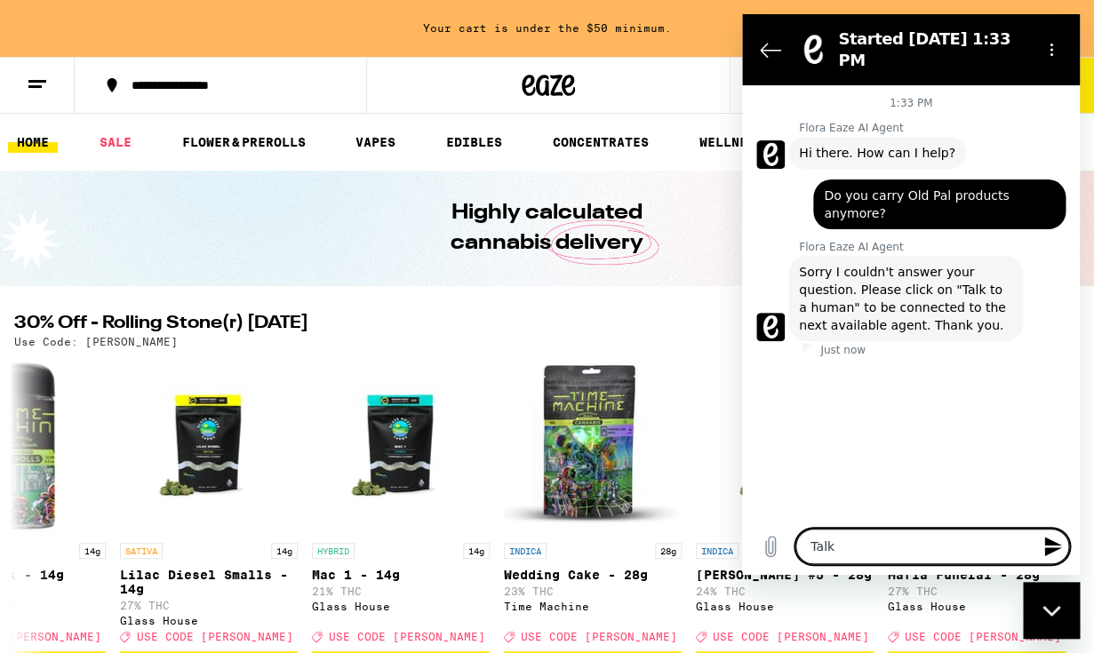
type textarea "Talk t"
type textarea "x"
type textarea "Talk to"
type textarea "x"
type textarea "Talk to"
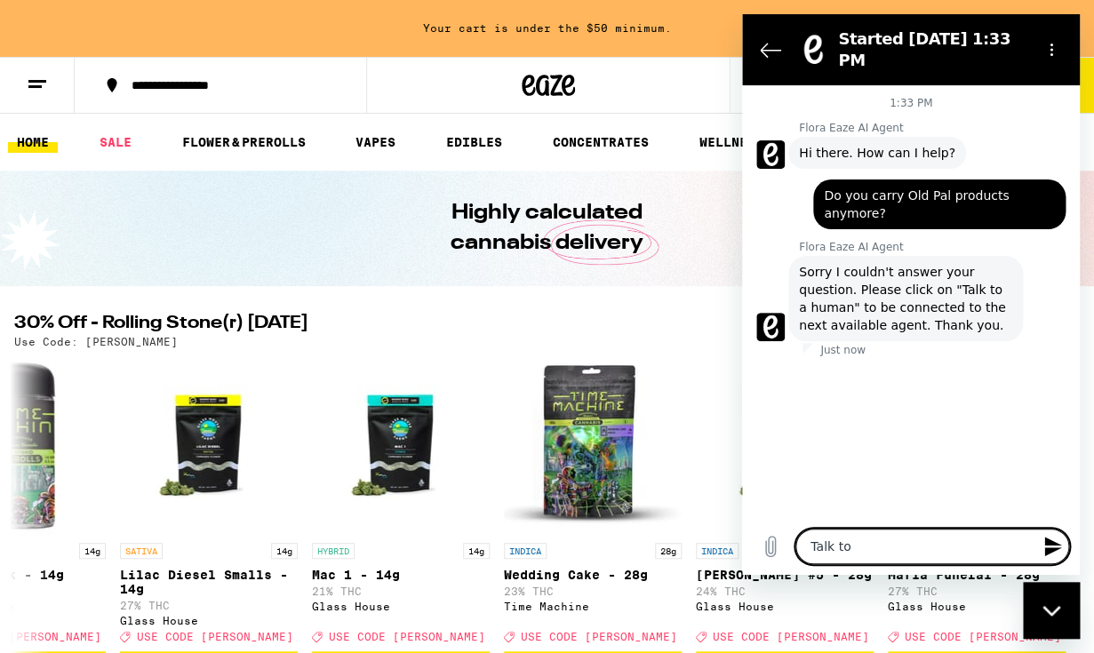
type textarea "x"
type textarea "Talk to a"
type textarea "x"
type textarea "Talk to a"
type textarea "x"
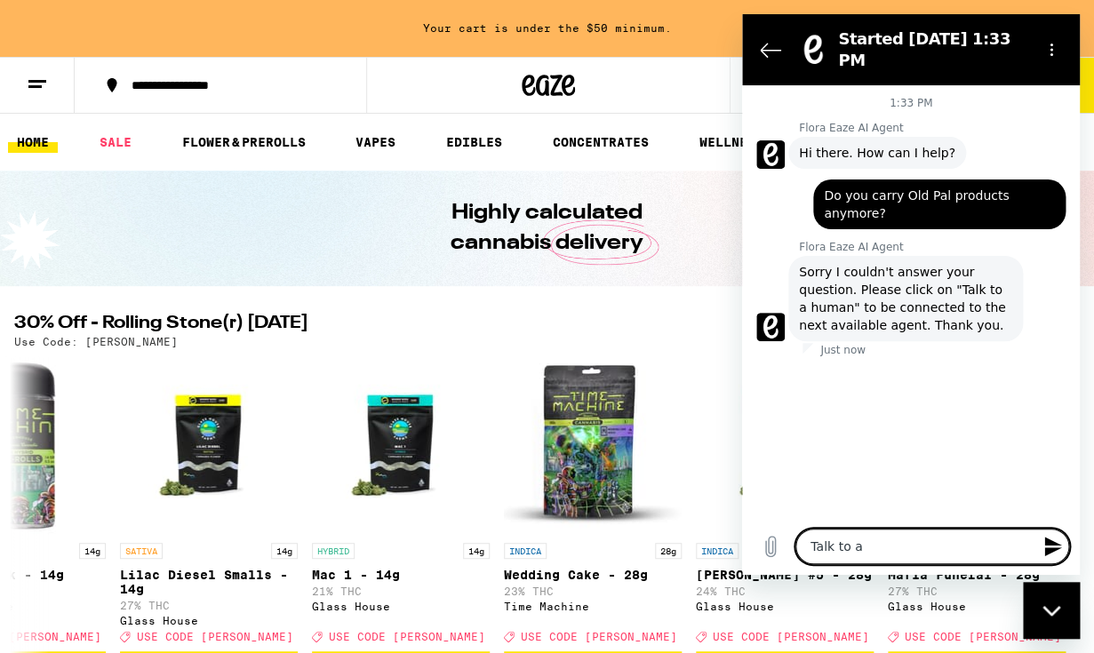
type textarea "Talk to a h"
type textarea "x"
type textarea "Talk to a hu"
type textarea "x"
type textarea "Talk to a hum"
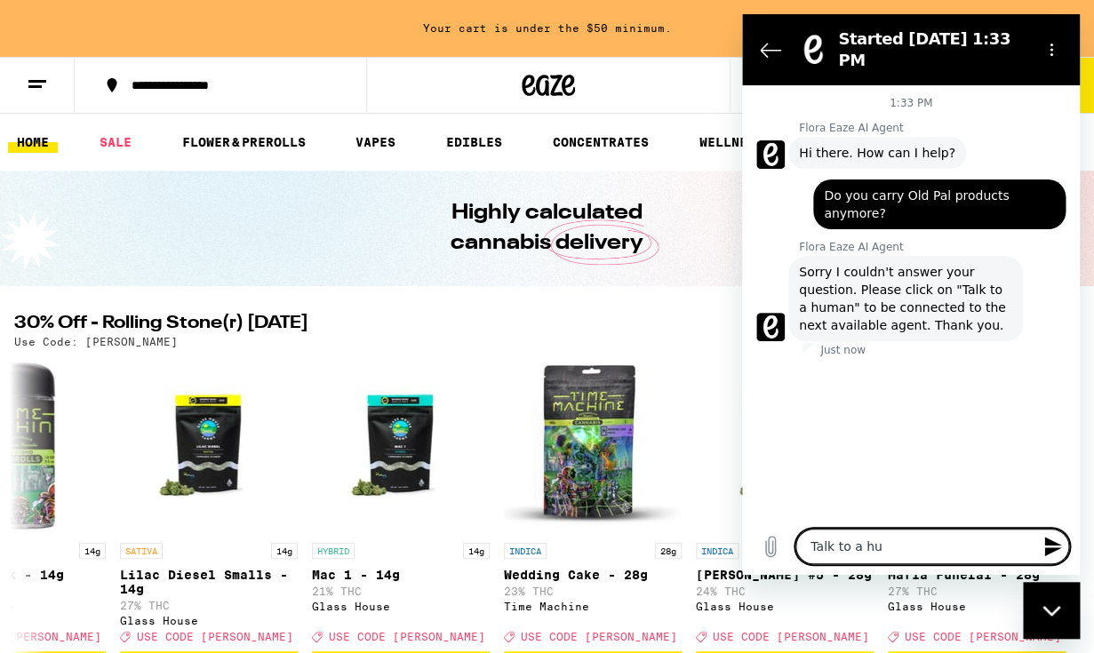
type textarea "x"
type textarea "Talk to a huma"
type textarea "x"
type textarea "Talk to a human"
type textarea "x"
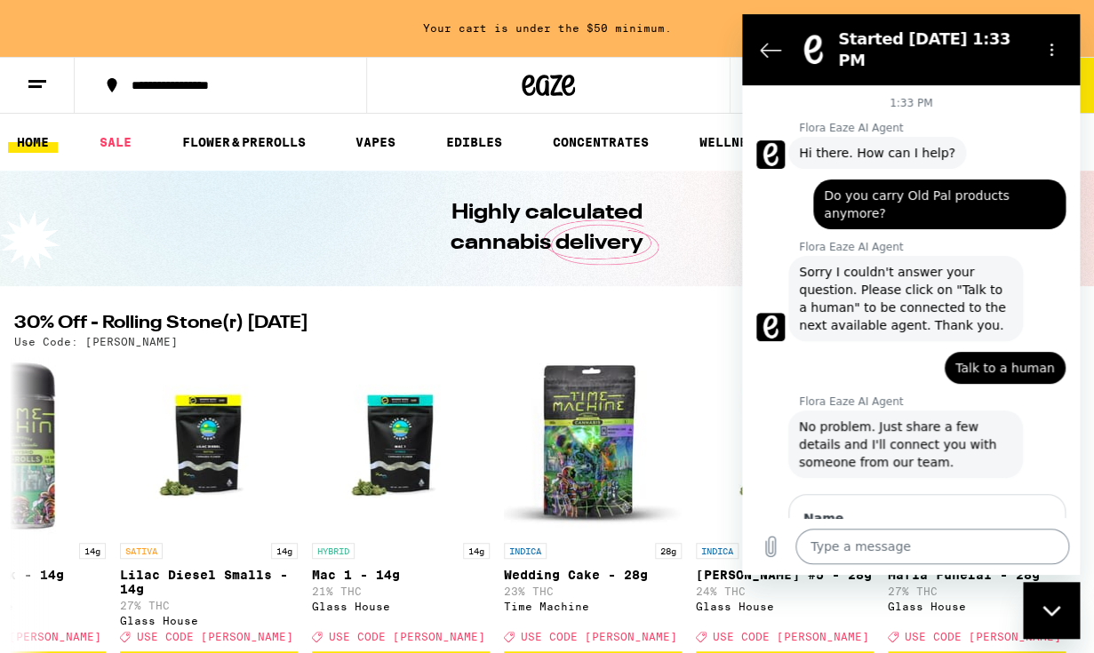
type textarea "x"
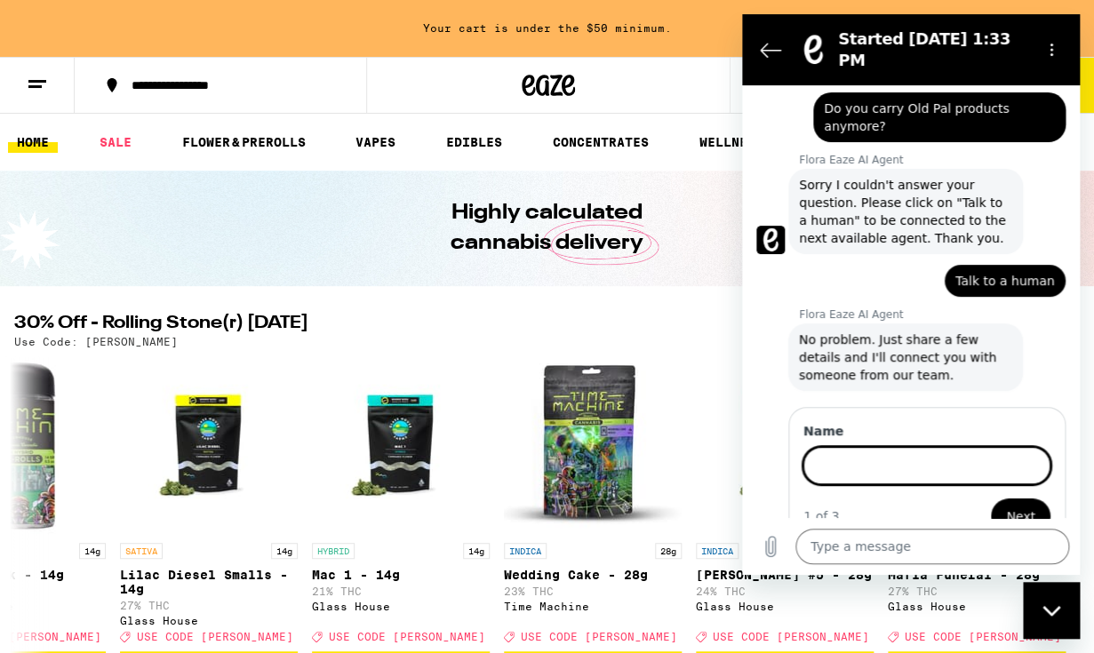
scroll to position [85, 0]
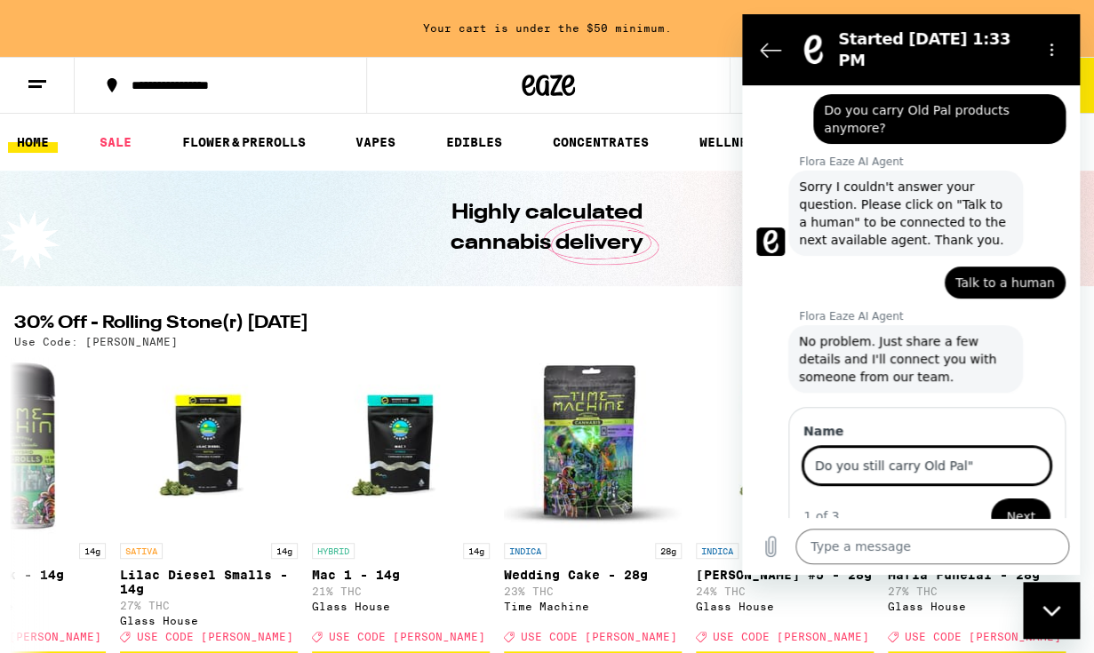
click at [918, 447] on input "Do you still carry Old Pal"" at bounding box center [927, 465] width 247 height 37
click at [988, 447] on input "Do you still carry "Old Pal"" at bounding box center [927, 465] width 247 height 37
type input "Do you still carry "Old Pal" brand products?"
click at [1022, 506] on span "Next" at bounding box center [1020, 516] width 29 height 21
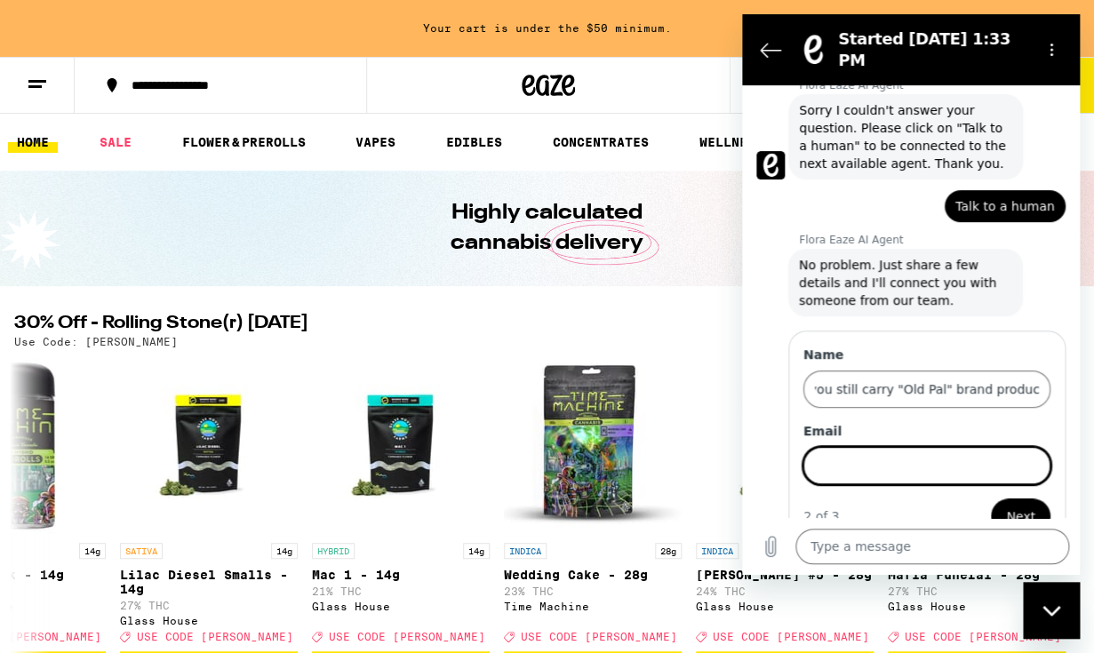
scroll to position [162, 0]
type input "jim.vines@gmail.com"
click at [1017, 499] on button "Next" at bounding box center [1021, 517] width 60 height 36
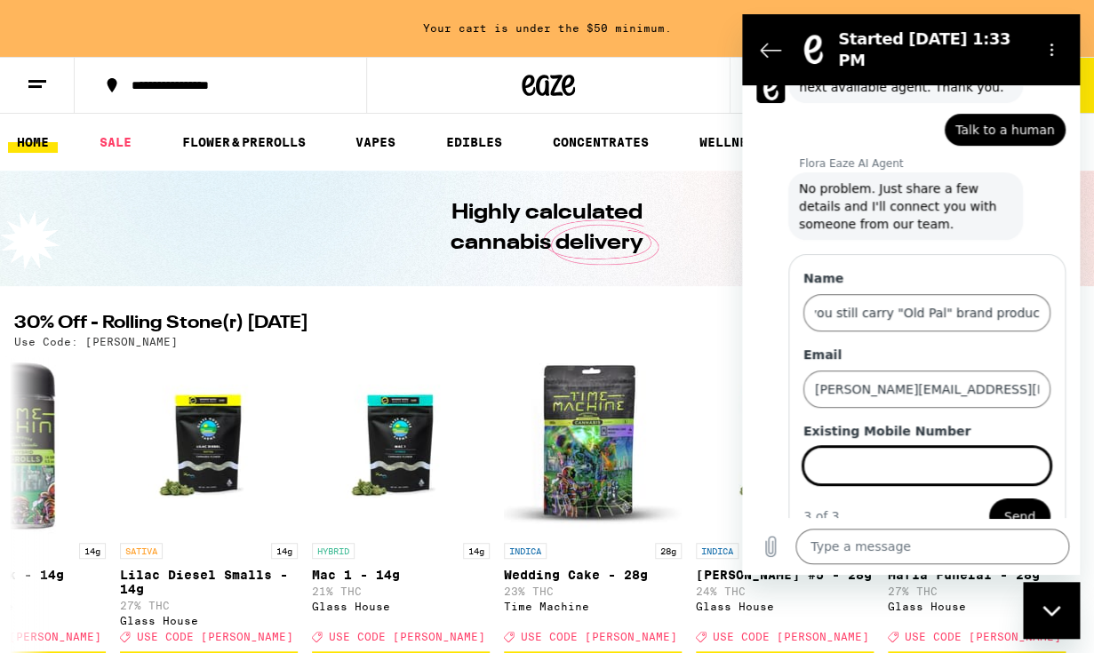
scroll to position [238, 0]
type input "4153369264"
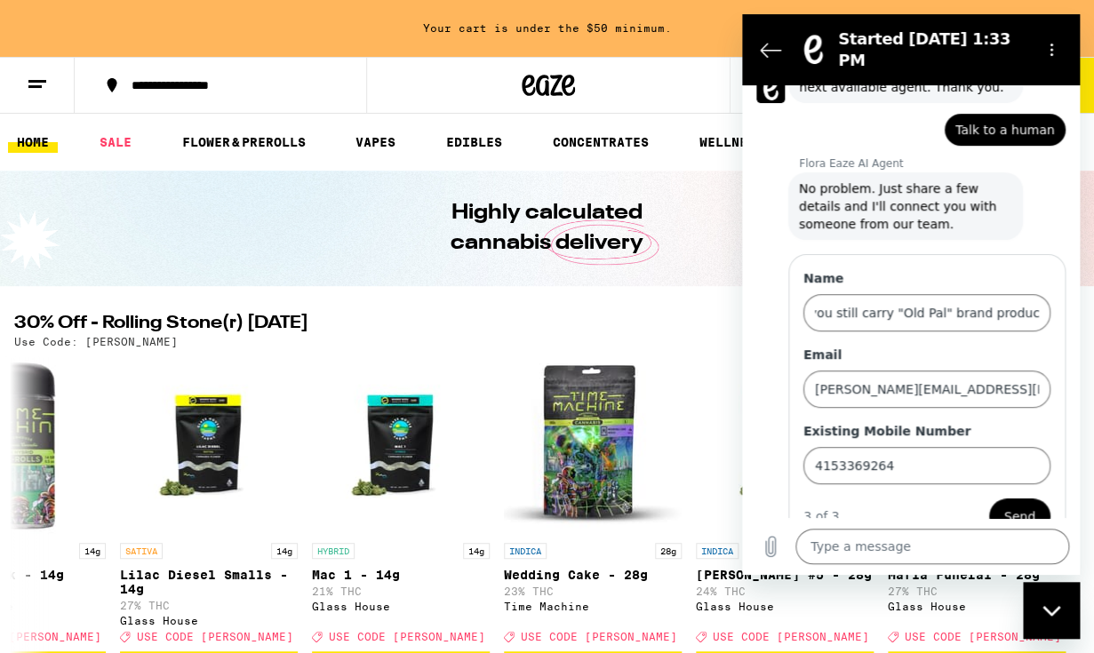
click at [1026, 506] on span "Send" at bounding box center [1020, 516] width 31 height 21
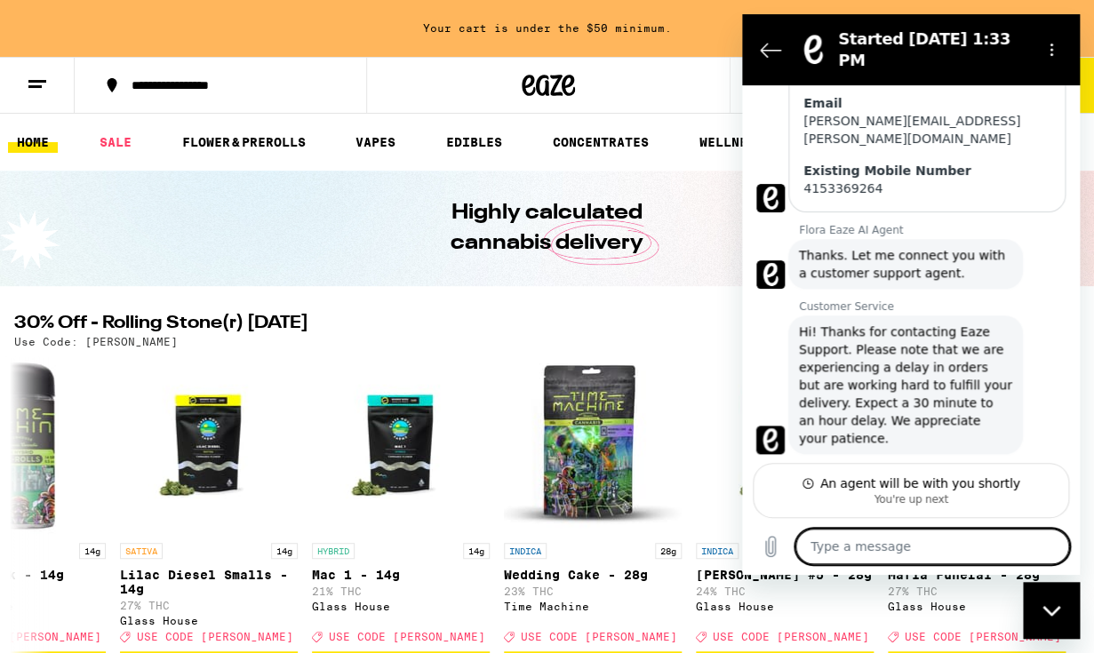
scroll to position [498, 0]
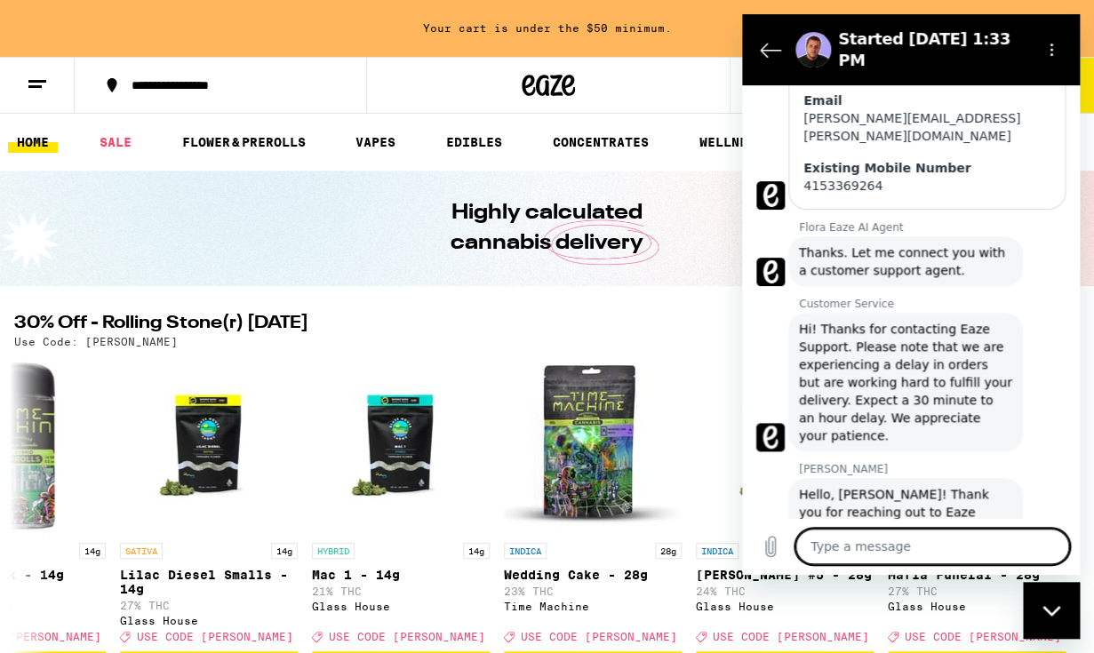
type textarea "x"
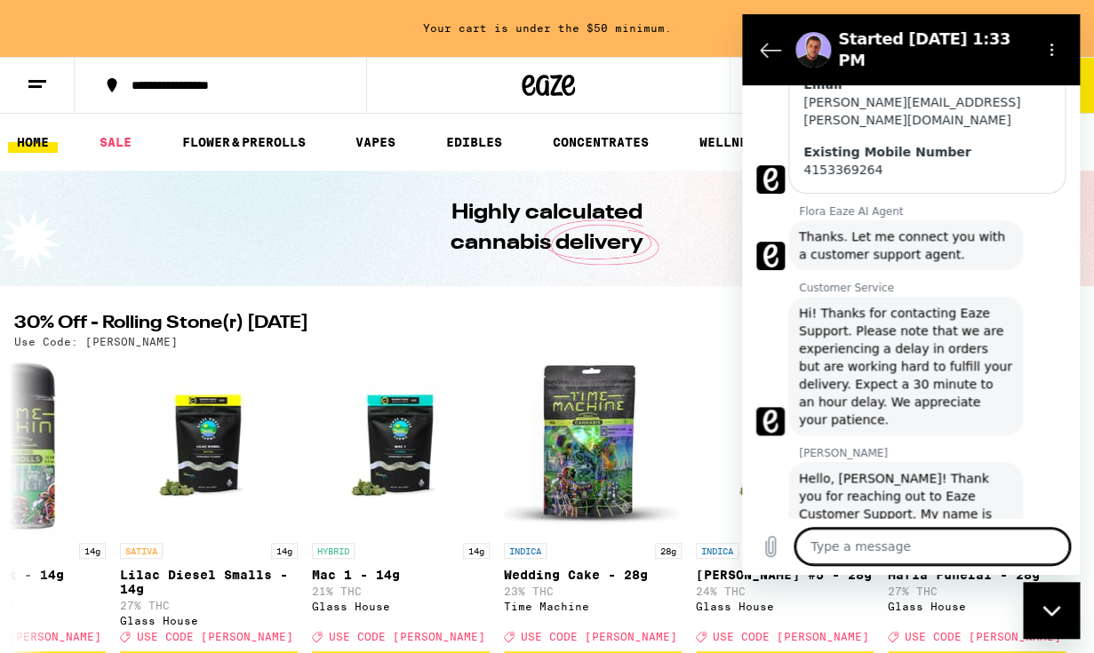
scroll to position [514, 0]
type textarea "H"
type textarea "x"
type textarea "Hi"
type textarea "x"
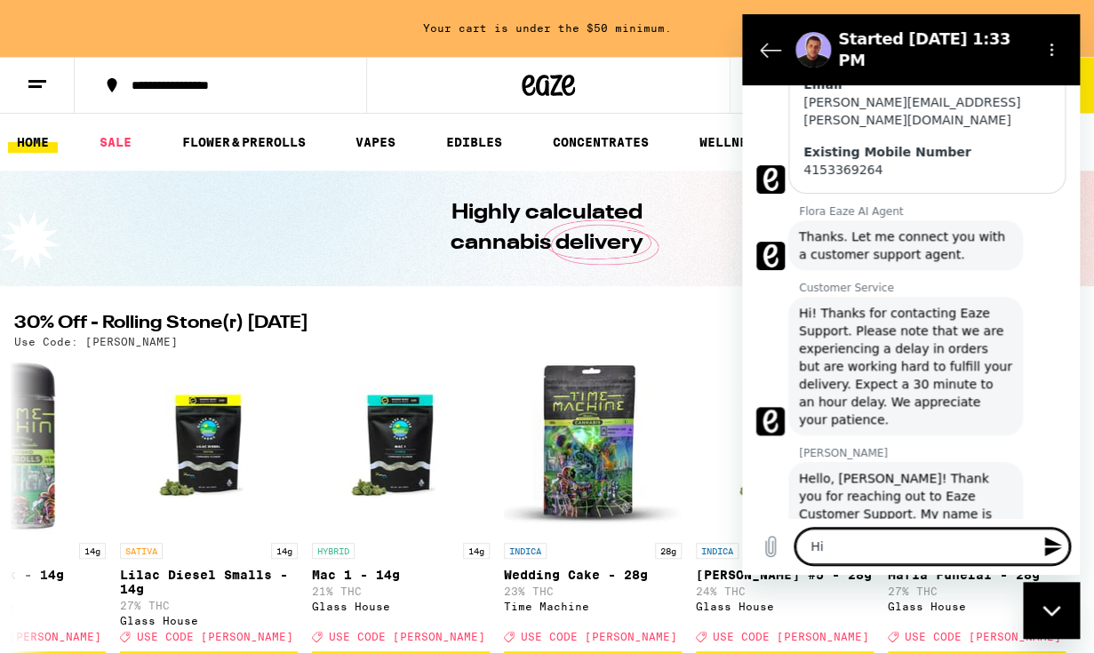
type textarea "Hi!"
type textarea "x"
type textarea "Hi!"
type textarea "x"
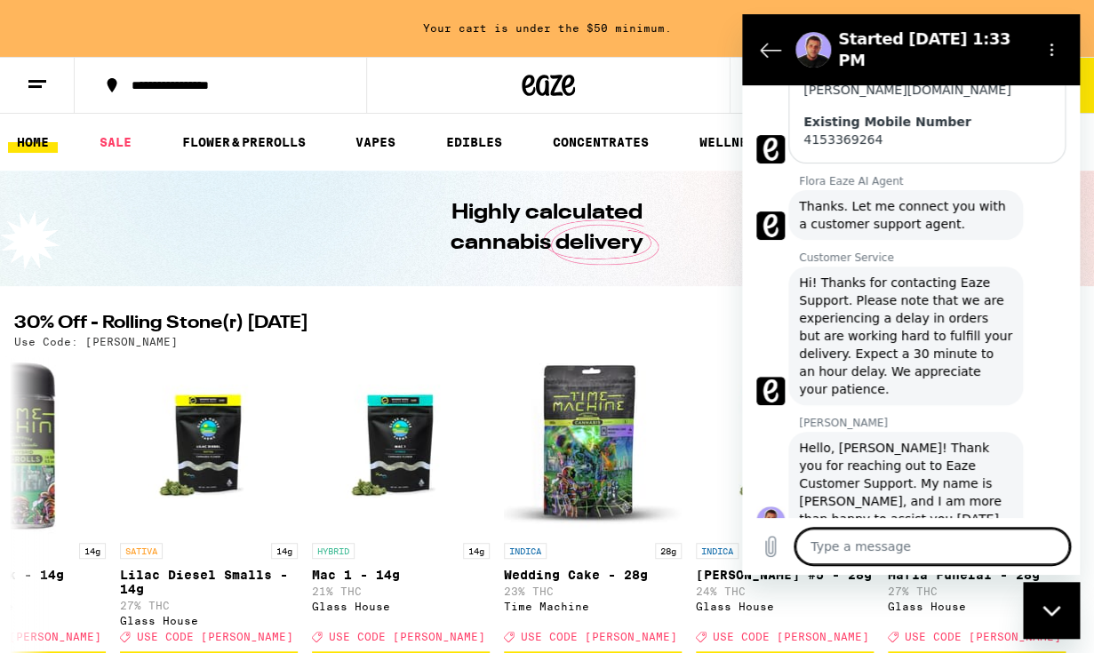
type textarea "x"
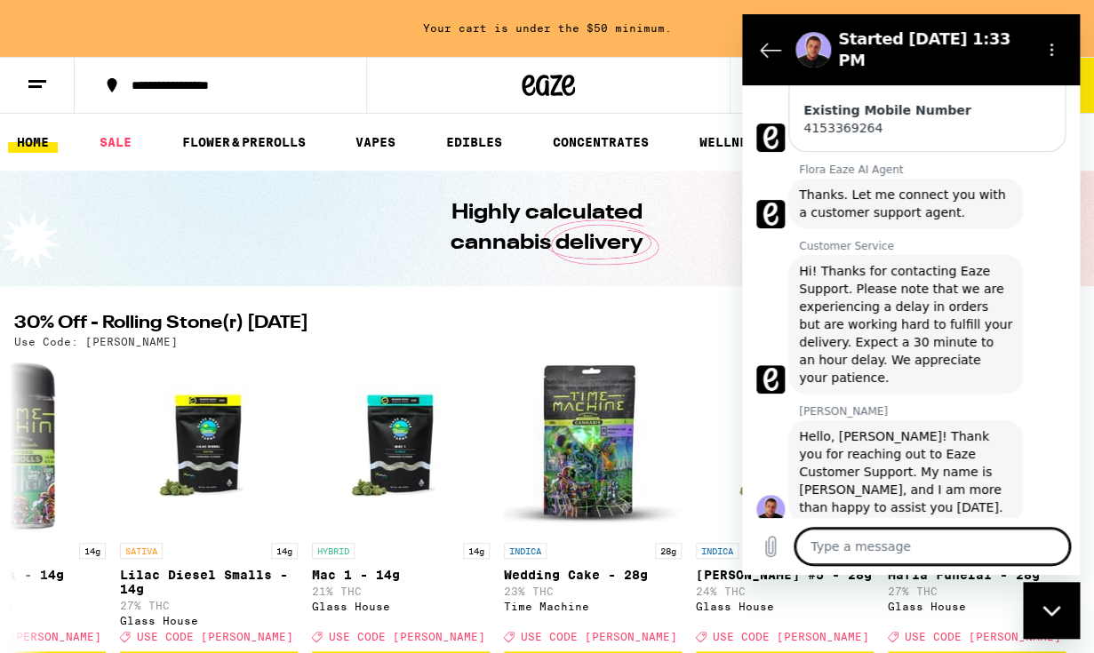
type textarea "D"
type textarea "x"
type textarea "Do"
type textarea "x"
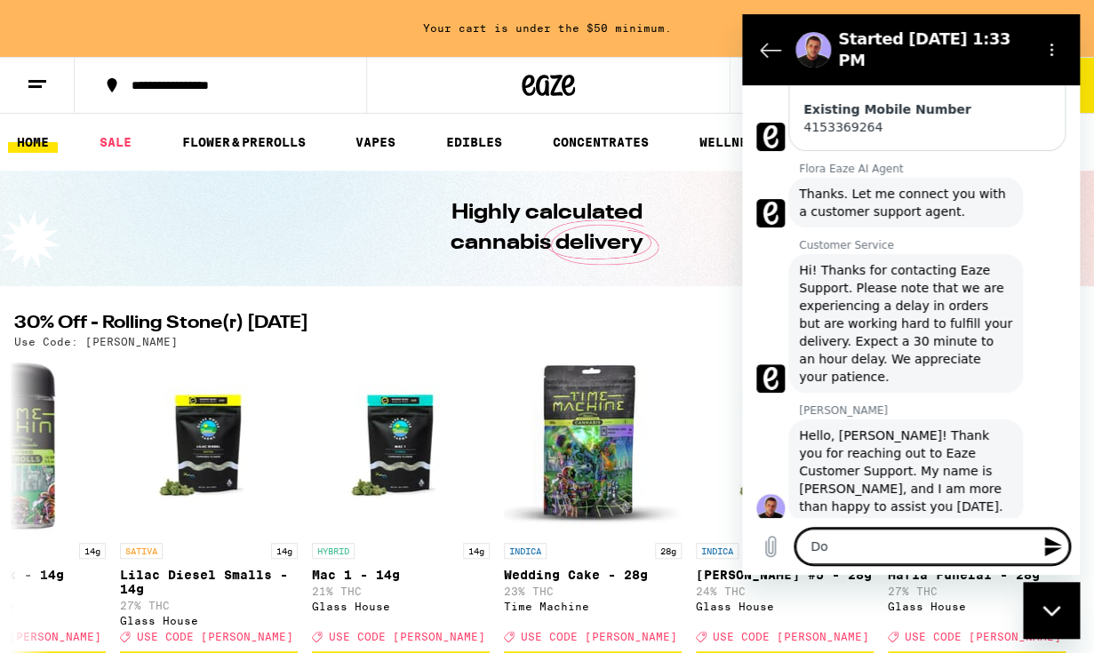
type textarea "Do"
type textarea "x"
type textarea "Do uy"
type textarea "x"
type textarea "Do uyo"
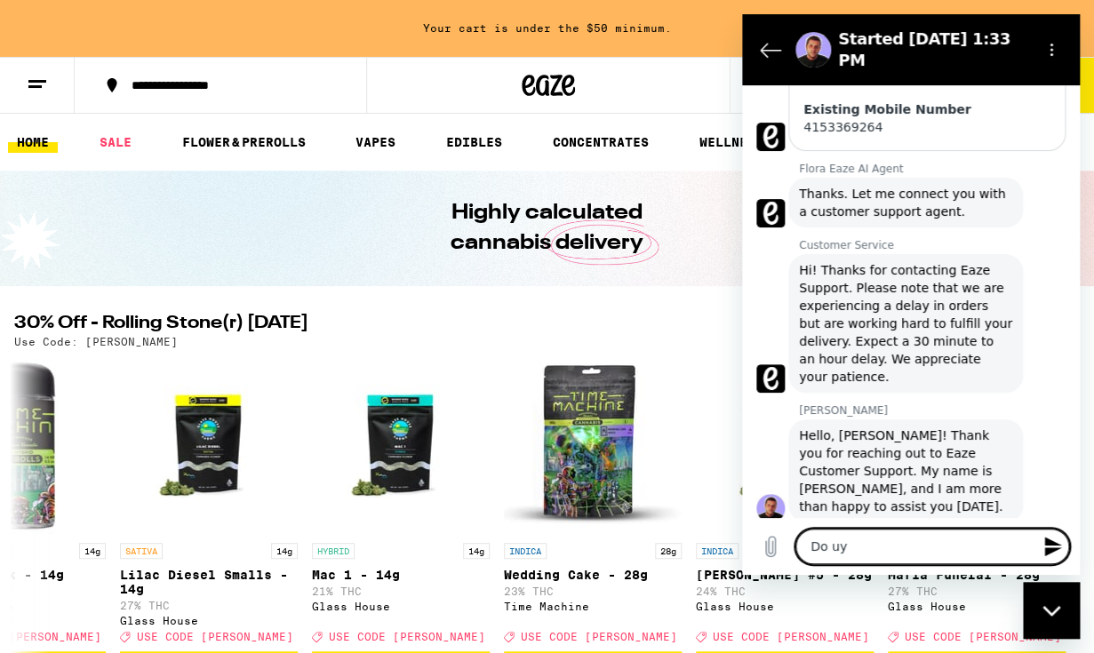
type textarea "x"
type textarea "Do uyou"
type textarea "x"
type textarea "Do uyou"
type textarea "x"
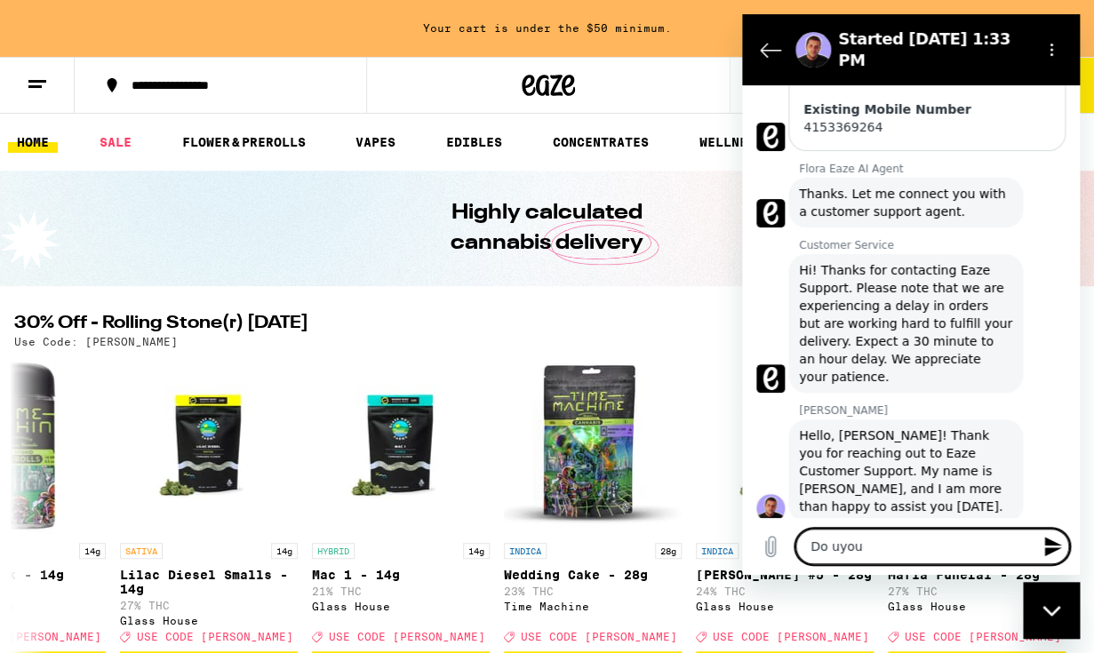
type textarea "Do uyou"
type textarea "x"
type textarea "Do uyo"
type textarea "x"
type textarea "Do uy"
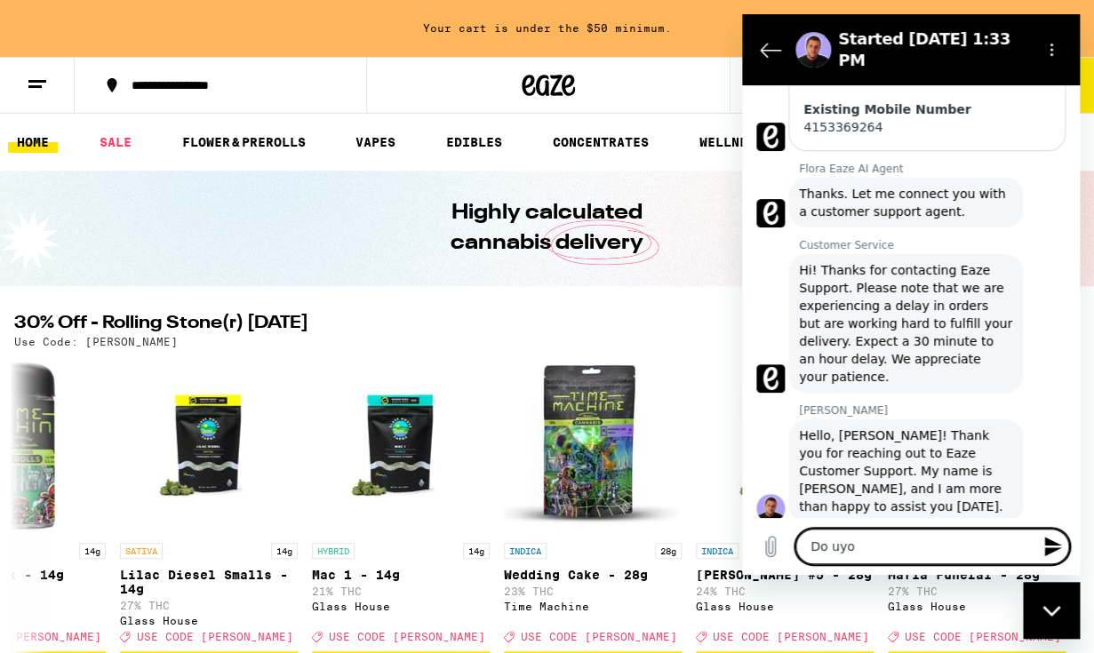
type textarea "x"
type textarea "Do u"
type textarea "x"
type textarea "Do"
type textarea "x"
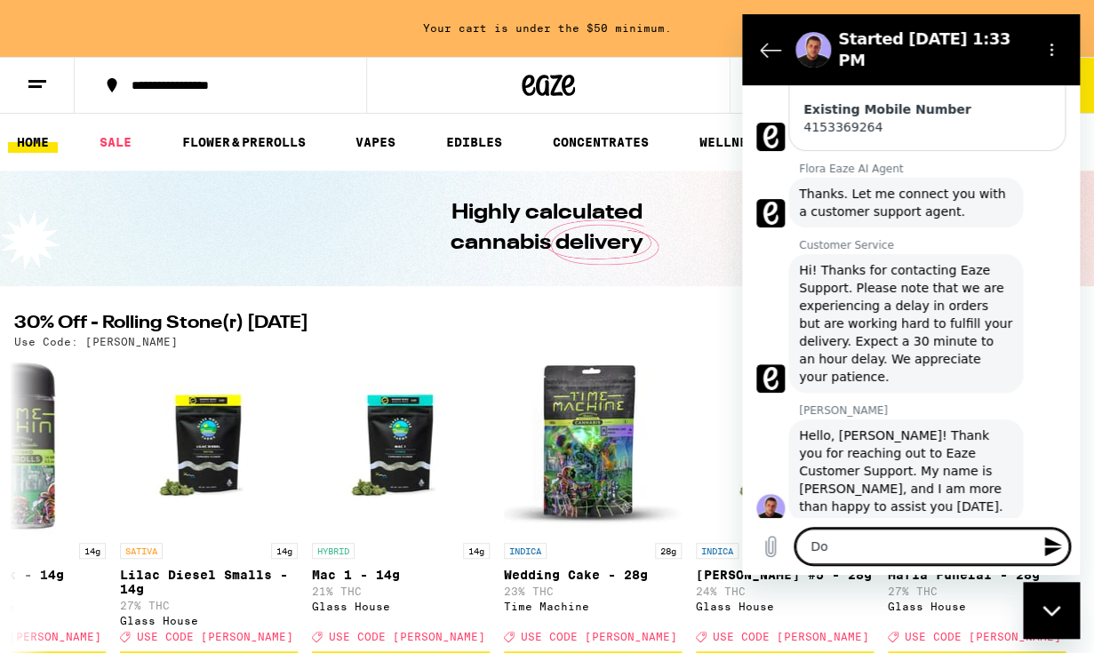
type textarea "Do y"
type textarea "x"
type textarea "Do yo"
type textarea "x"
type textarea "Do you"
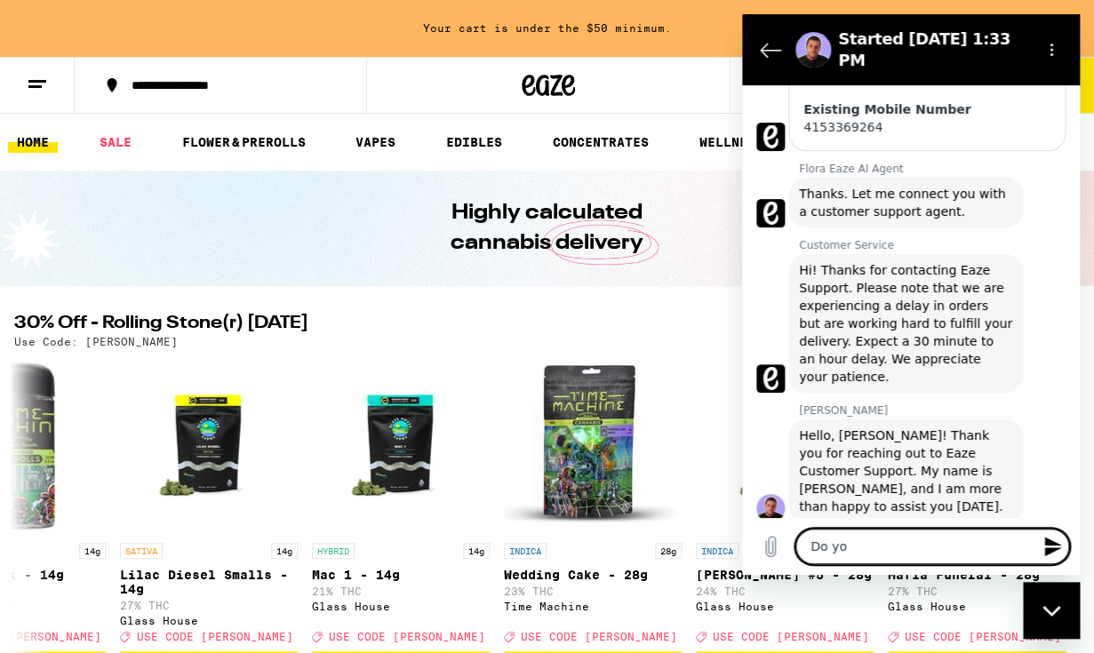
type textarea "x"
type textarea "Do you"
type textarea "x"
type textarea "Do you s"
type textarea "x"
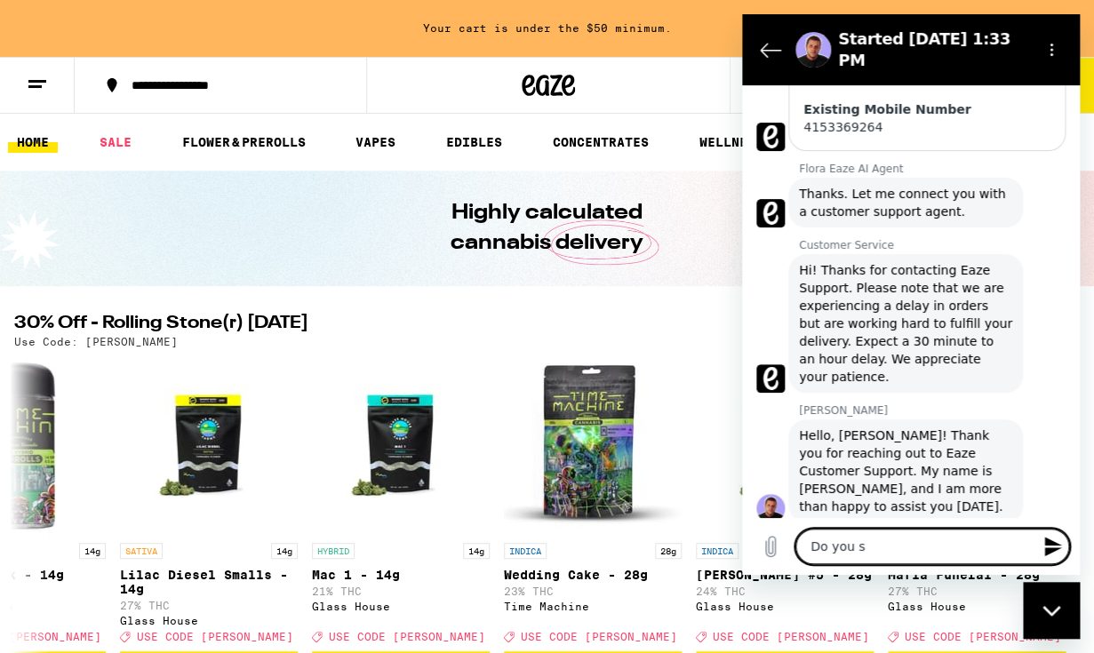
type textarea "Do you st"
type textarea "x"
type textarea "Do you sti"
type textarea "x"
type textarea "Do you stil"
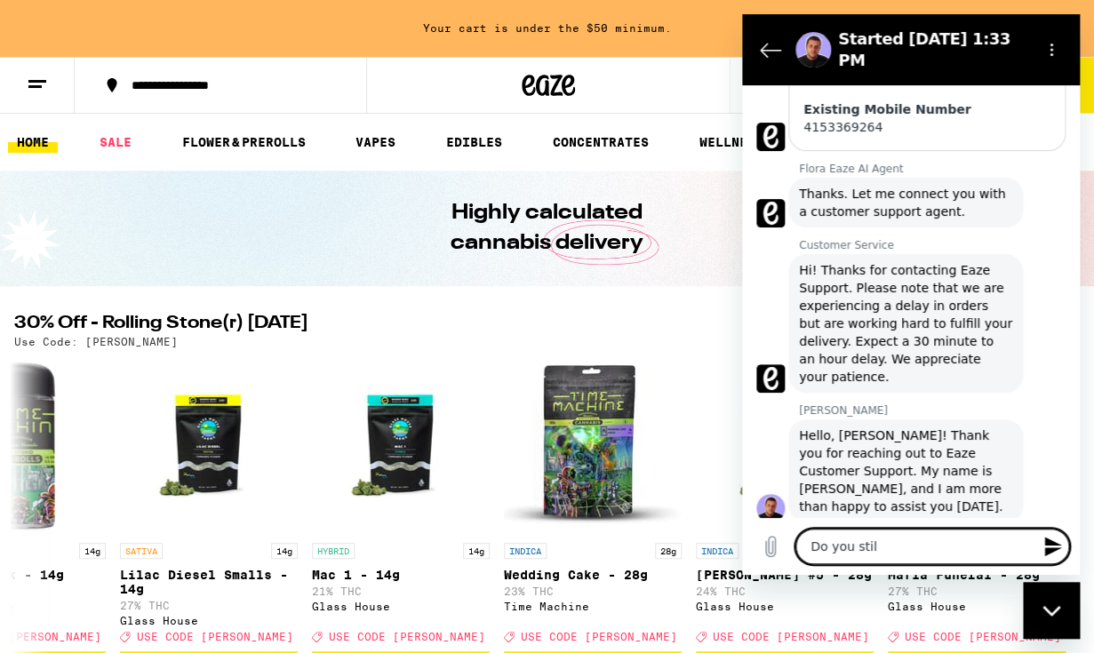
type textarea "x"
type textarea "Do you still"
type textarea "x"
type textarea "Do you still"
type textarea "x"
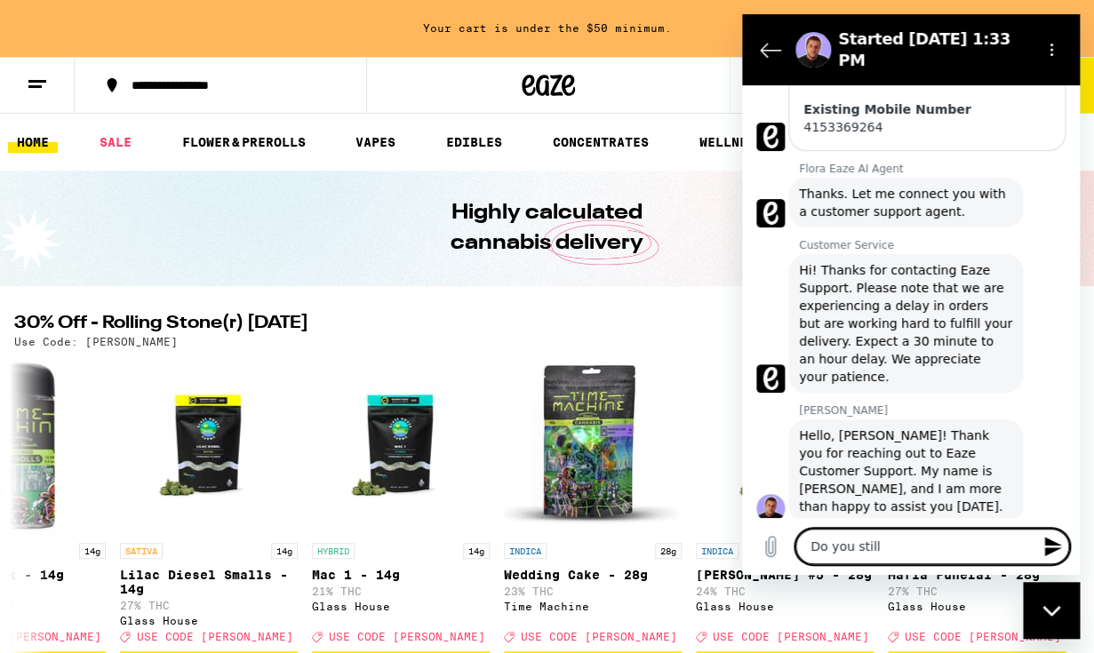
type textarea "Do you still o"
type textarea "x"
type textarea "Do you still of"
type textarea "x"
type textarea "Do you still off"
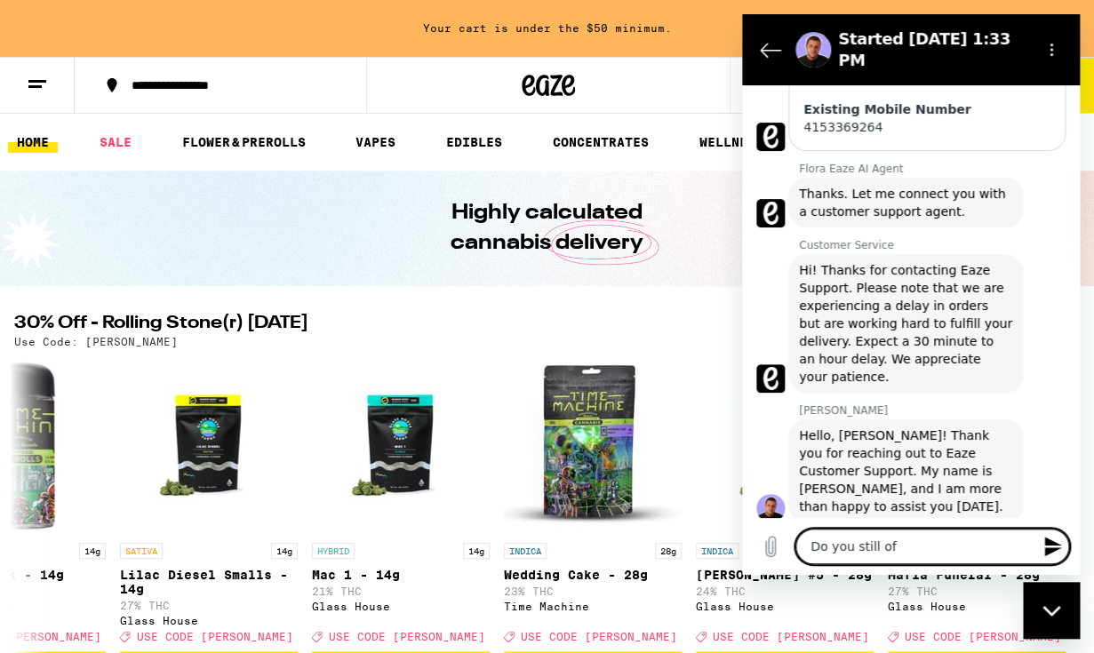
type textarea "x"
type textarea "Do you still offe"
type textarea "x"
type textarea "Do you still offer"
type textarea "x"
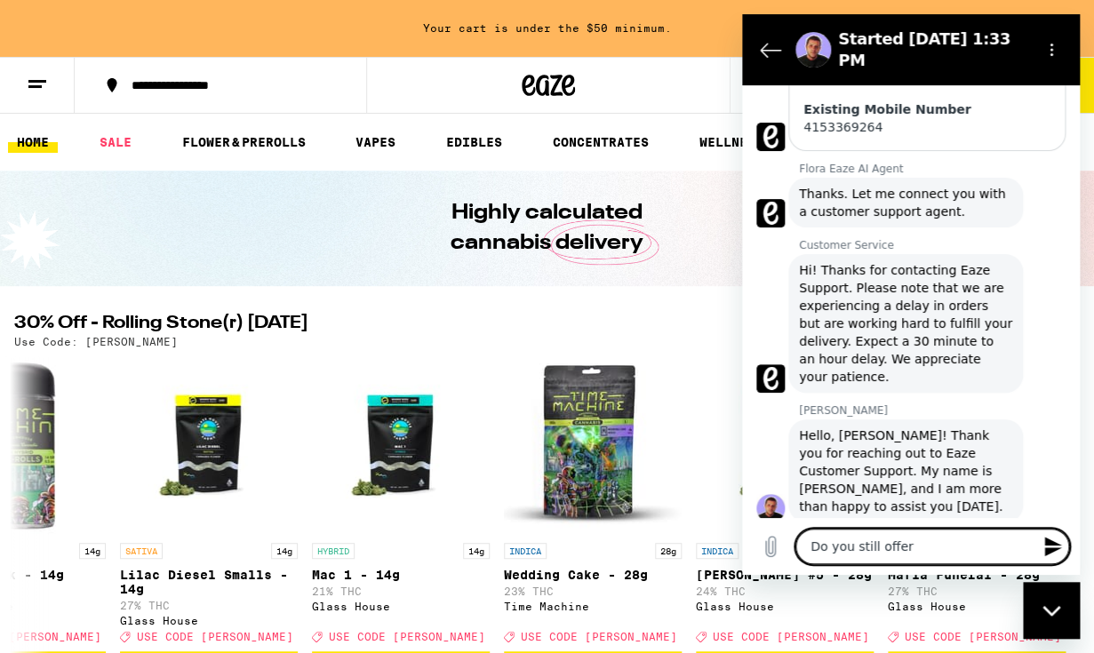
type textarea "Do you still offer"
type textarea "x"
type textarea "Do you still offer p"
type textarea "x"
type textarea "Do you still offer pr"
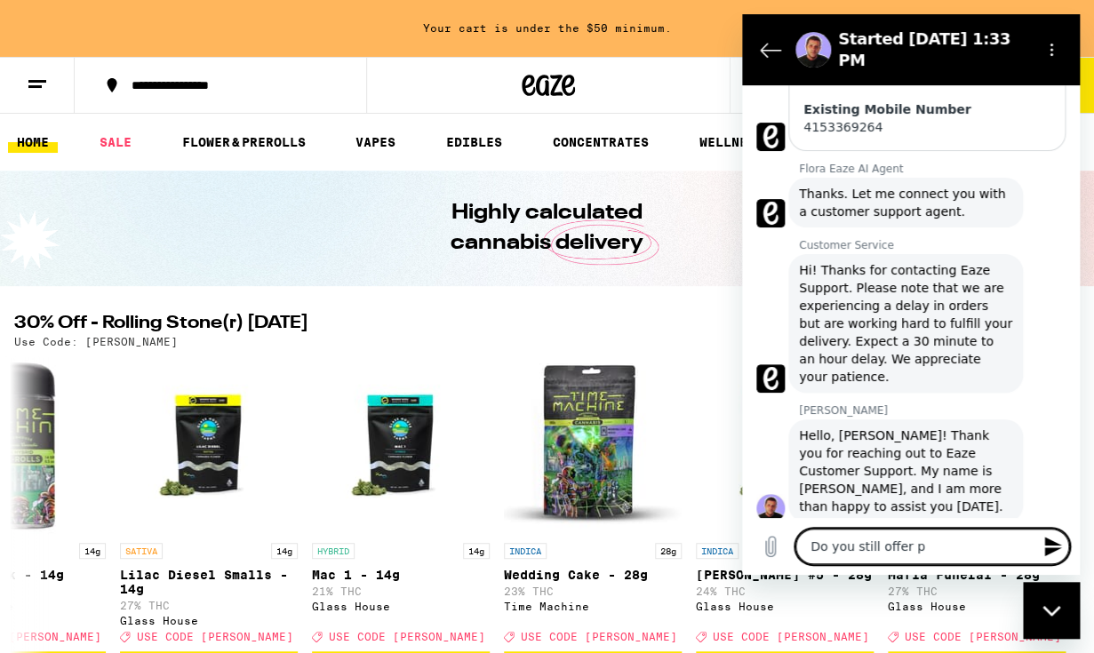
type textarea "x"
type textarea "Do you still offer pro"
type textarea "x"
type textarea "Do you still offer prod"
type textarea "x"
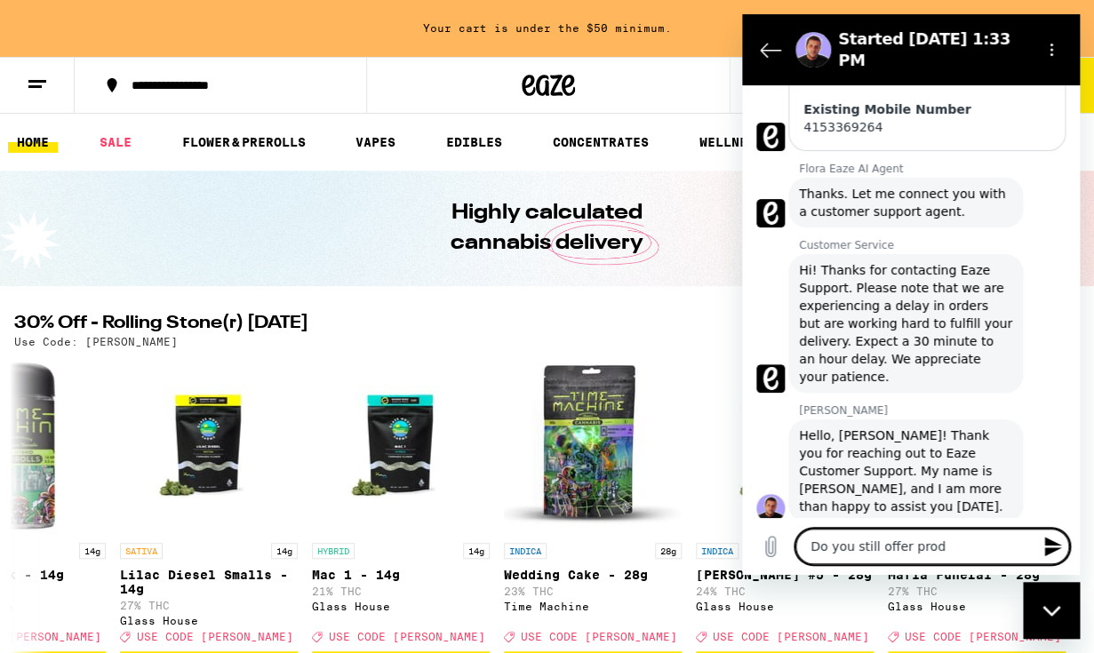
type textarea "Do you still offer produ"
type textarea "x"
type textarea "Do you still offer produc"
type textarea "x"
type textarea "Do you still offer product"
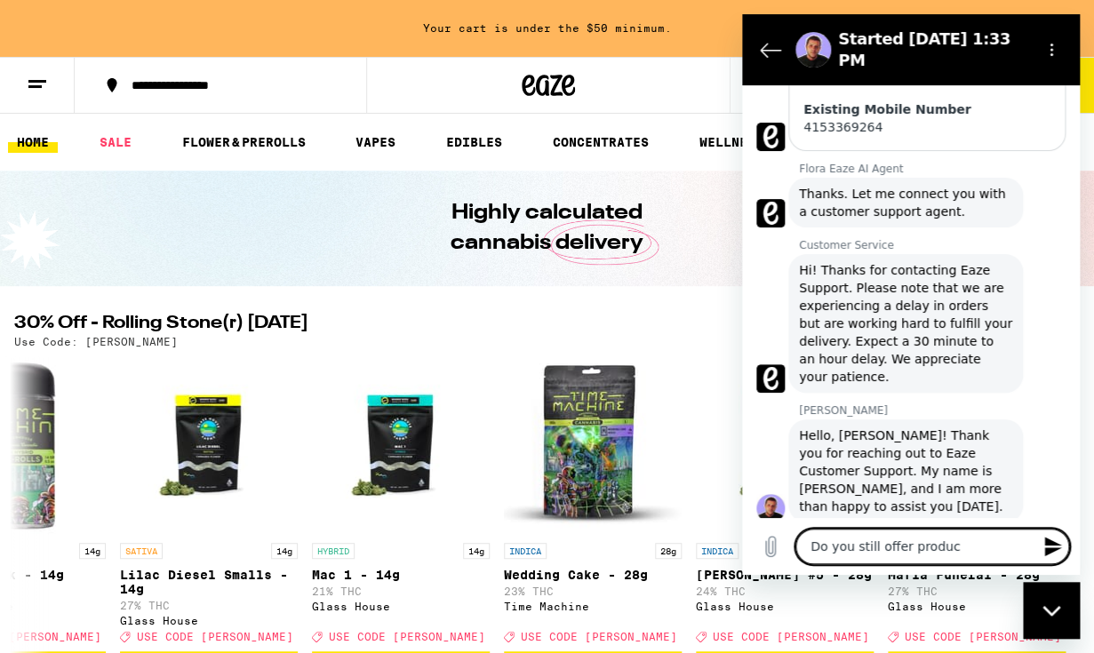
type textarea "x"
type textarea "Do you still offer products"
type textarea "x"
type textarea "Do you still offer products"
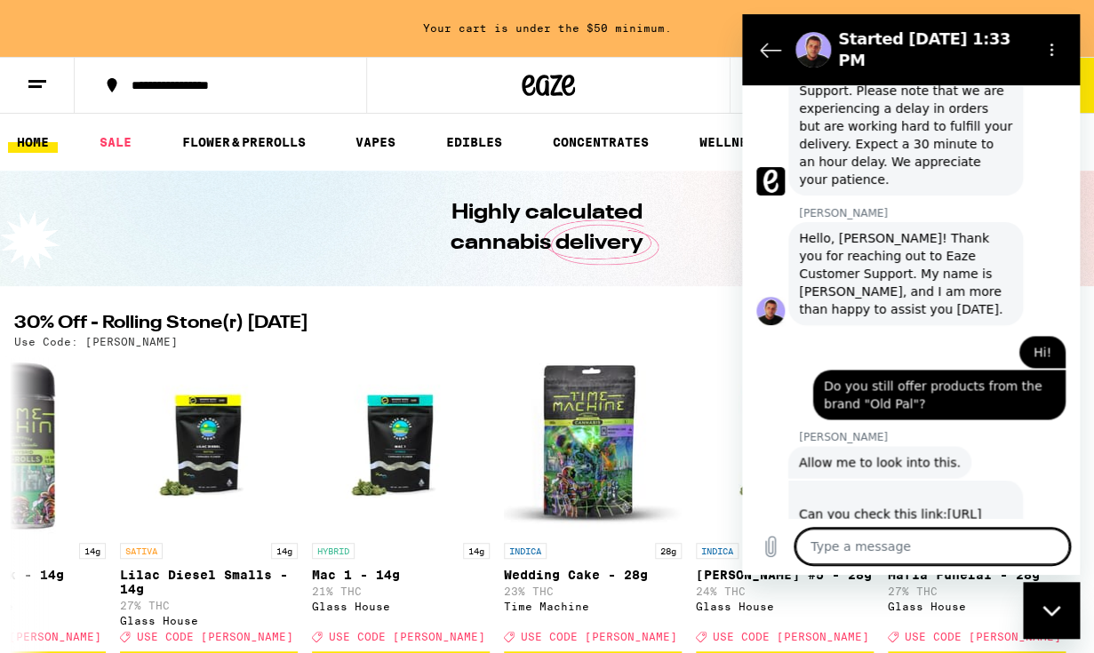
scroll to position [754, 0]
click at [843, 507] on link "https://www.eaze.com/menu?product_id=213265" at bounding box center [890, 523] width 182 height 32
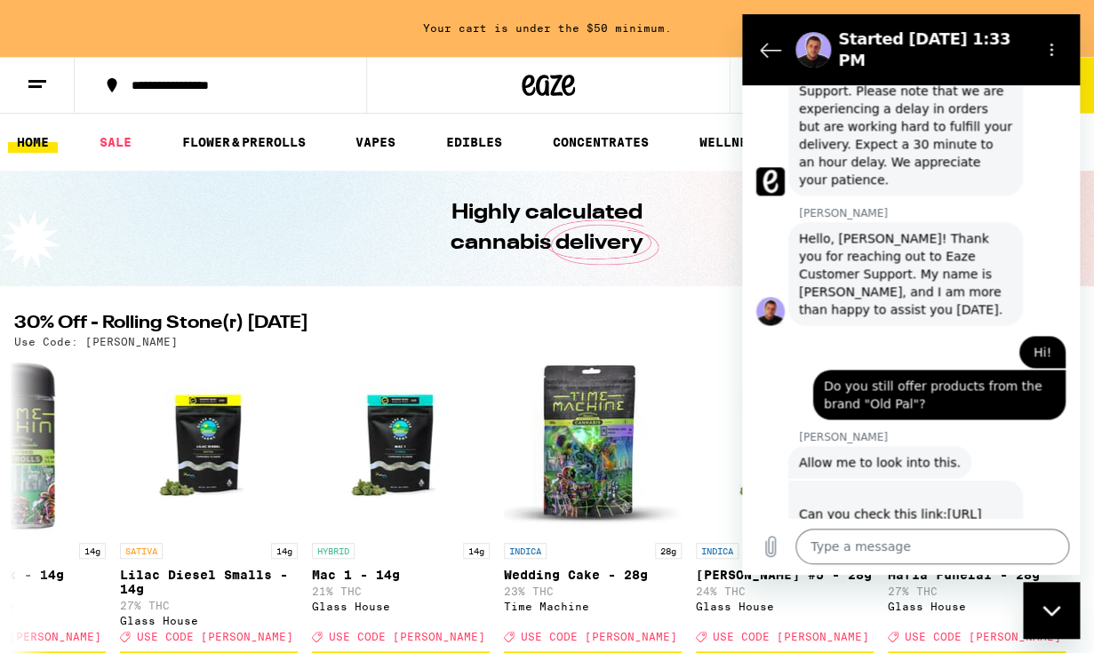
scroll to position [0, 21020]
click at [850, 547] on textarea at bounding box center [933, 547] width 274 height 36
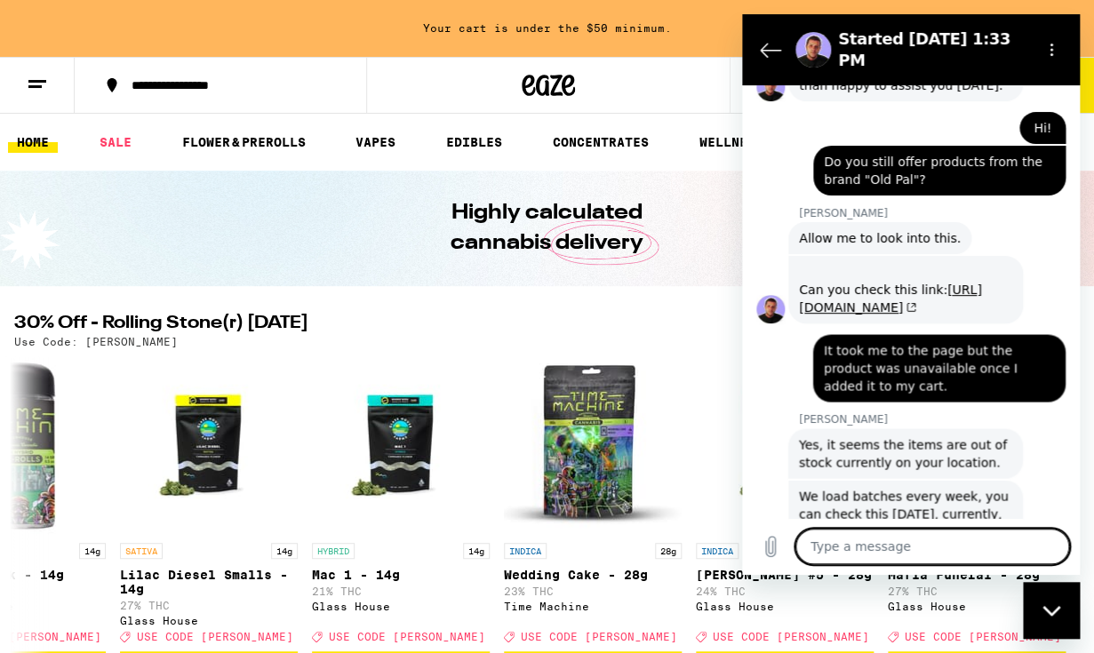
scroll to position [978, 0]
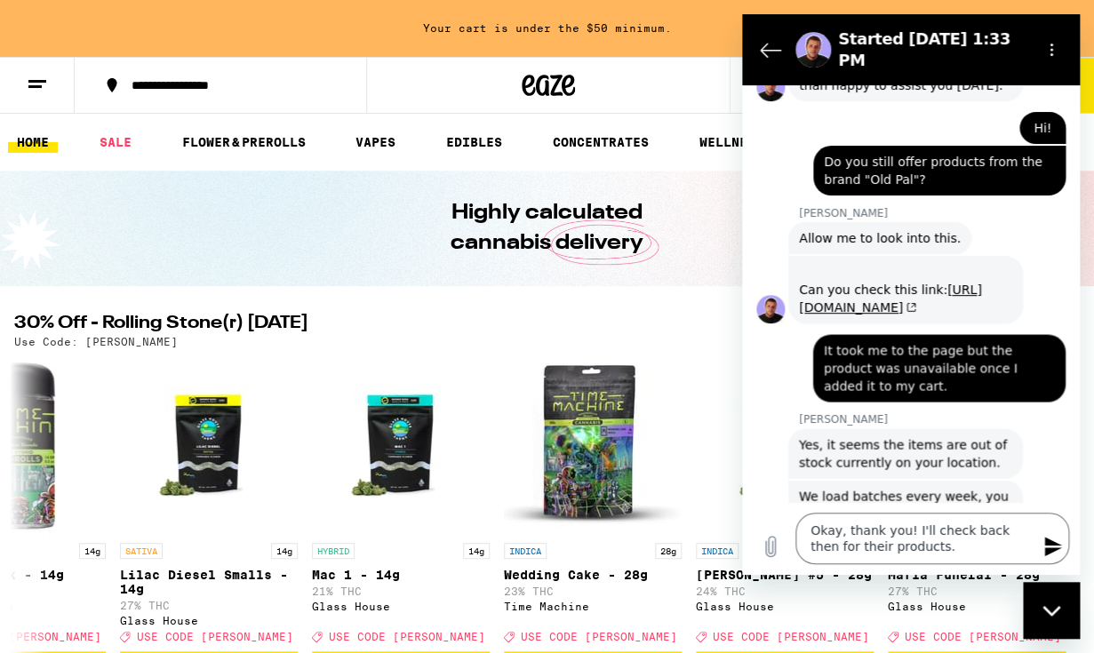
click at [1048, 542] on icon "Send message" at bounding box center [1053, 547] width 17 height 20
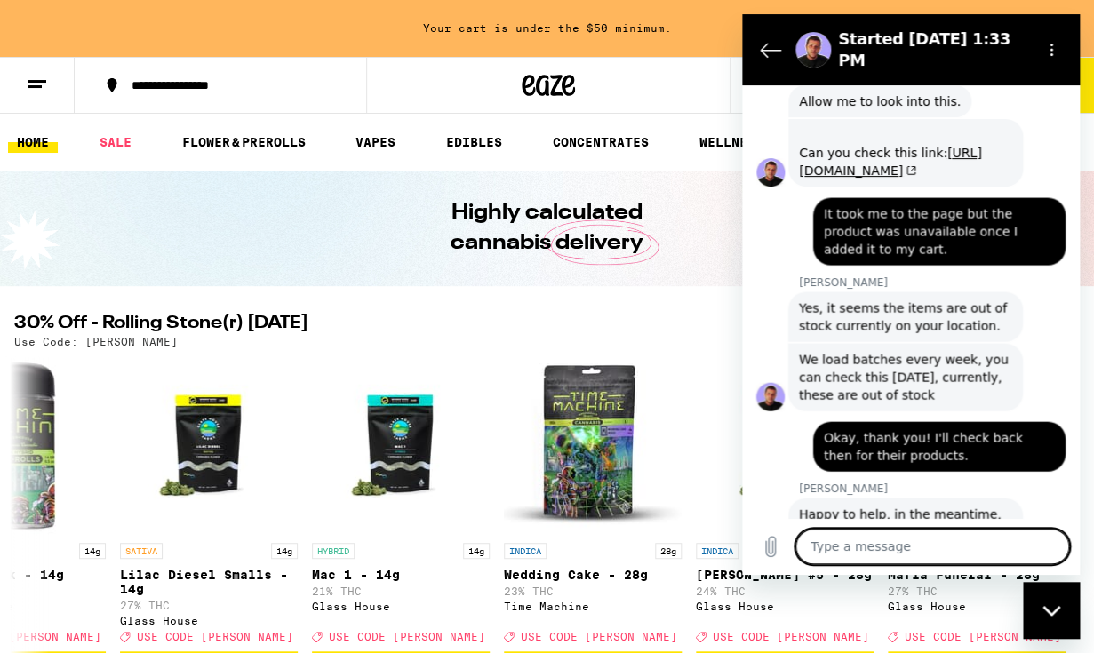
scroll to position [1115, 0]
click at [1049, 548] on icon "Send message" at bounding box center [1053, 546] width 21 height 21
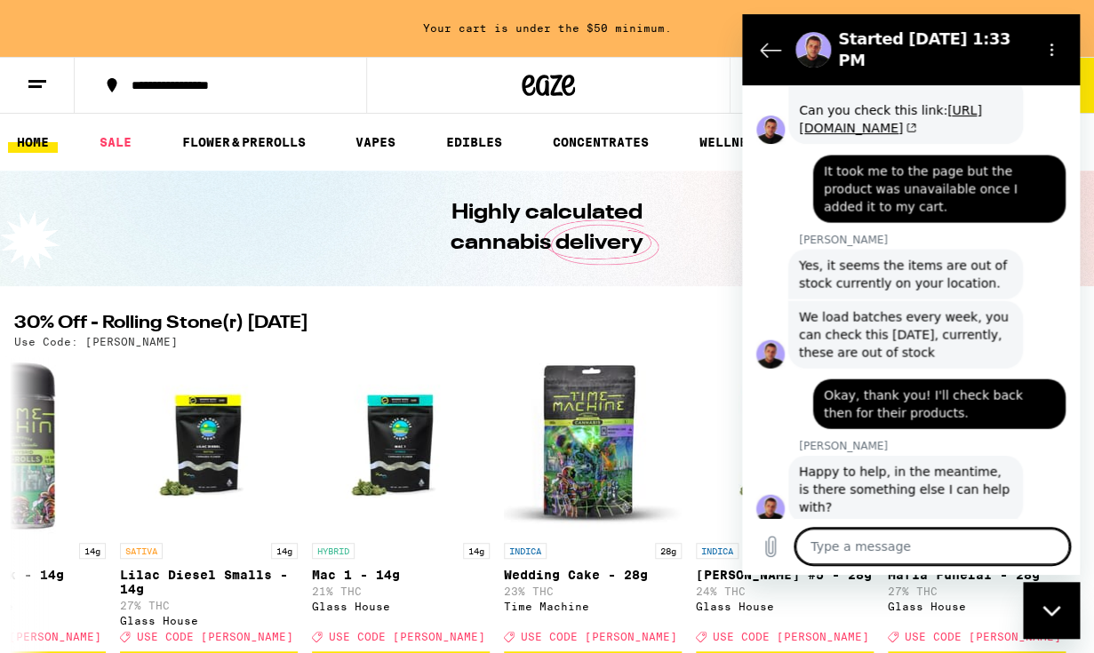
scroll to position [1158, 0]
click at [773, 42] on icon "Back to the conversation list" at bounding box center [770, 49] width 21 height 21
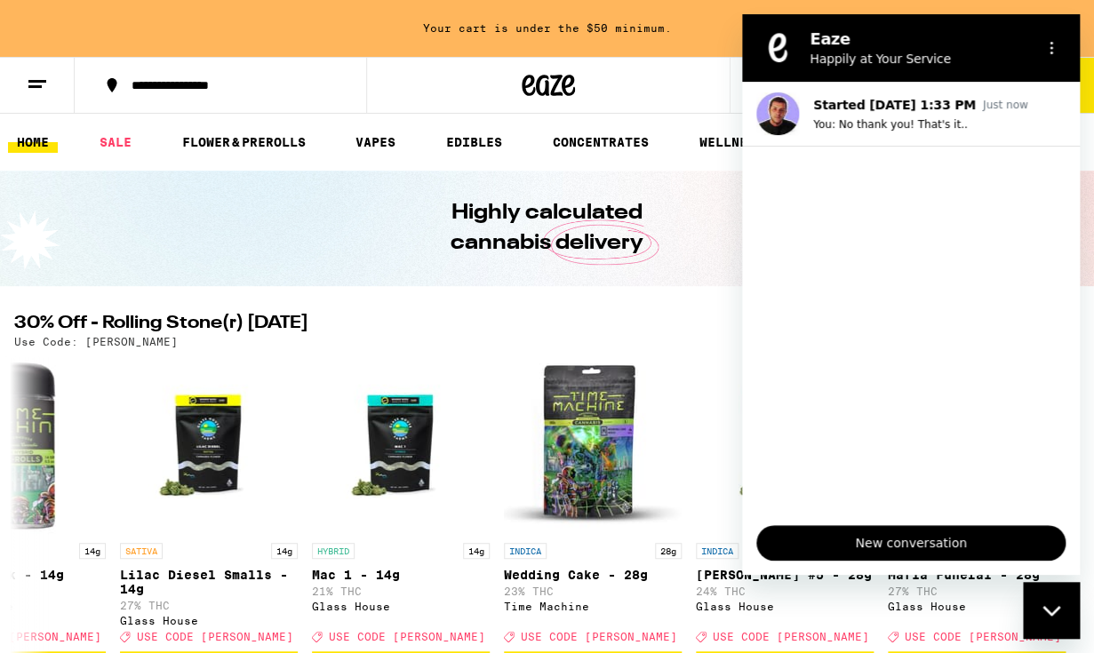
click at [1056, 615] on icon "Close messaging window" at bounding box center [1052, 611] width 19 height 12
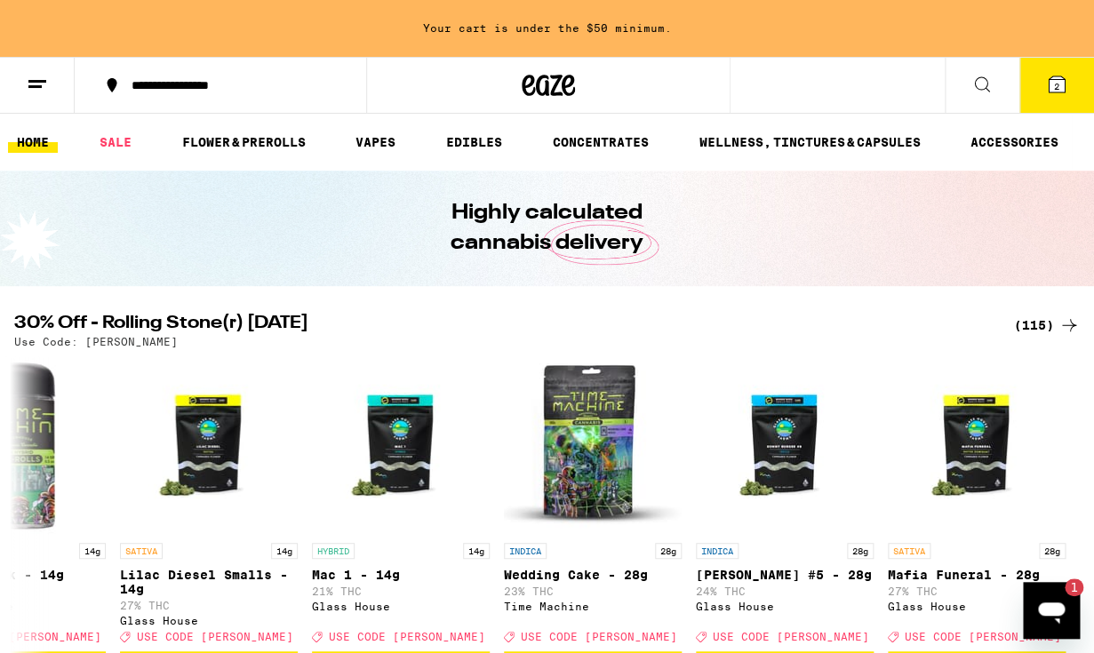
scroll to position [0, 0]
click at [1055, 609] on icon "Open messaging window, 1 unread message" at bounding box center [1051, 613] width 27 height 21
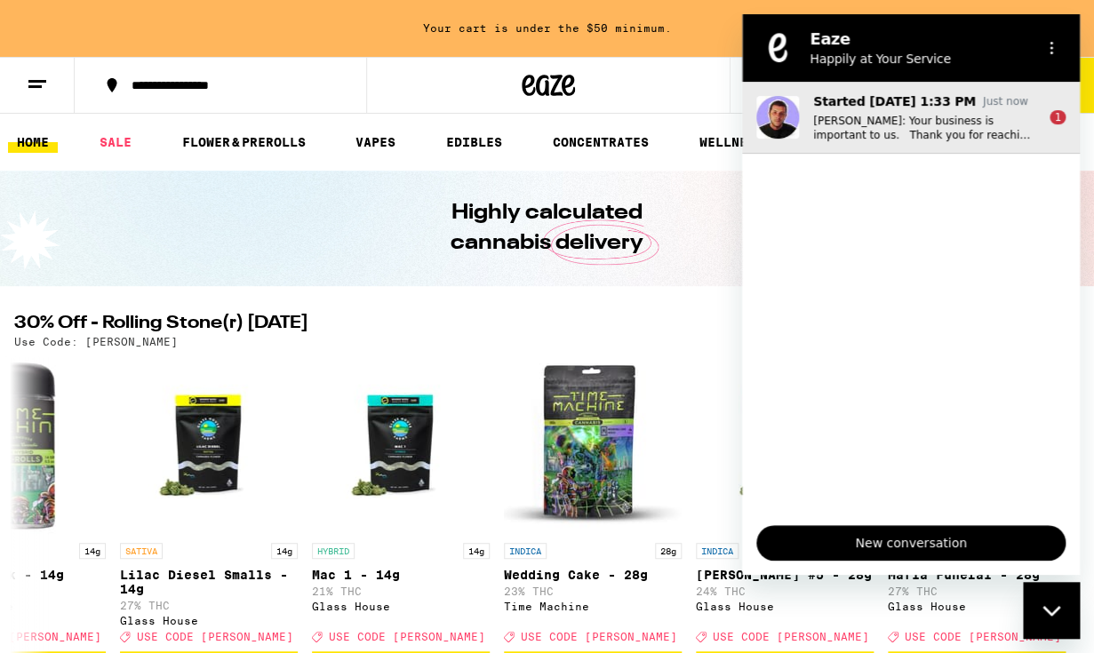
click at [979, 120] on p "Mynor T.: Your business is important to us. Thank you for reaching out to Eaze …" at bounding box center [925, 128] width 222 height 28
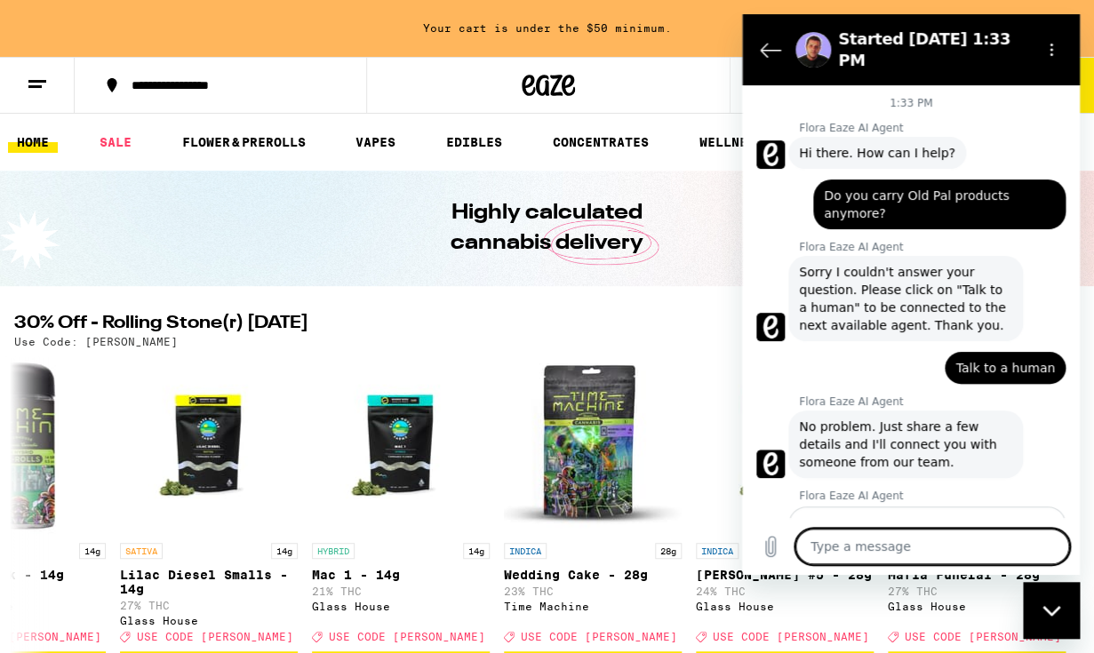
scroll to position [1494, 0]
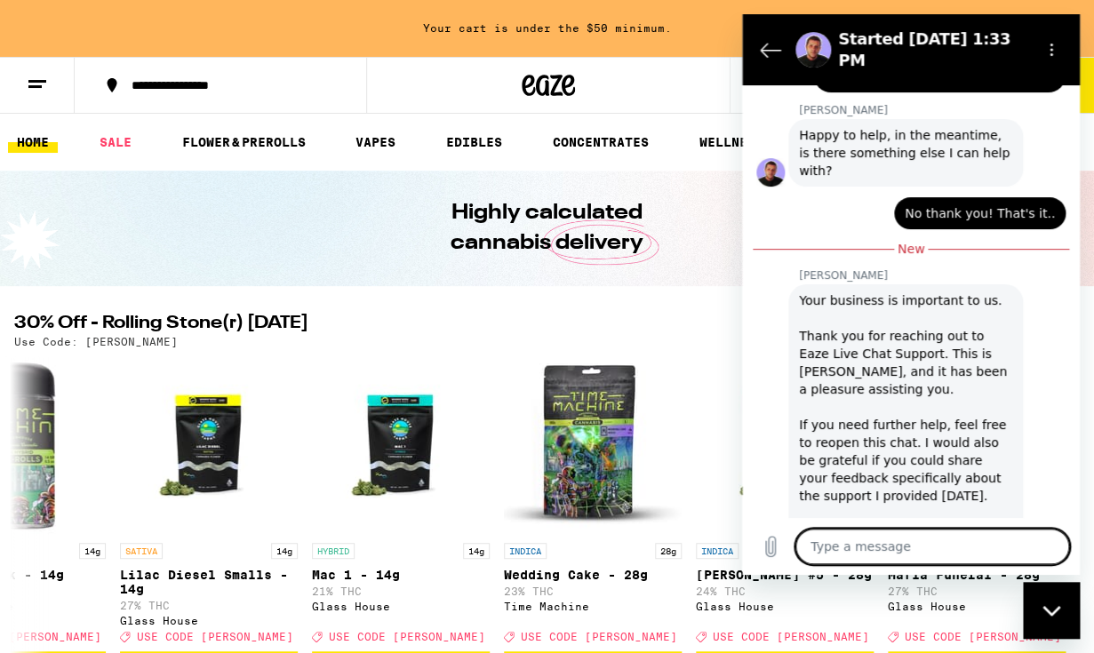
click at [1060, 604] on div "Close messaging window" at bounding box center [1051, 610] width 53 height 53
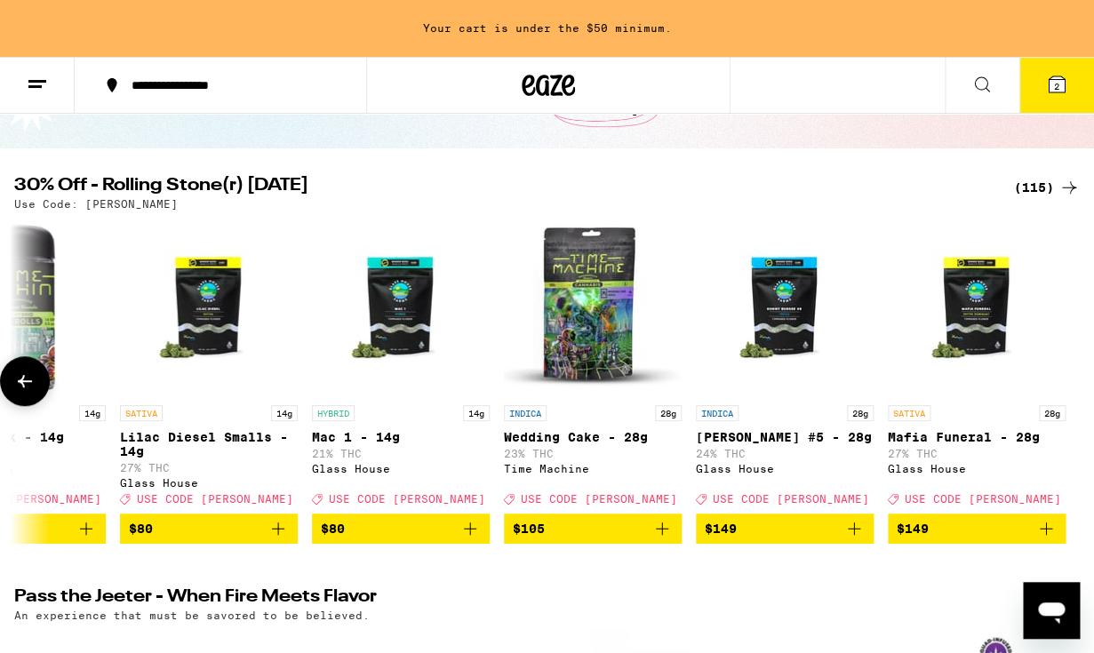
scroll to position [131, 0]
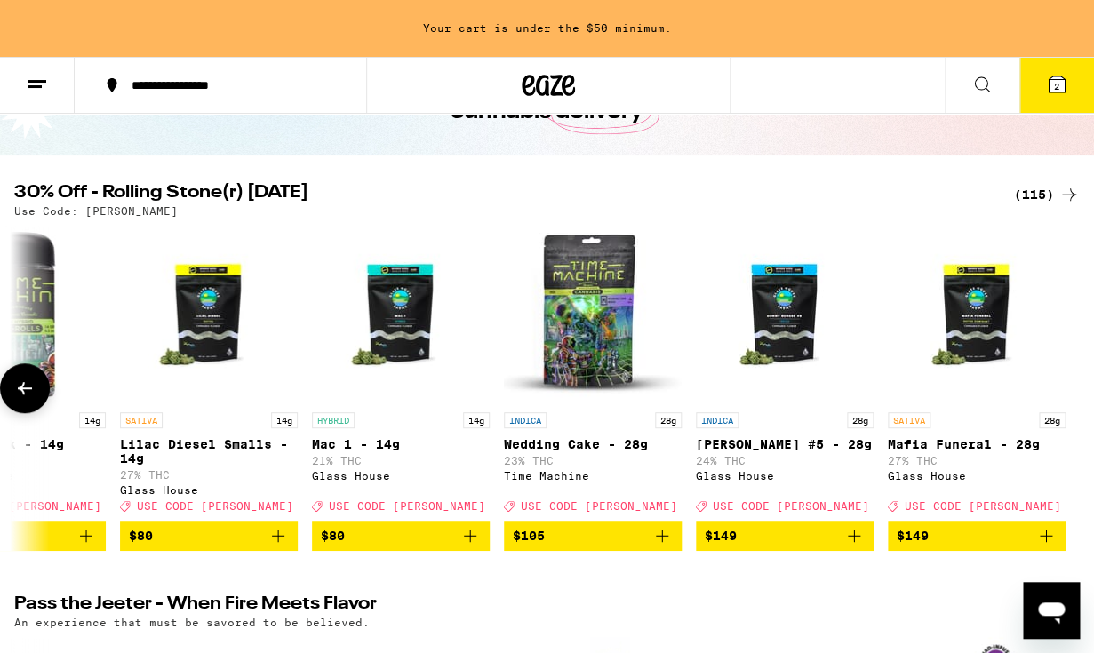
click at [28, 397] on icon at bounding box center [24, 388] width 21 height 21
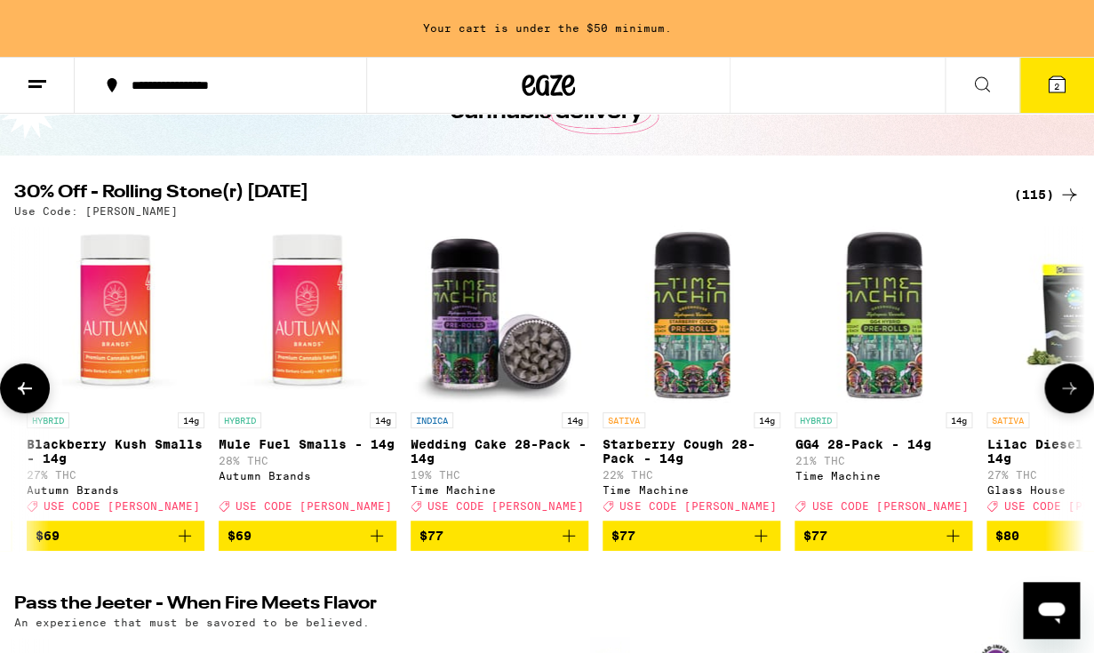
scroll to position [0, 20148]
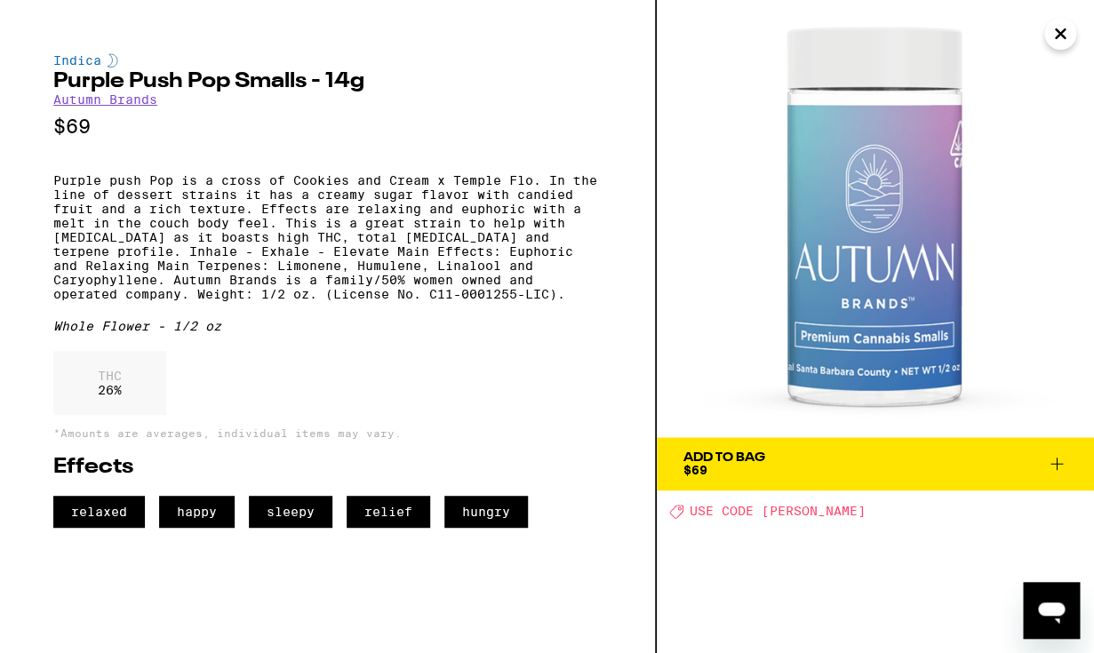
click at [1069, 36] on icon "Close" at bounding box center [1060, 33] width 21 height 27
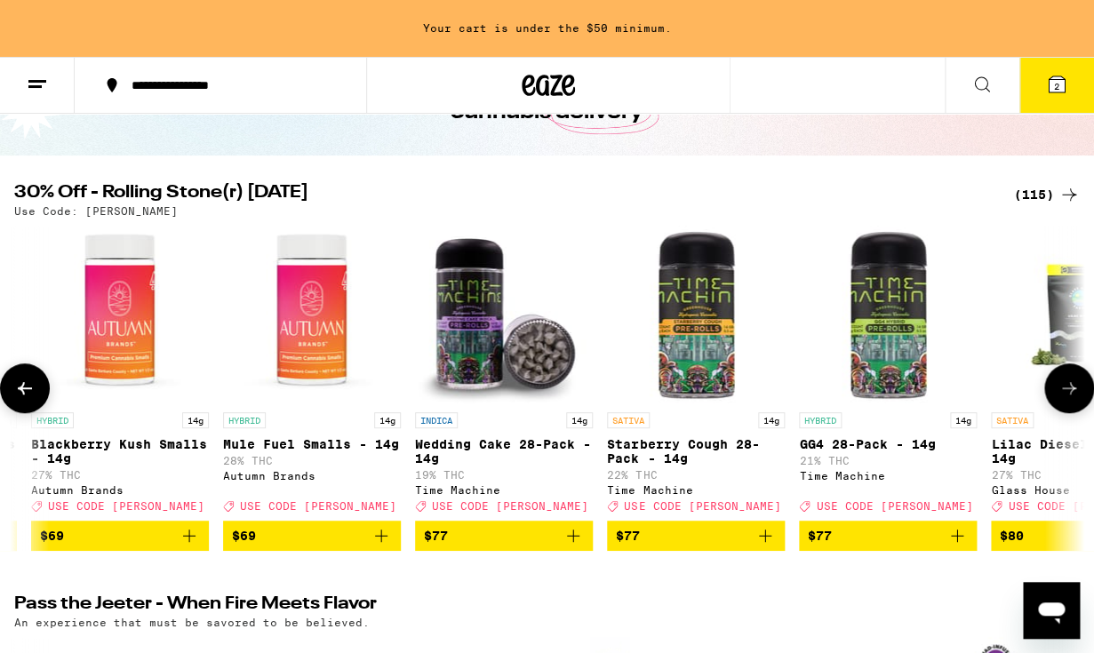
click at [26, 399] on icon at bounding box center [24, 388] width 21 height 21
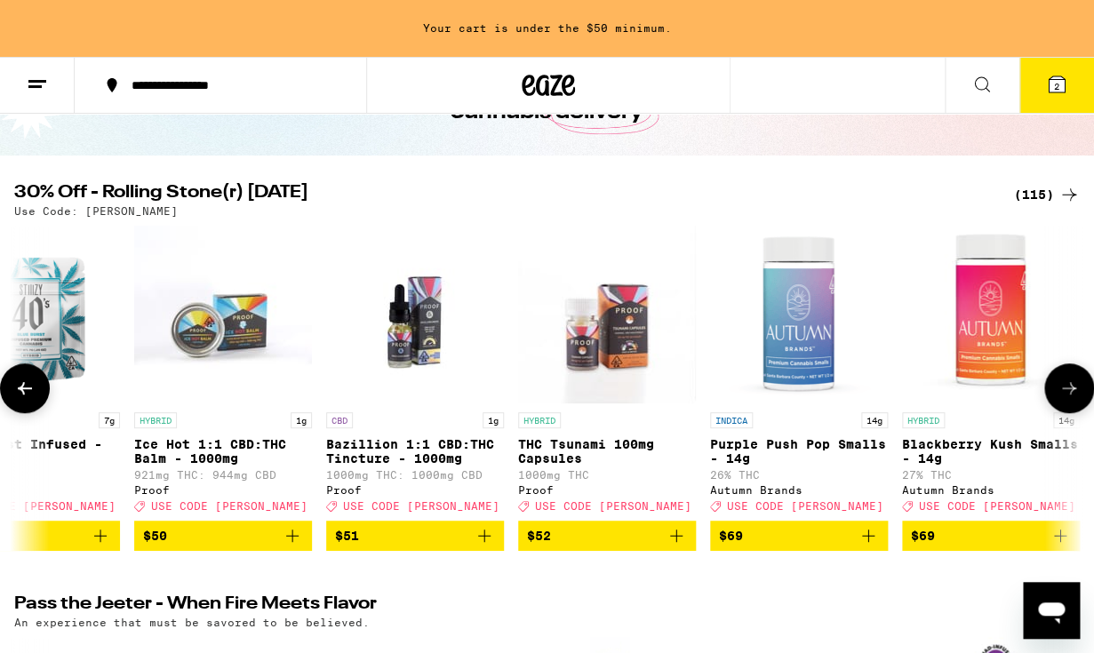
scroll to position [0, 19276]
click at [26, 399] on icon at bounding box center [24, 388] width 21 height 21
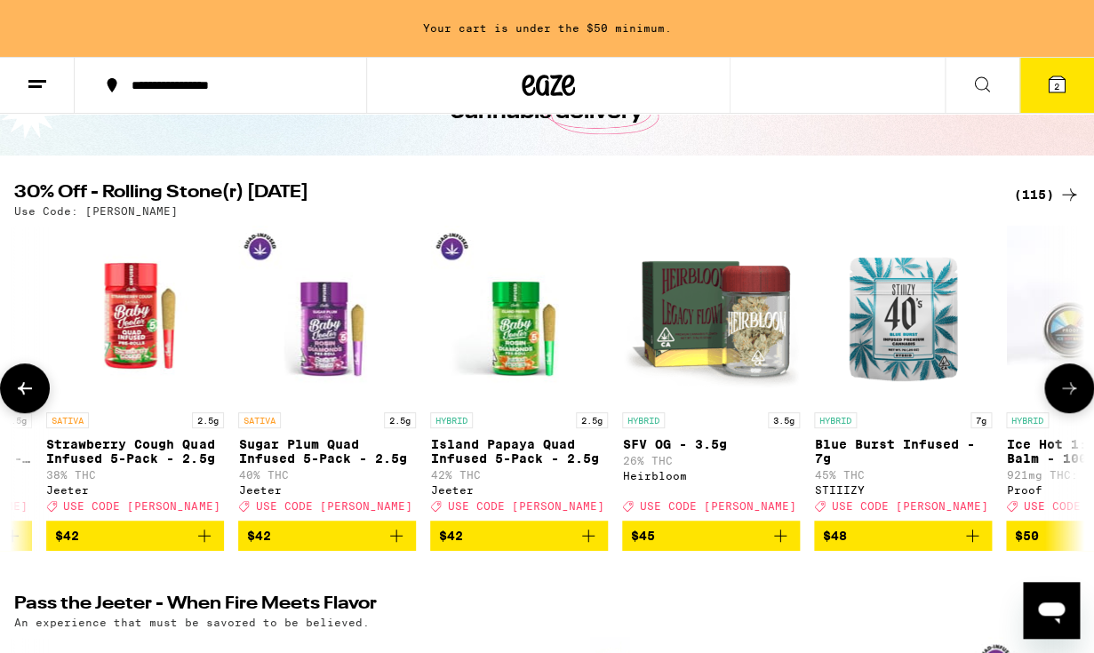
scroll to position [0, 18403]
click at [26, 399] on icon at bounding box center [24, 388] width 21 height 21
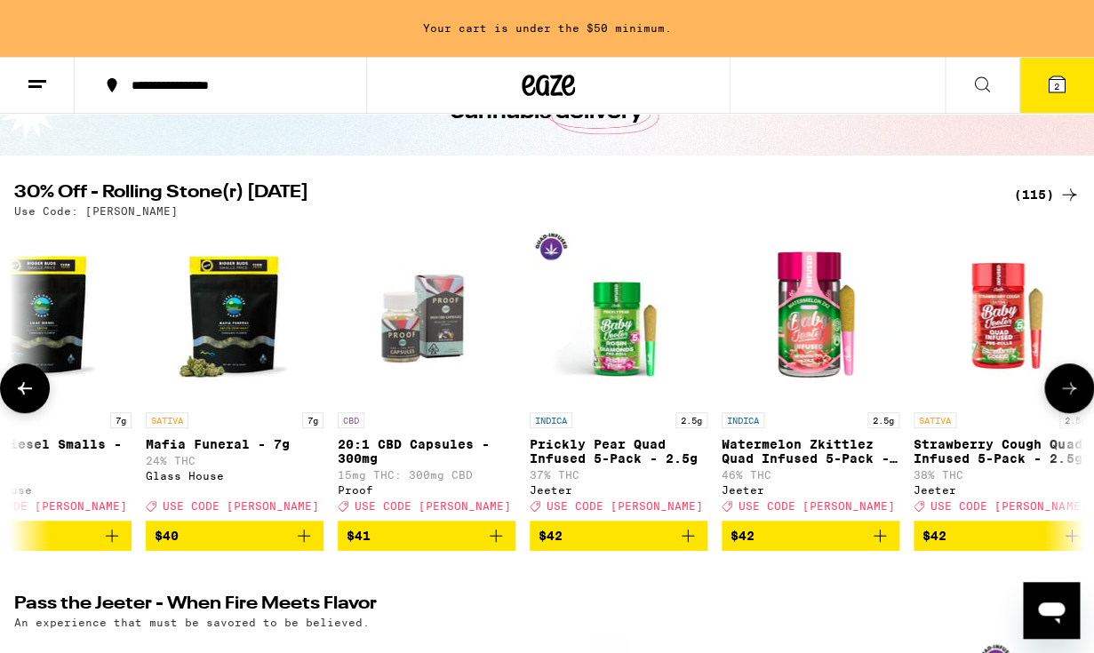
scroll to position [0, 17531]
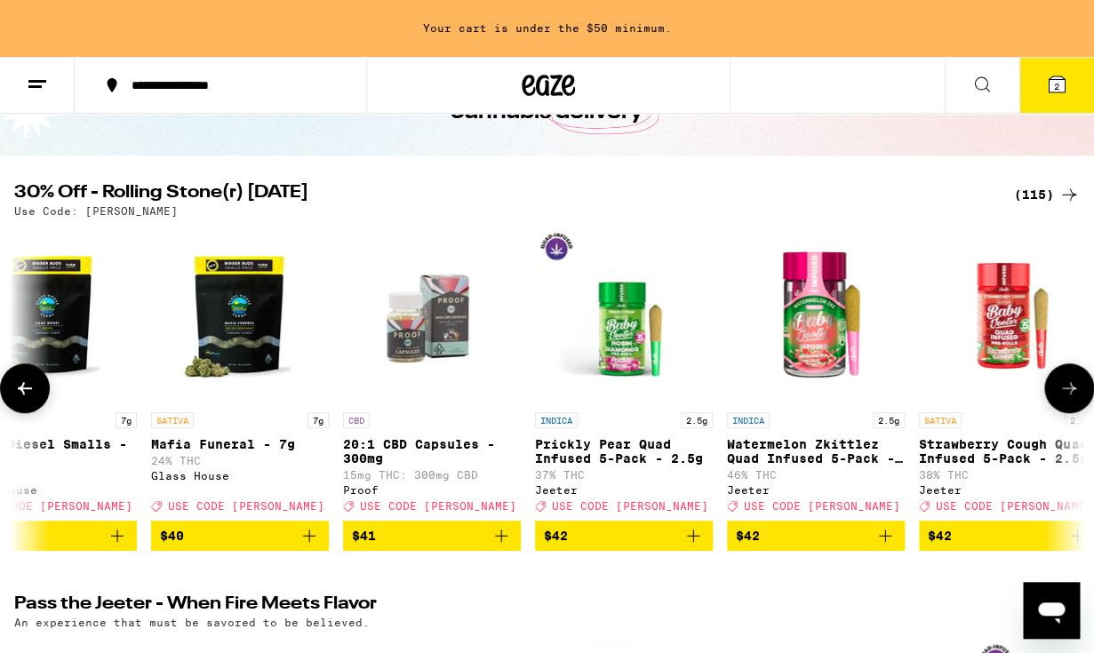
click at [26, 399] on icon at bounding box center [24, 388] width 21 height 21
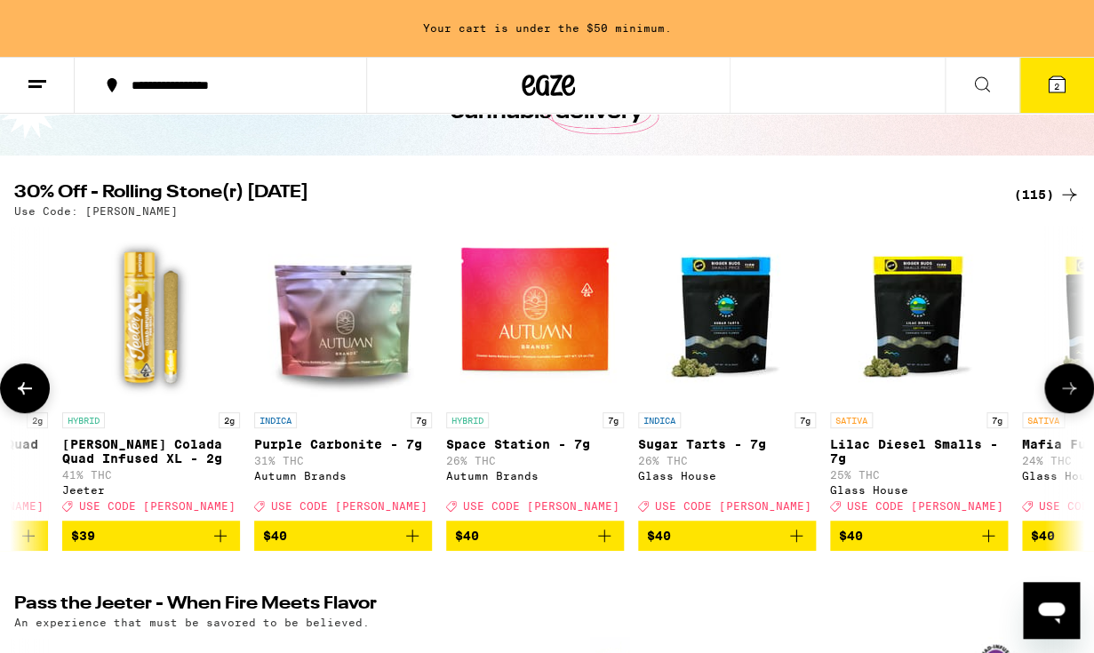
scroll to position [0, 16659]
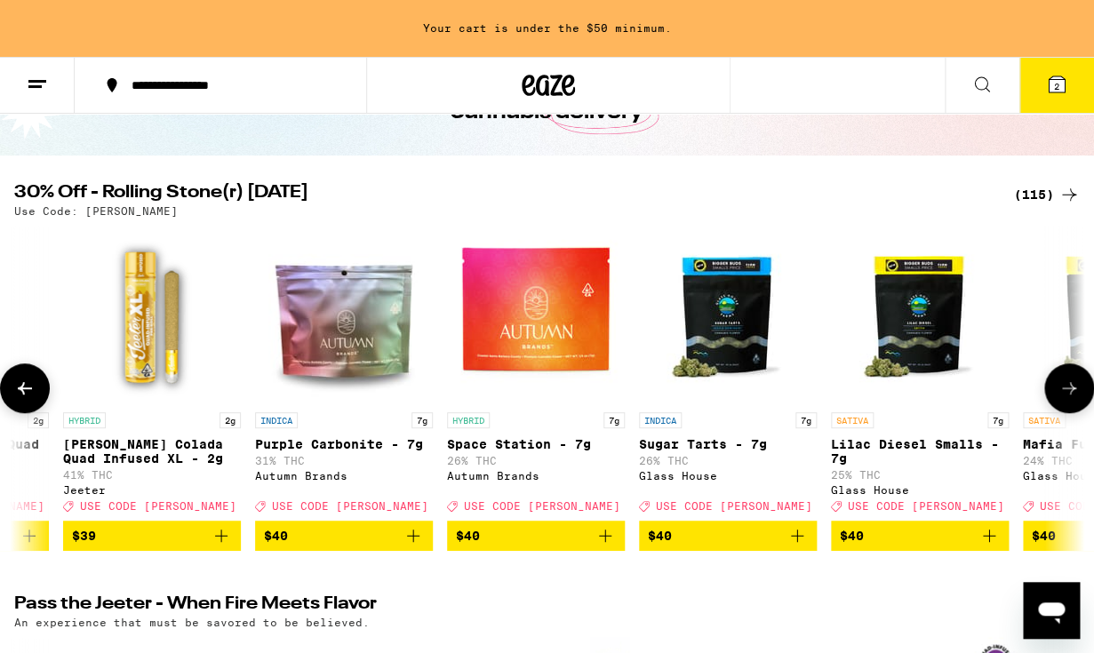
click at [26, 399] on icon at bounding box center [24, 388] width 21 height 21
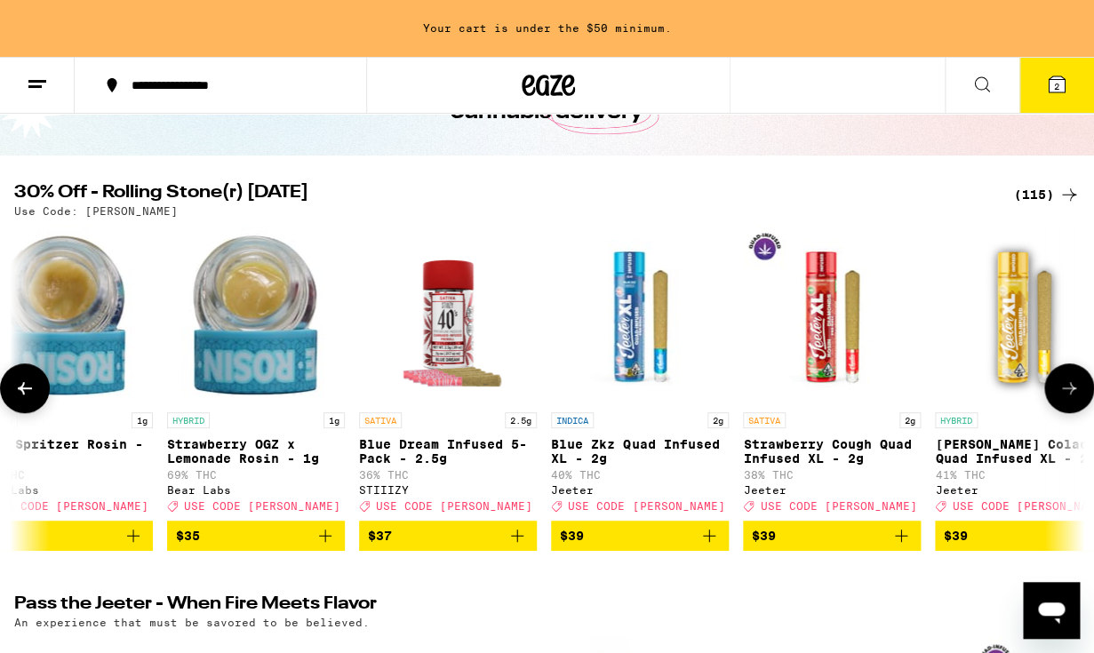
click at [26, 399] on icon at bounding box center [24, 388] width 21 height 21
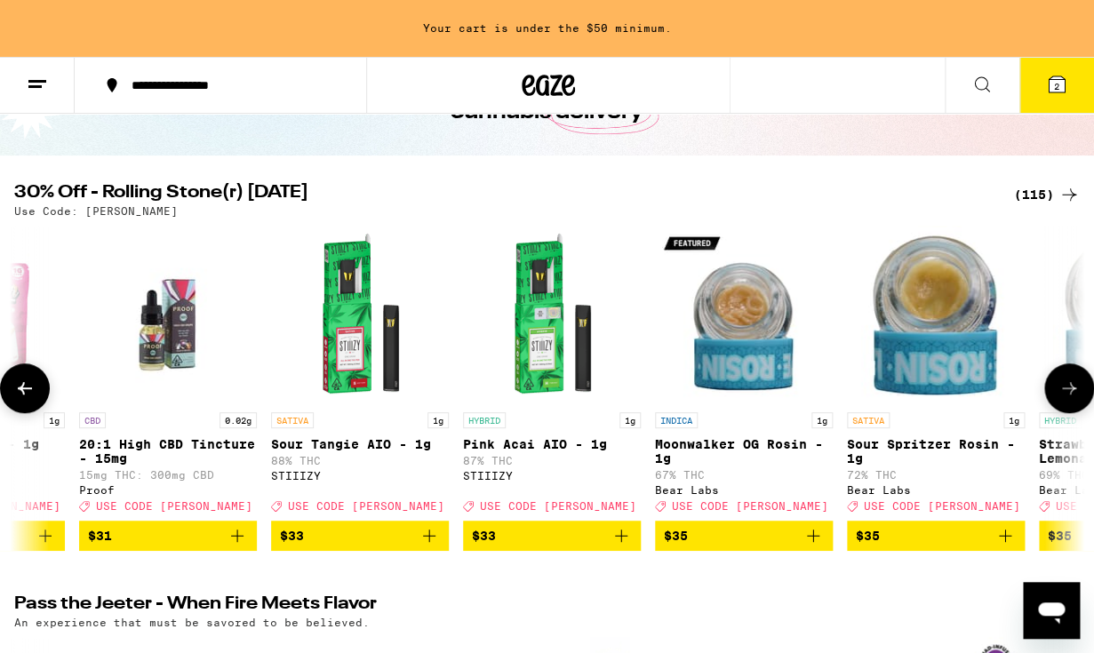
click at [26, 399] on icon at bounding box center [24, 388] width 21 height 21
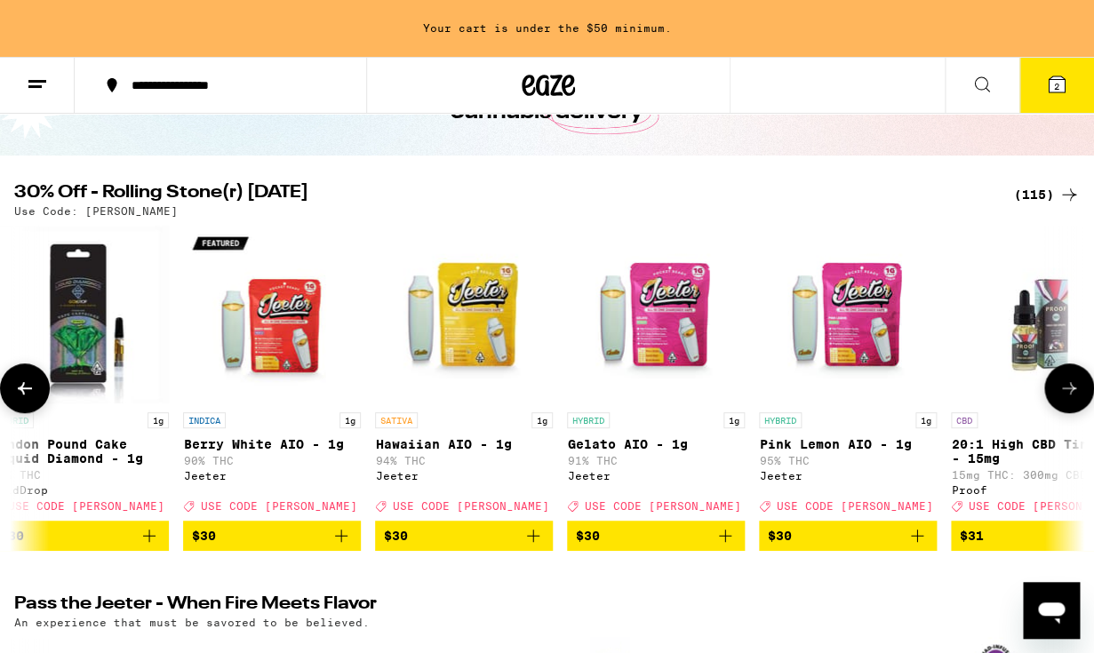
click at [26, 399] on icon at bounding box center [24, 388] width 21 height 21
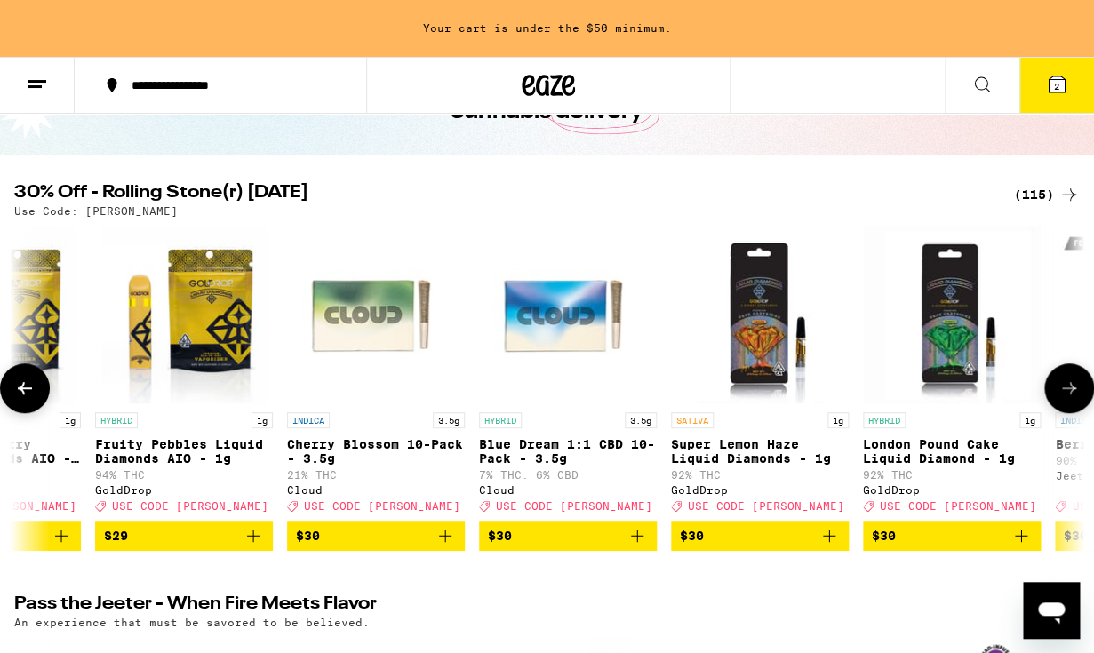
click at [26, 399] on icon at bounding box center [24, 388] width 21 height 21
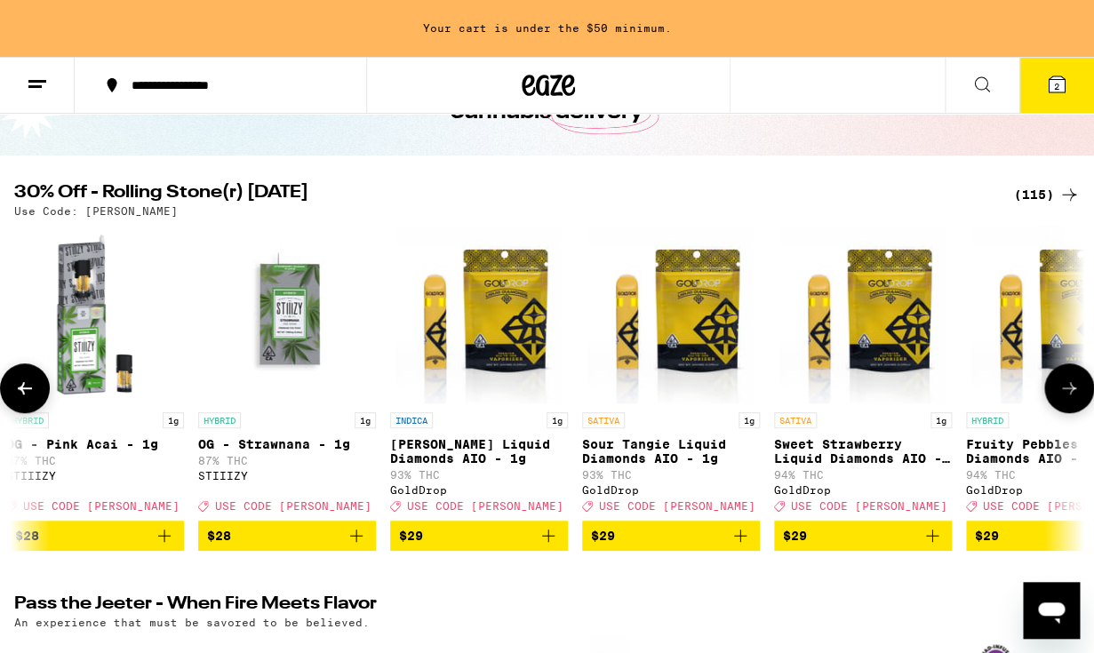
click at [26, 399] on icon at bounding box center [24, 388] width 21 height 21
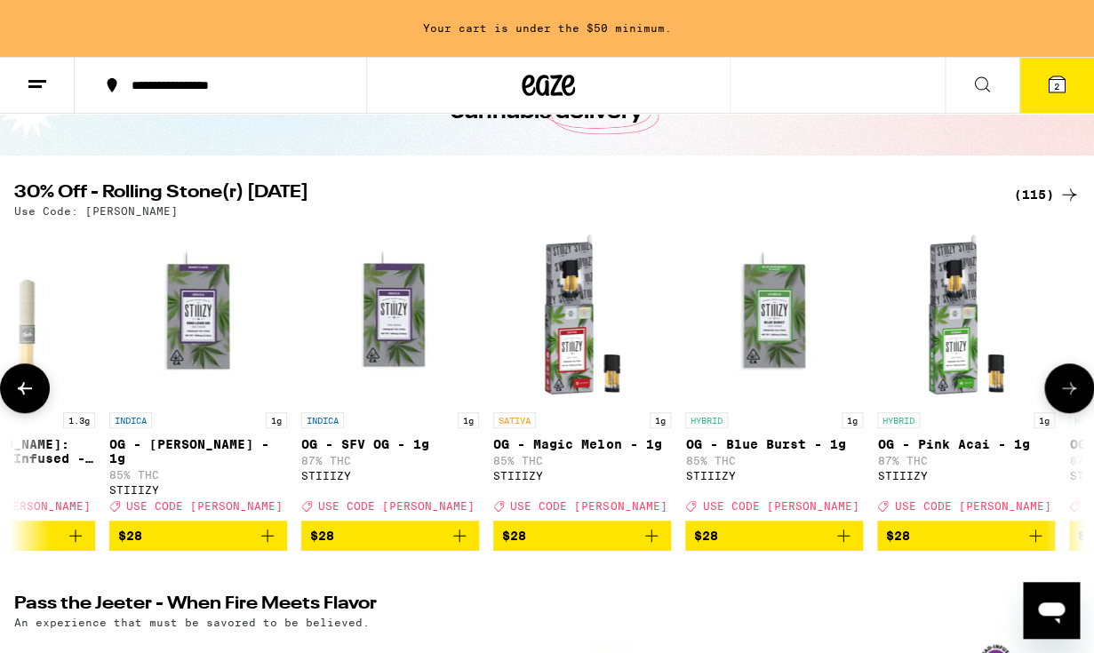
click at [26, 399] on icon at bounding box center [24, 388] width 21 height 21
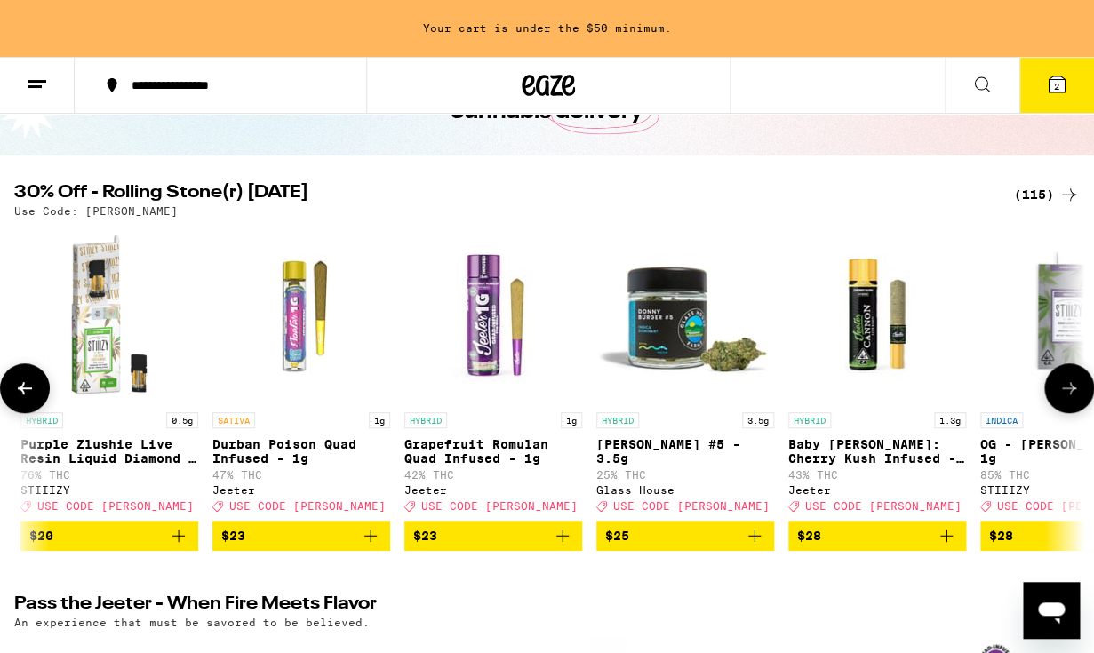
click at [26, 399] on icon at bounding box center [24, 388] width 21 height 21
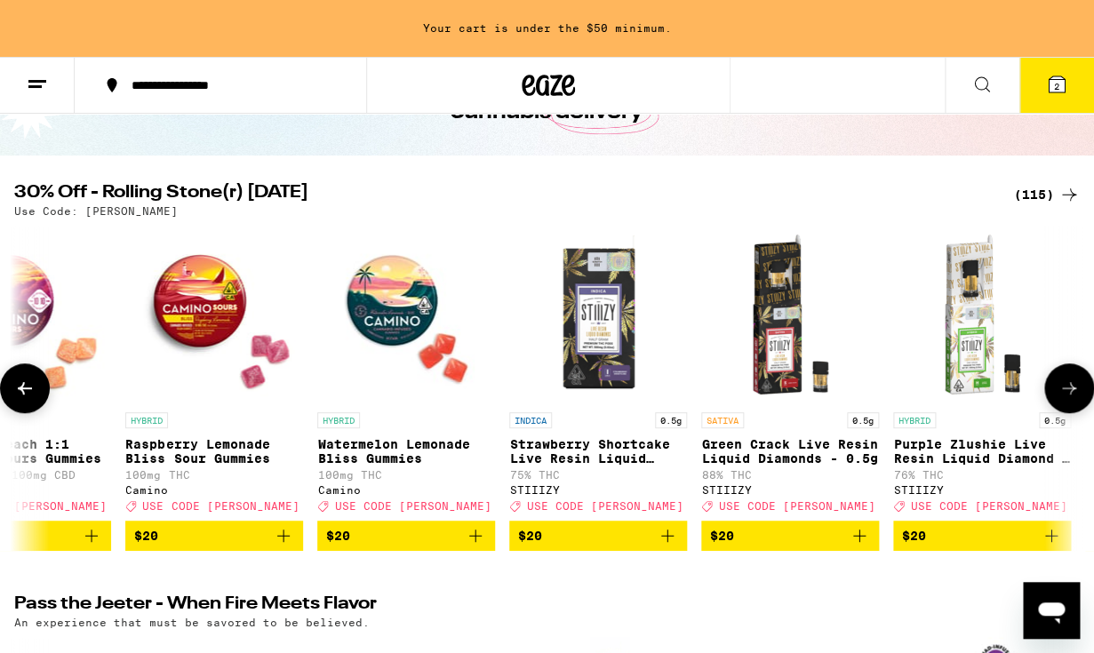
click at [26, 399] on icon at bounding box center [24, 388] width 21 height 21
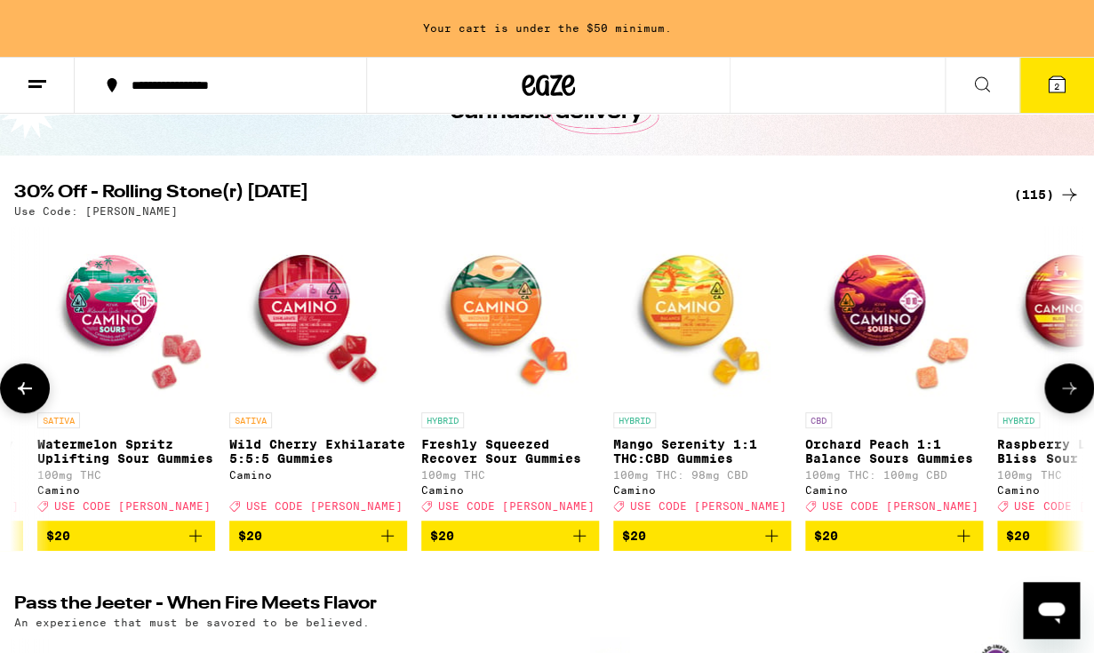
click at [26, 399] on icon at bounding box center [24, 388] width 21 height 21
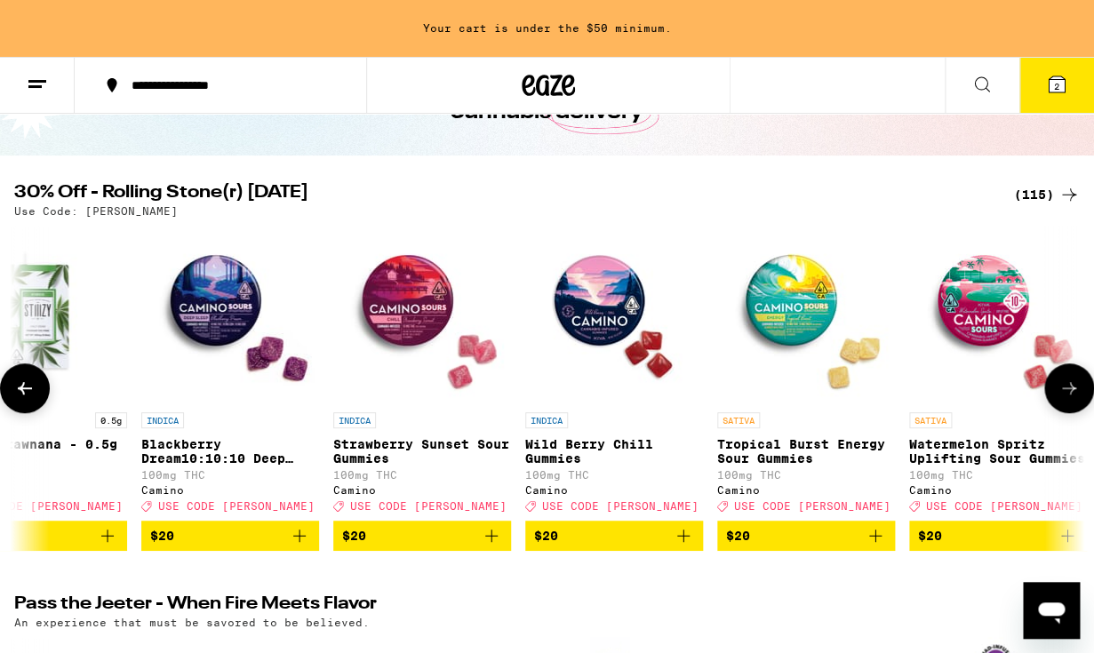
click at [26, 399] on icon at bounding box center [24, 388] width 21 height 21
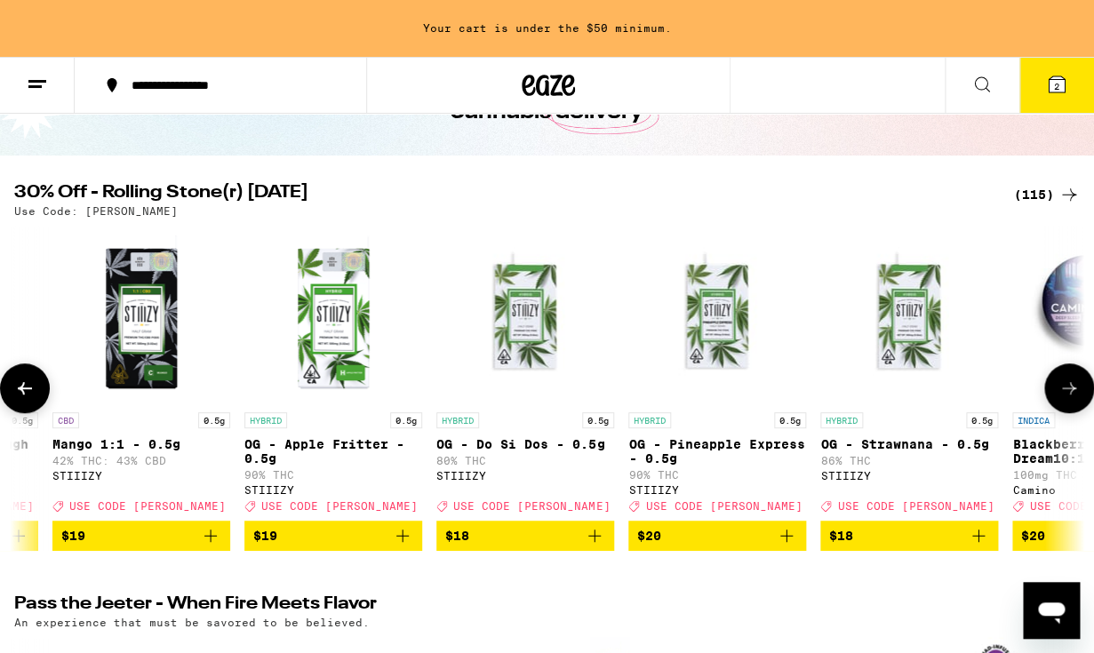
click at [26, 399] on icon at bounding box center [24, 388] width 21 height 21
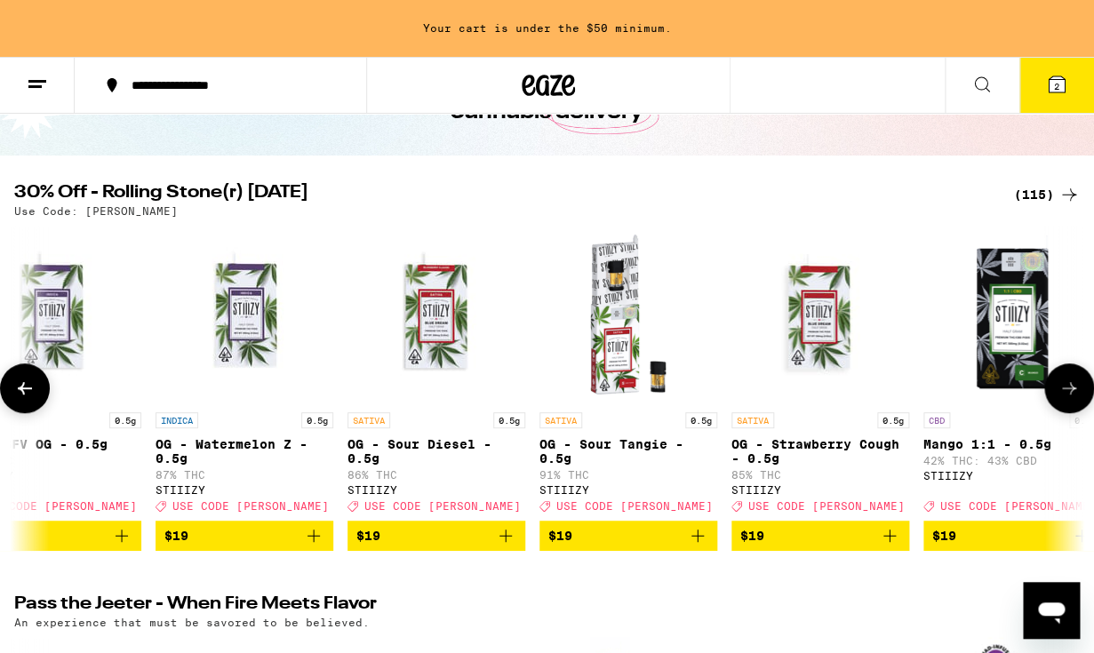
click at [26, 399] on icon at bounding box center [24, 388] width 21 height 21
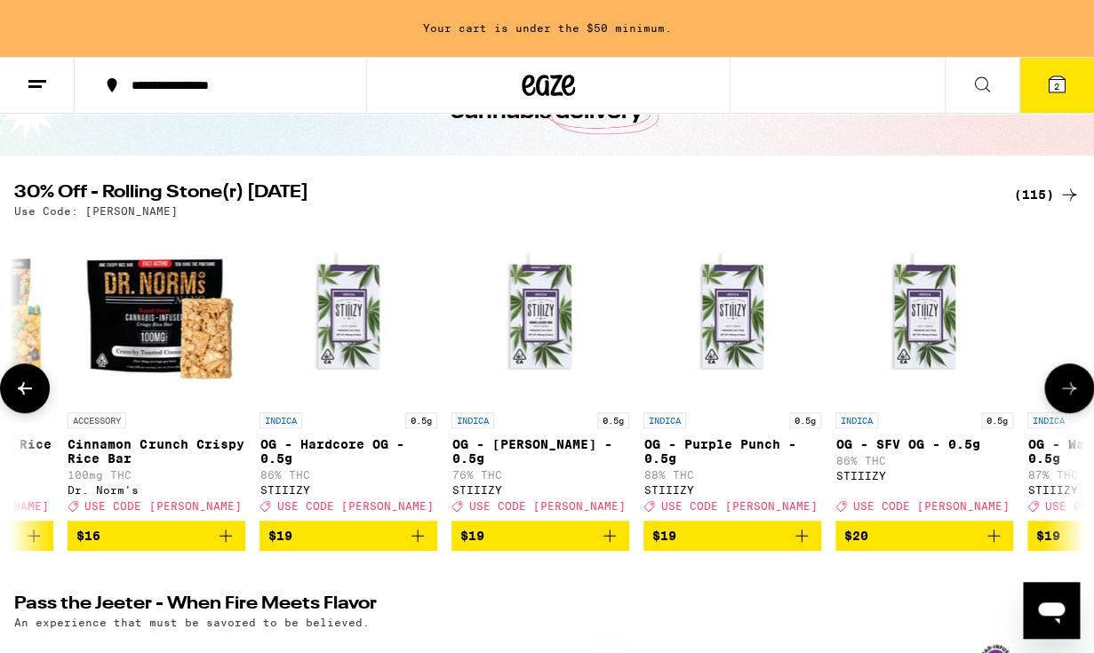
click at [26, 399] on icon at bounding box center [24, 388] width 21 height 21
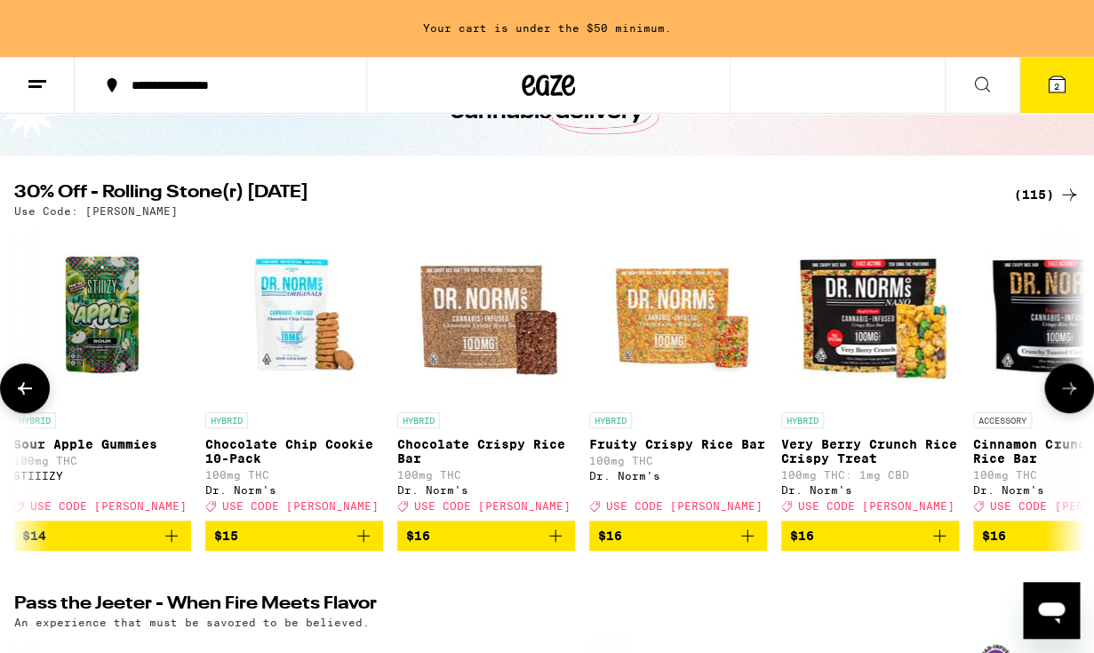
click at [26, 399] on icon at bounding box center [24, 388] width 21 height 21
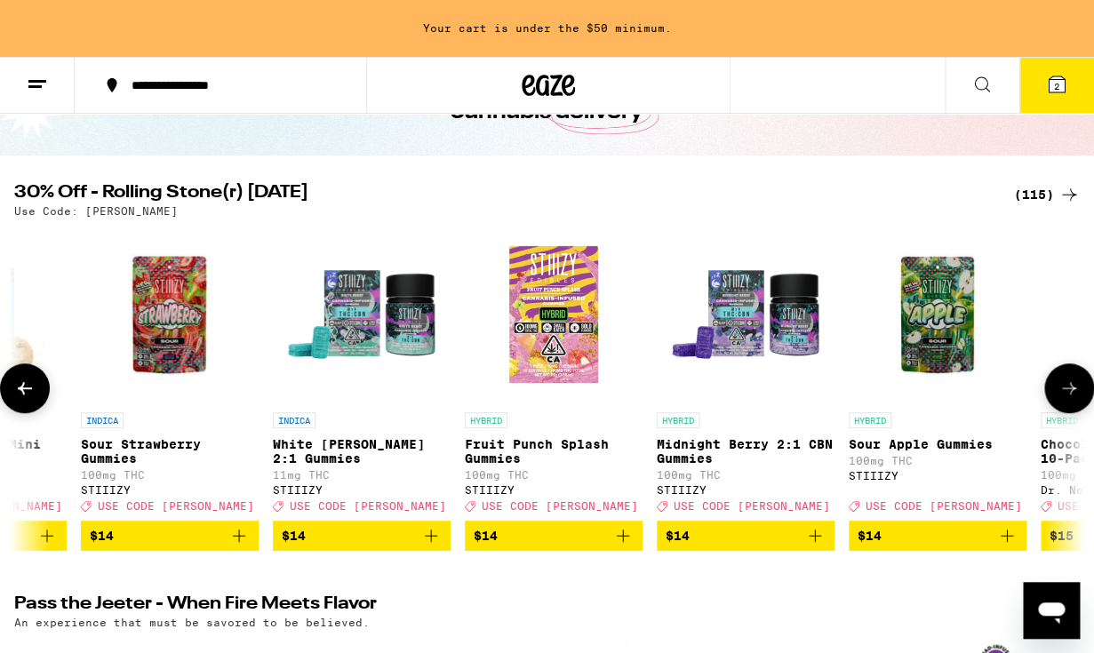
scroll to position [0, 3580]
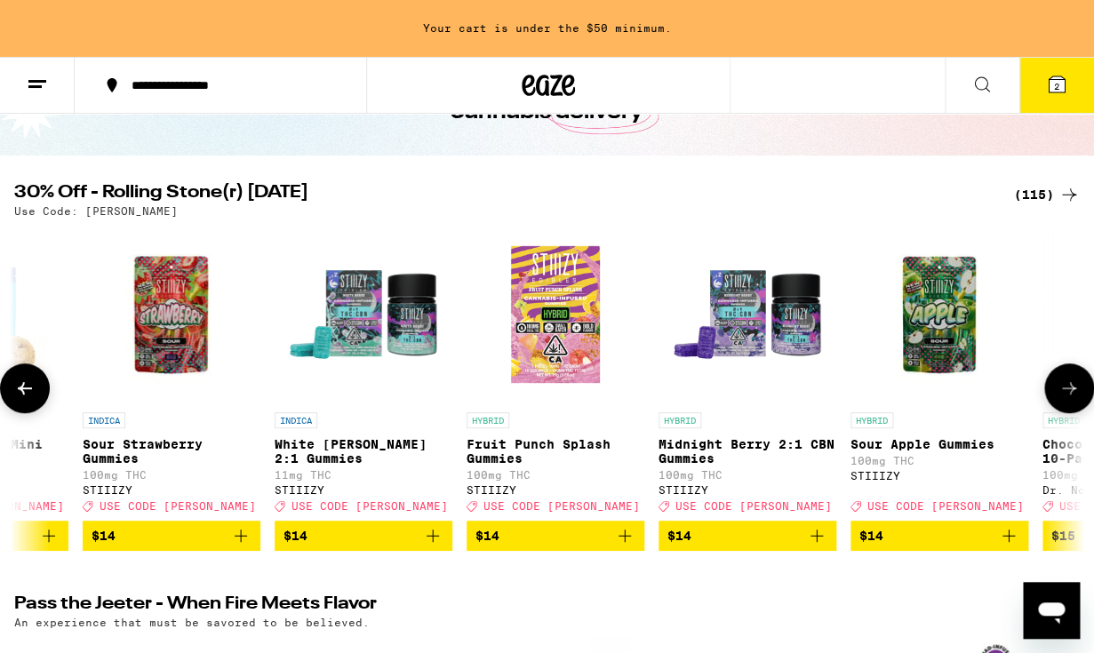
click at [26, 399] on icon at bounding box center [24, 388] width 21 height 21
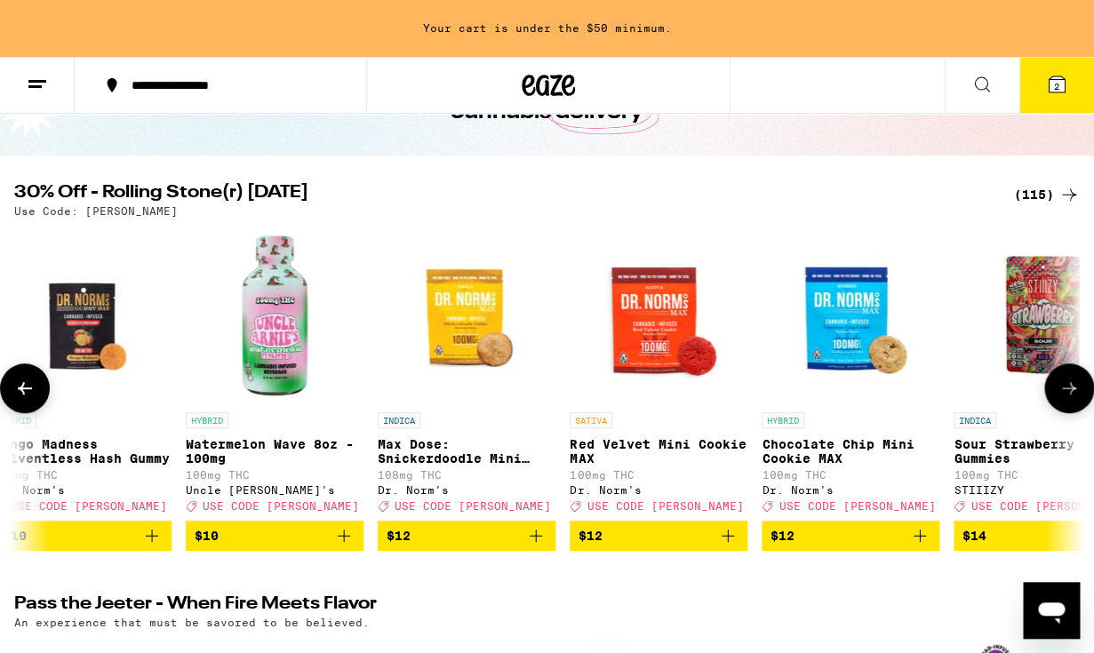
scroll to position [0, 2708]
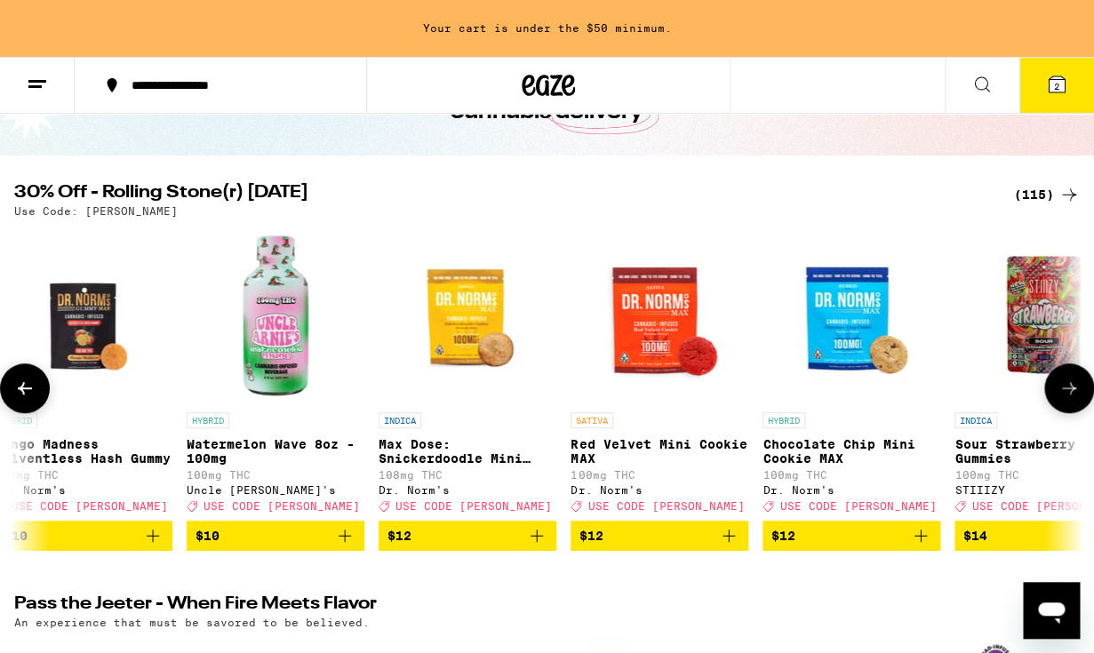
click at [26, 399] on icon at bounding box center [24, 388] width 21 height 21
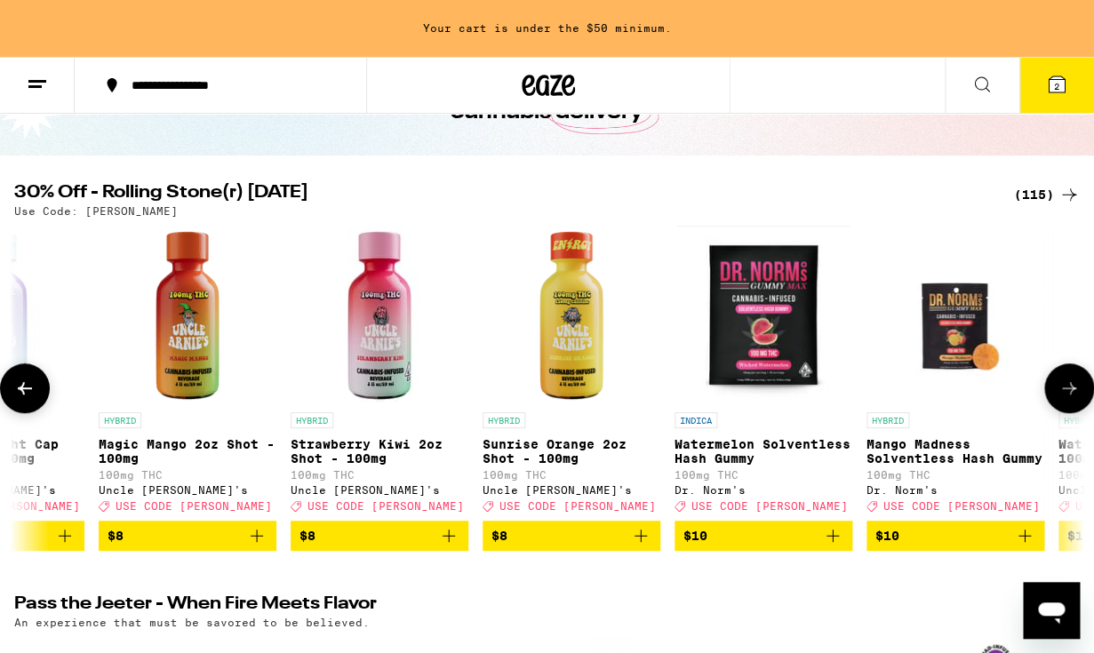
click at [26, 399] on icon at bounding box center [24, 388] width 21 height 21
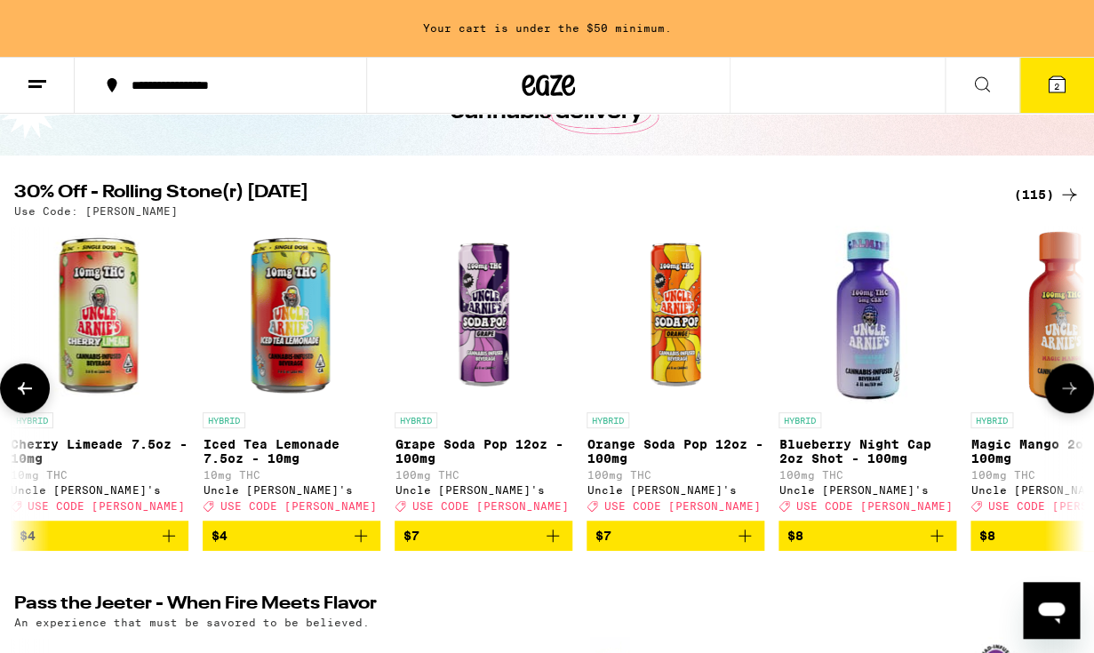
click at [26, 399] on icon at bounding box center [24, 388] width 21 height 21
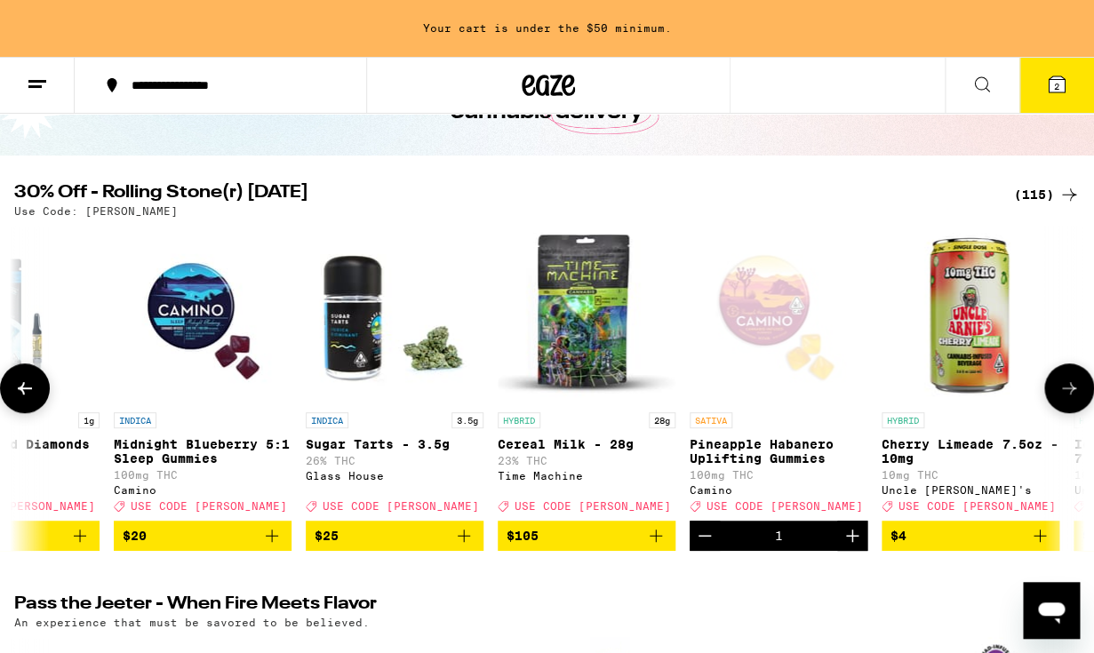
scroll to position [0, 92]
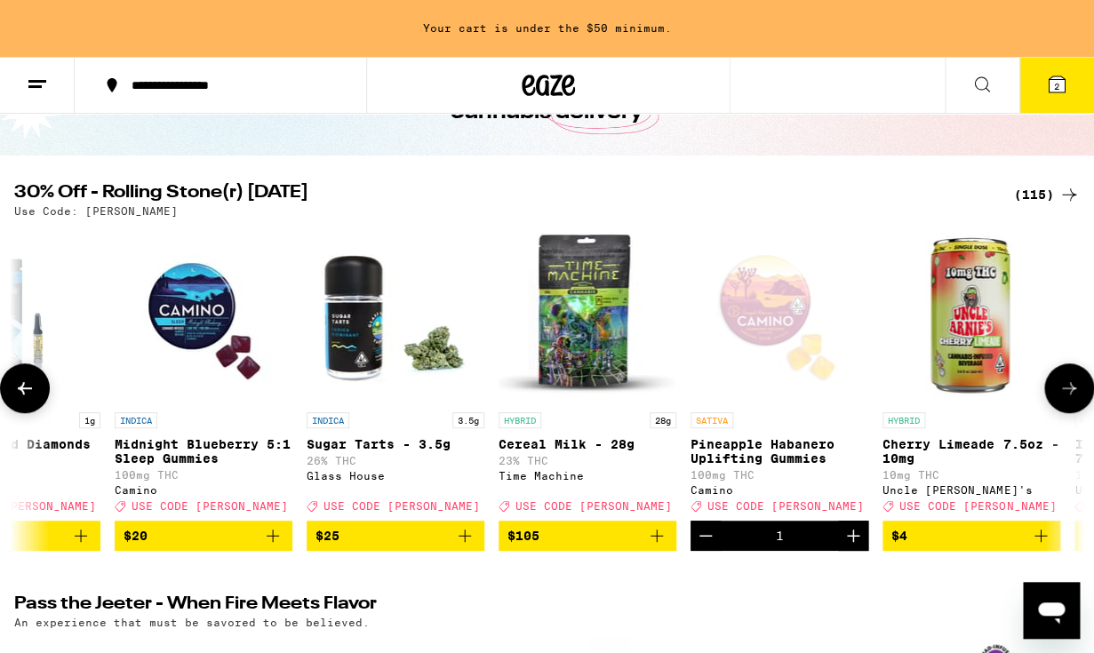
click at [600, 325] on img "Open page for Cereal Milk - 28g from Time Machine" at bounding box center [588, 315] width 178 height 178
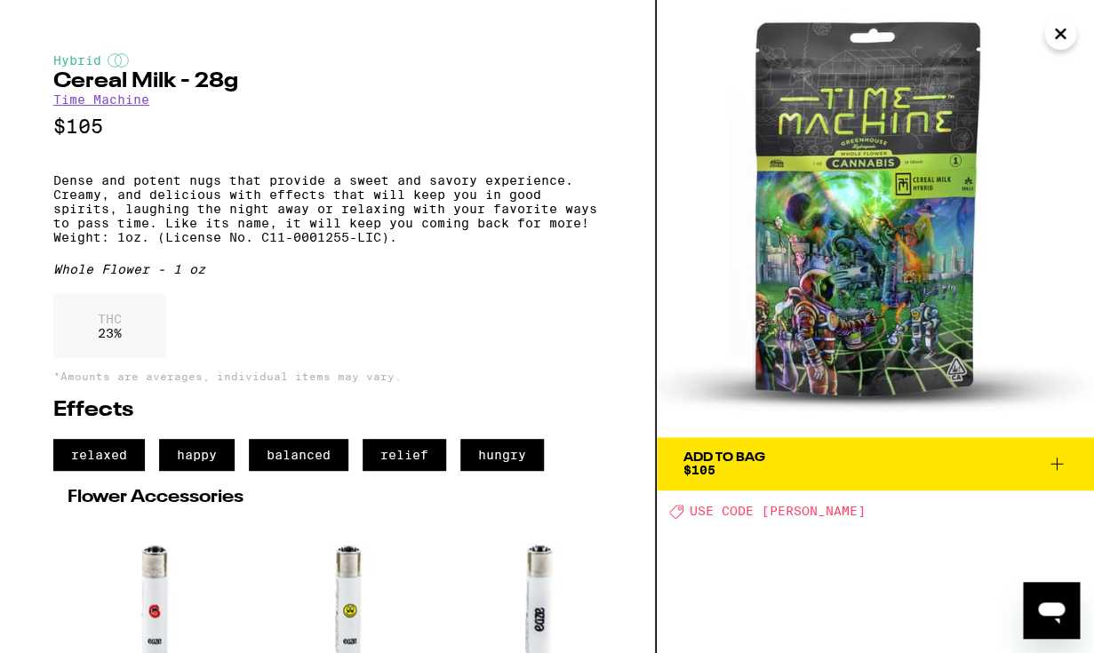
click at [1063, 44] on icon "Close" at bounding box center [1060, 33] width 21 height 27
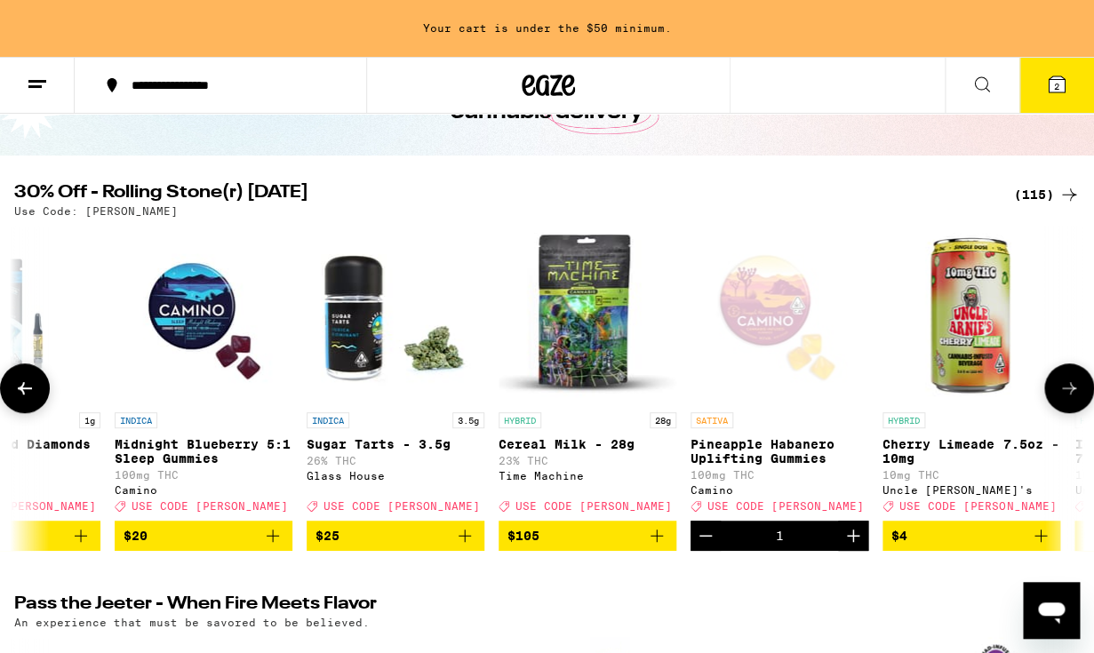
click at [40, 396] on button at bounding box center [25, 389] width 50 height 50
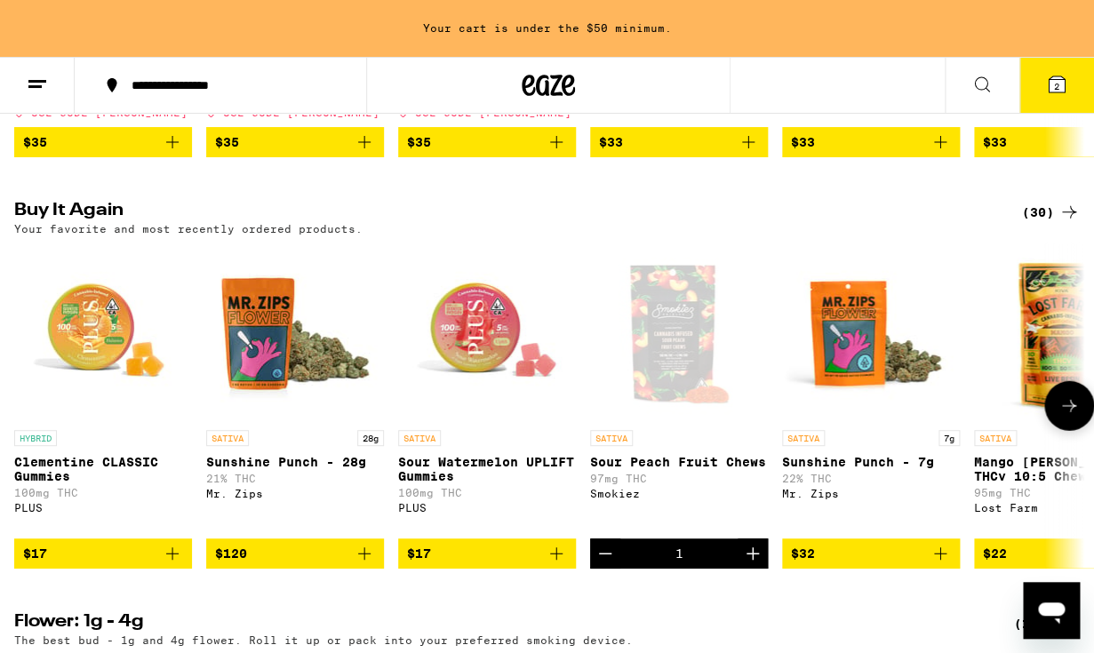
scroll to position [1, 0]
click at [1068, 431] on button at bounding box center [1070, 406] width 50 height 50
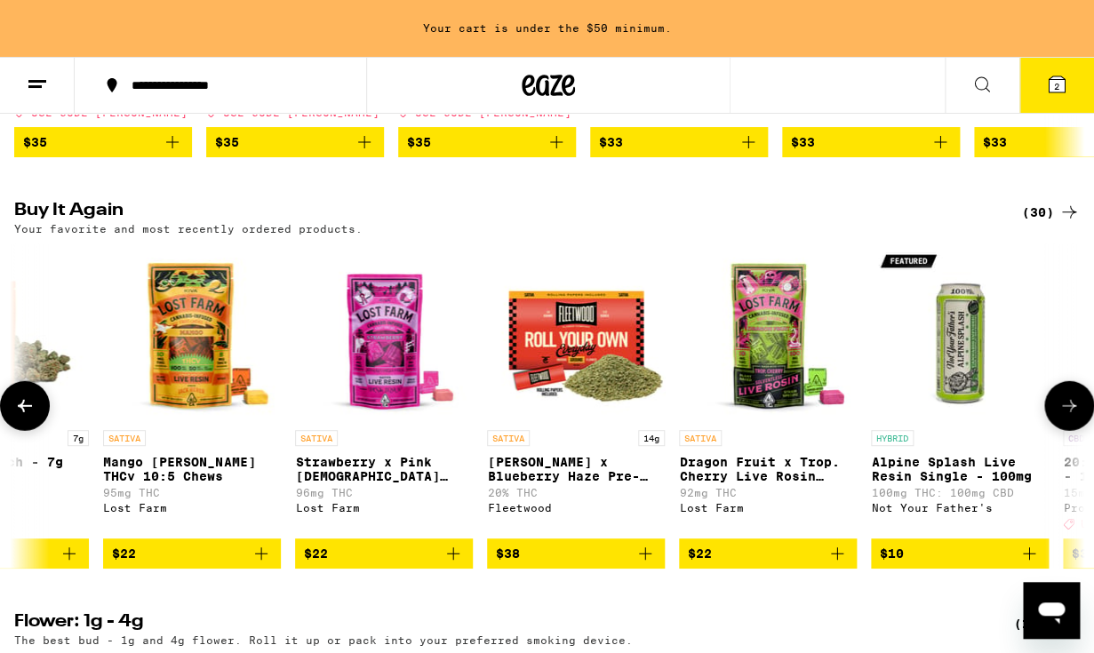
scroll to position [1, 872]
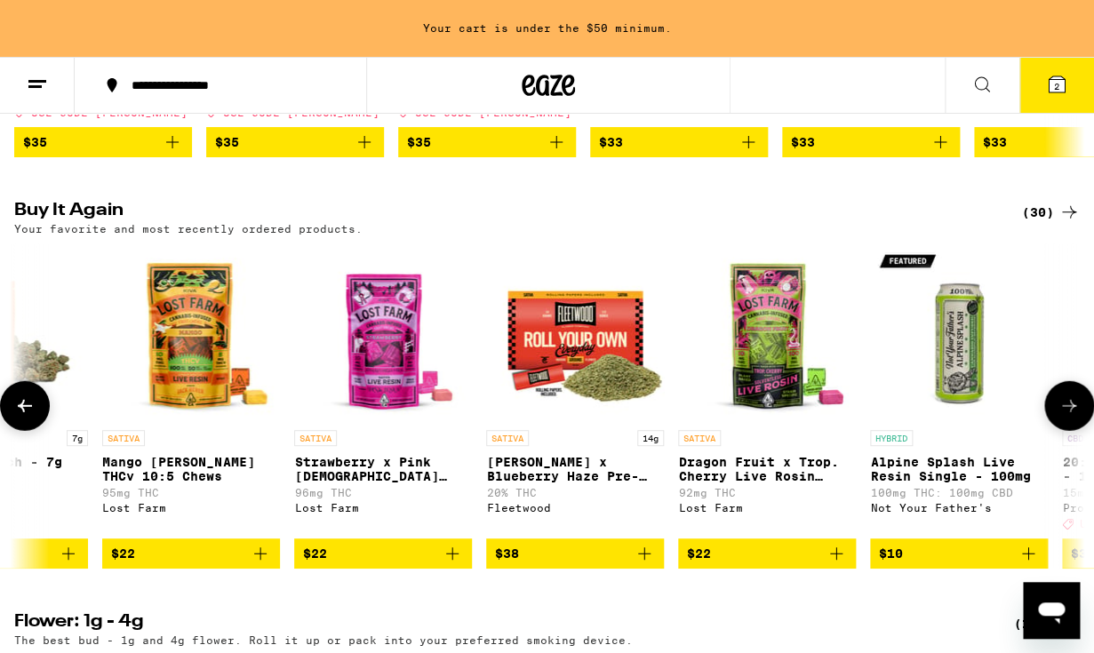
click at [29, 417] on icon at bounding box center [24, 406] width 21 height 21
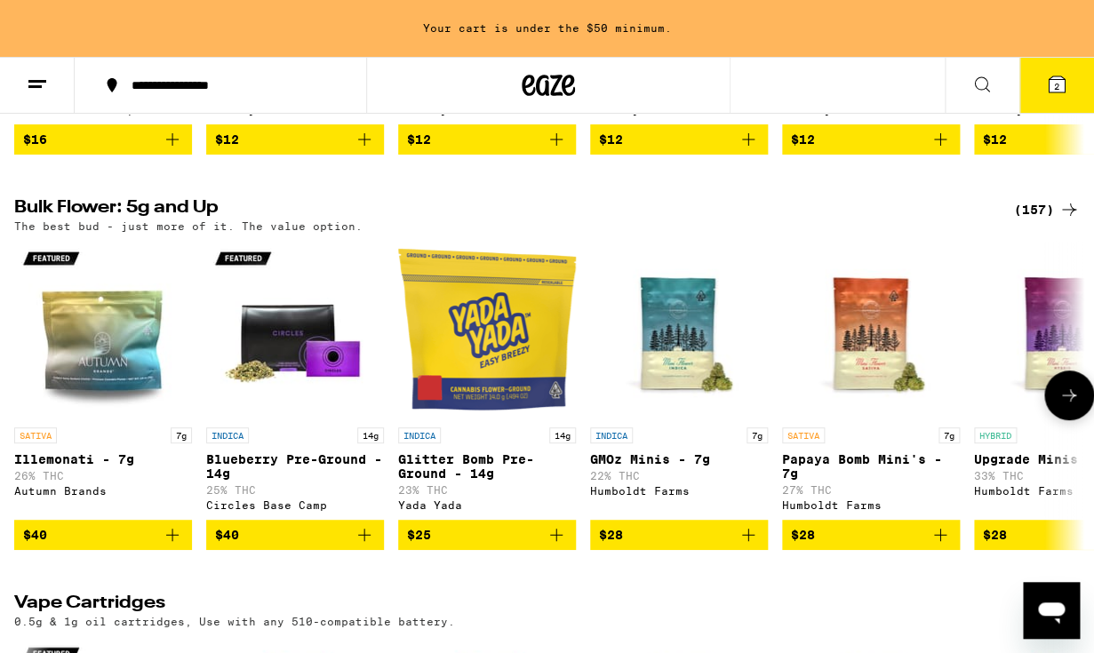
scroll to position [2147, 0]
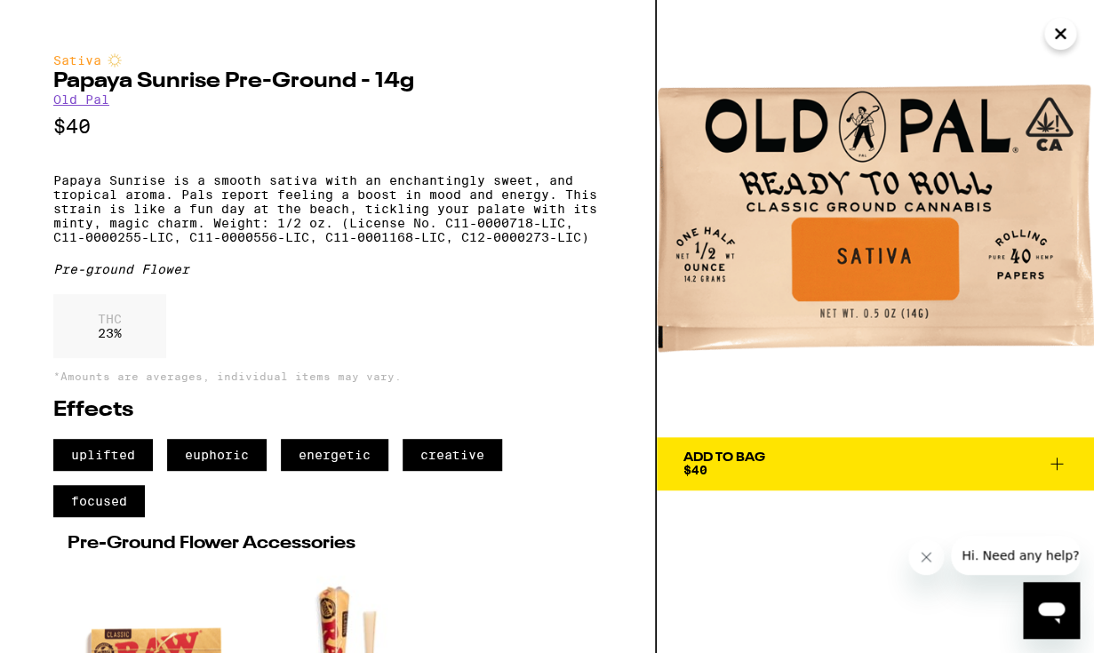
click at [1050, 461] on icon at bounding box center [1056, 463] width 21 height 21
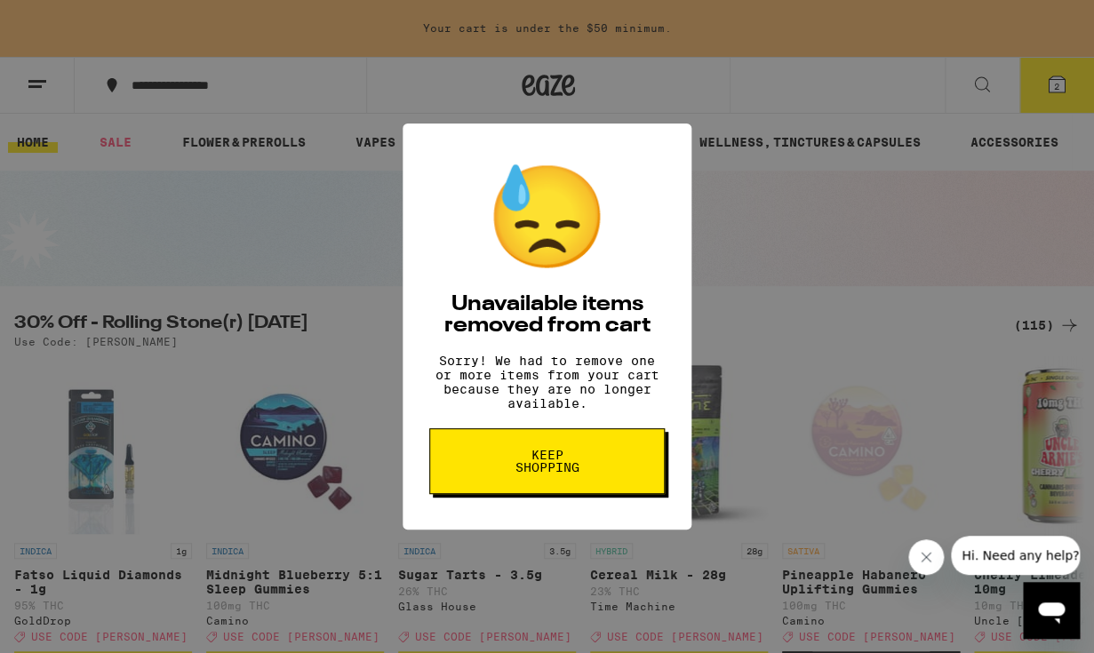
click at [543, 467] on span "Keep Shopping" at bounding box center [547, 461] width 92 height 25
